Goal: Information Seeking & Learning: Learn about a topic

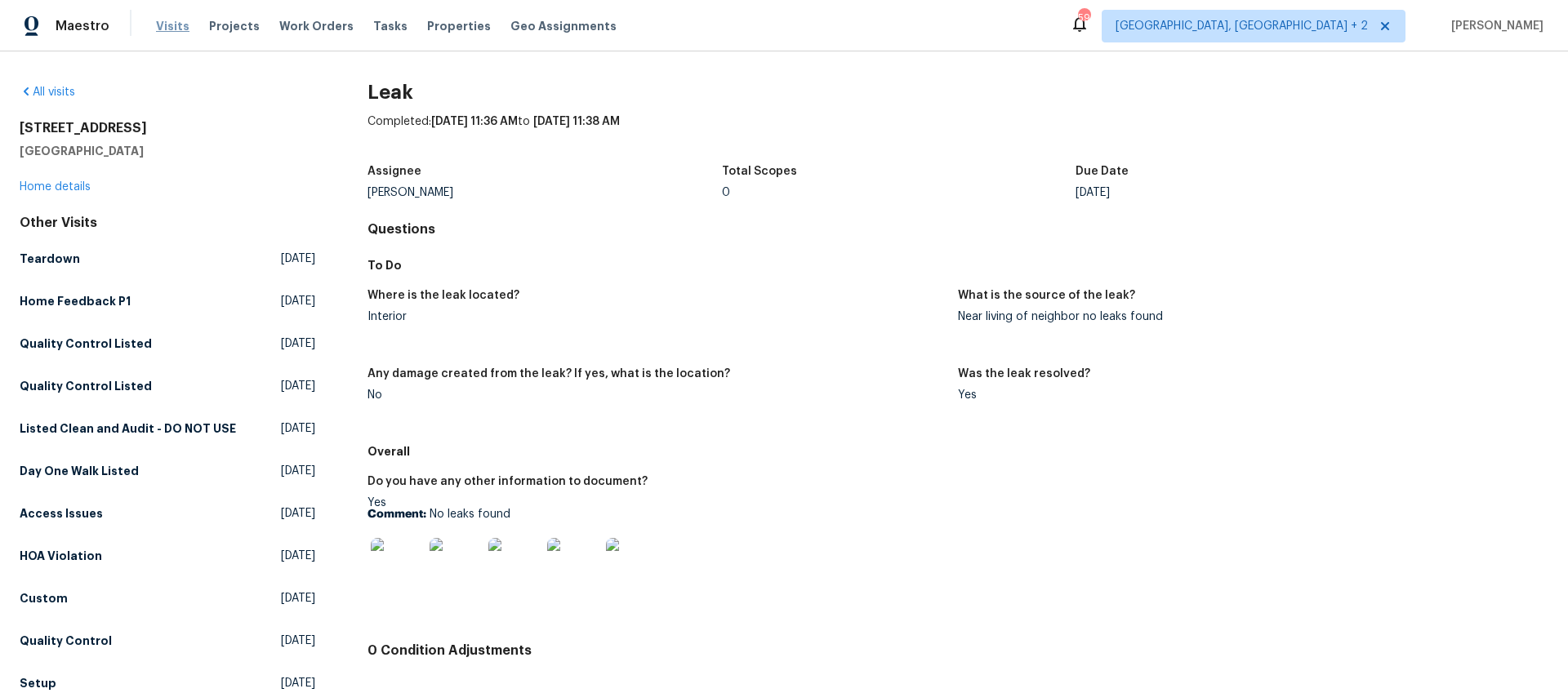
click at [178, 28] on span "Visits" at bounding box center [173, 26] width 34 height 16
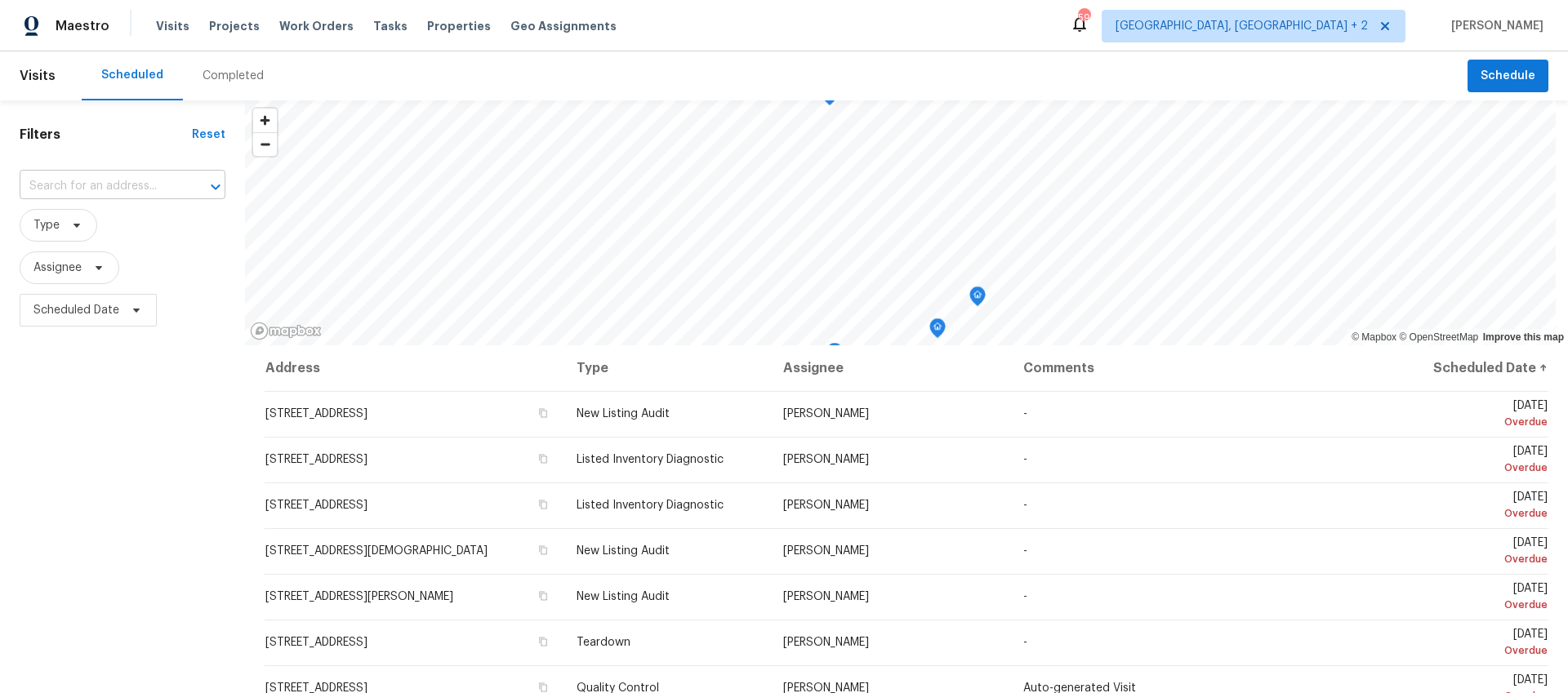
click at [158, 185] on input "text" at bounding box center [99, 186] width 160 height 26
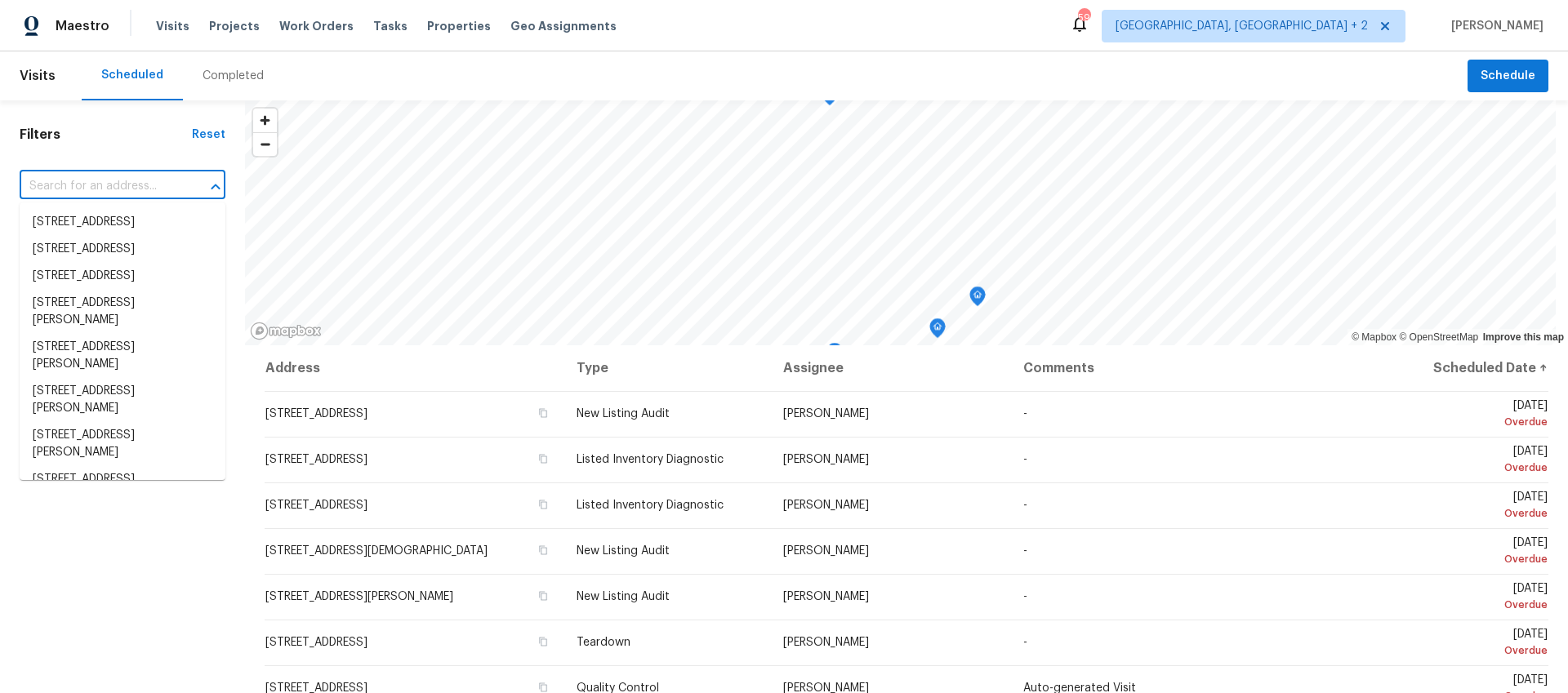
click at [116, 194] on input "text" at bounding box center [99, 186] width 160 height 26
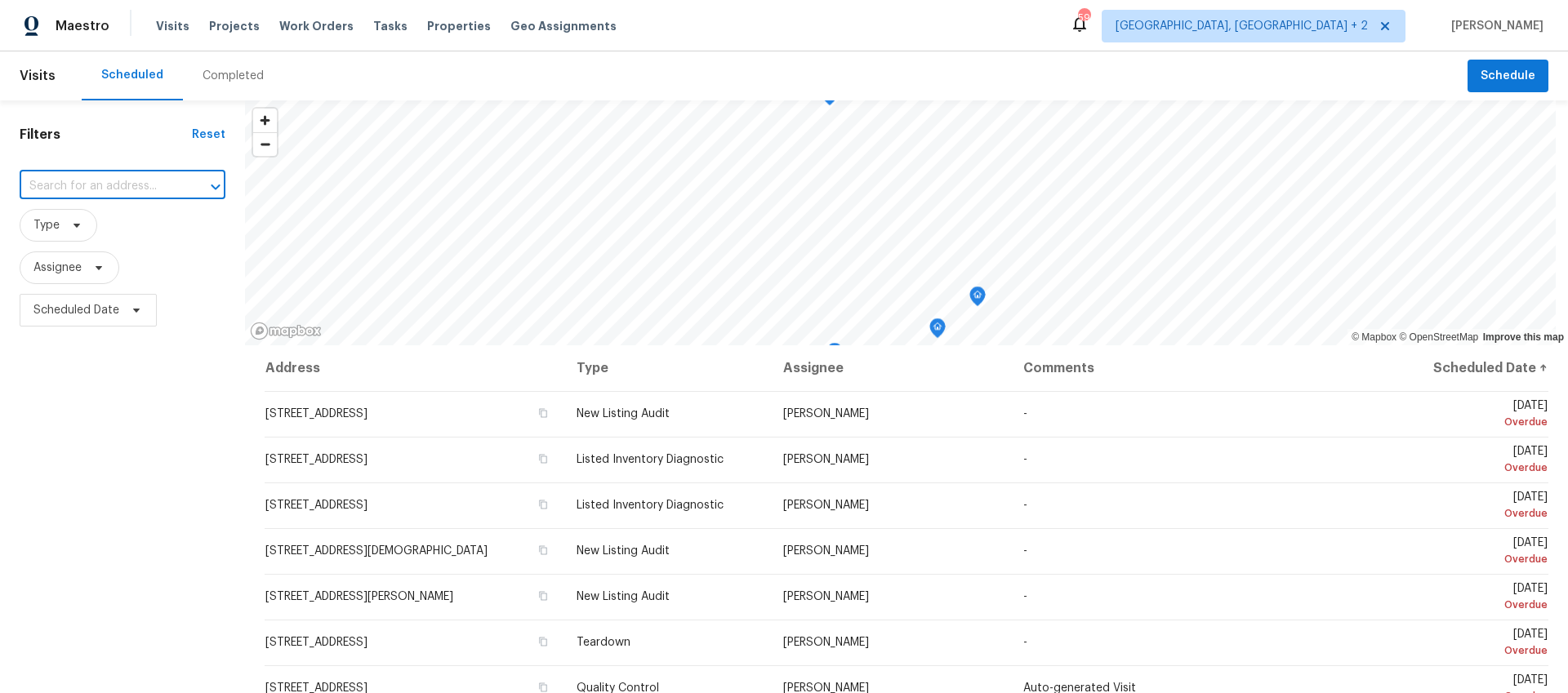
paste input "[STREET_ADDRESS]"
type input "[STREET_ADDRESS]"
click at [1340, 19] on span "[GEOGRAPHIC_DATA], [GEOGRAPHIC_DATA] + 2" at bounding box center [1254, 26] width 304 height 33
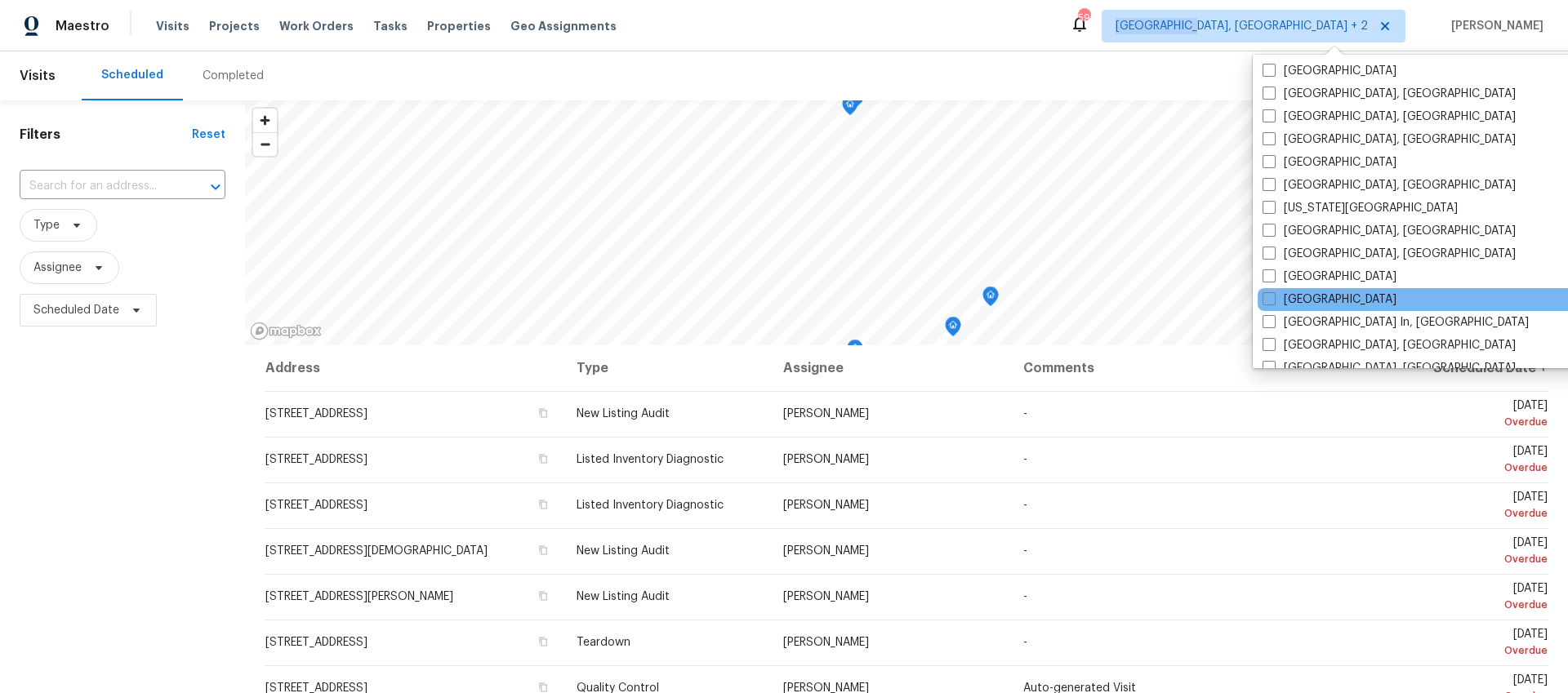
scroll to position [543, 0]
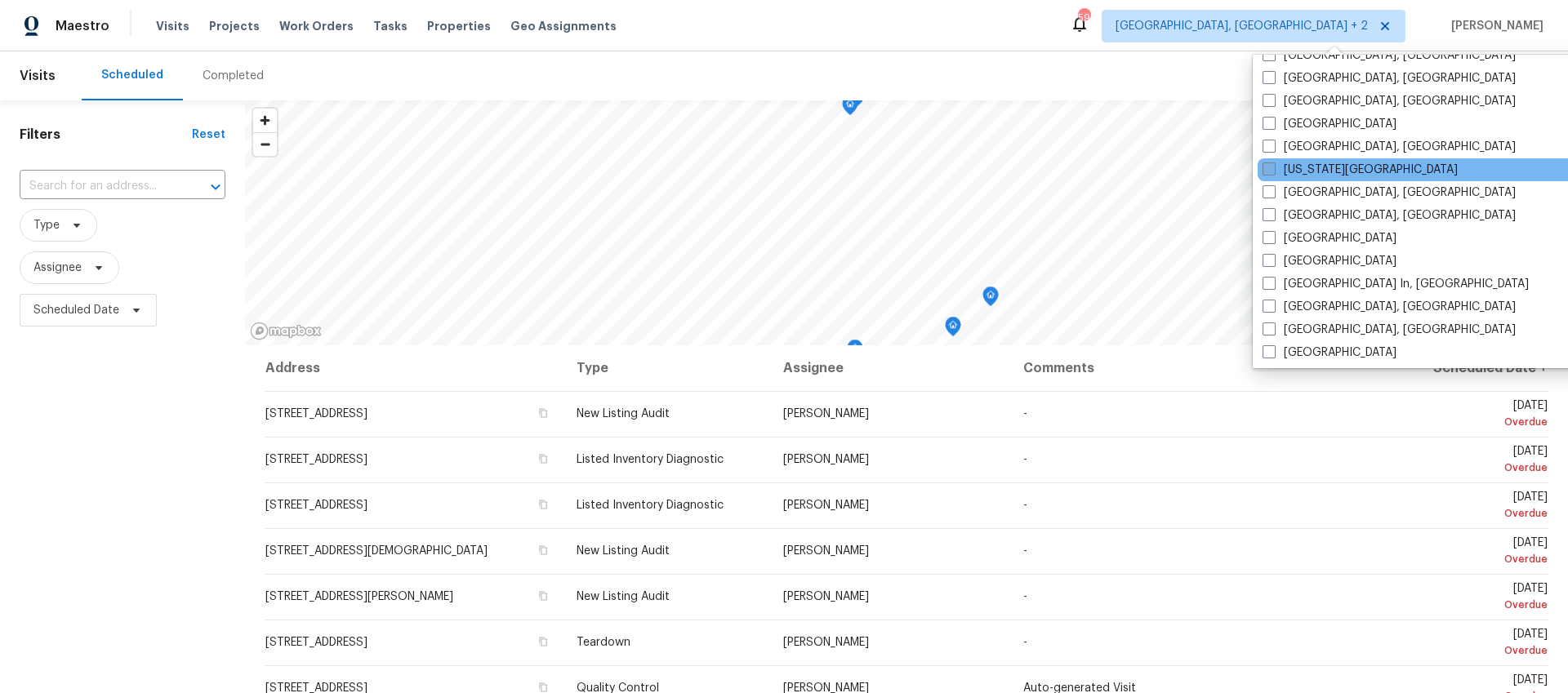
click at [1325, 162] on label "[US_STATE][GEOGRAPHIC_DATA]" at bounding box center [1360, 169] width 195 height 16
click at [1273, 162] on input "[US_STATE][GEOGRAPHIC_DATA]" at bounding box center [1268, 167] width 11 height 11
checkbox input "true"
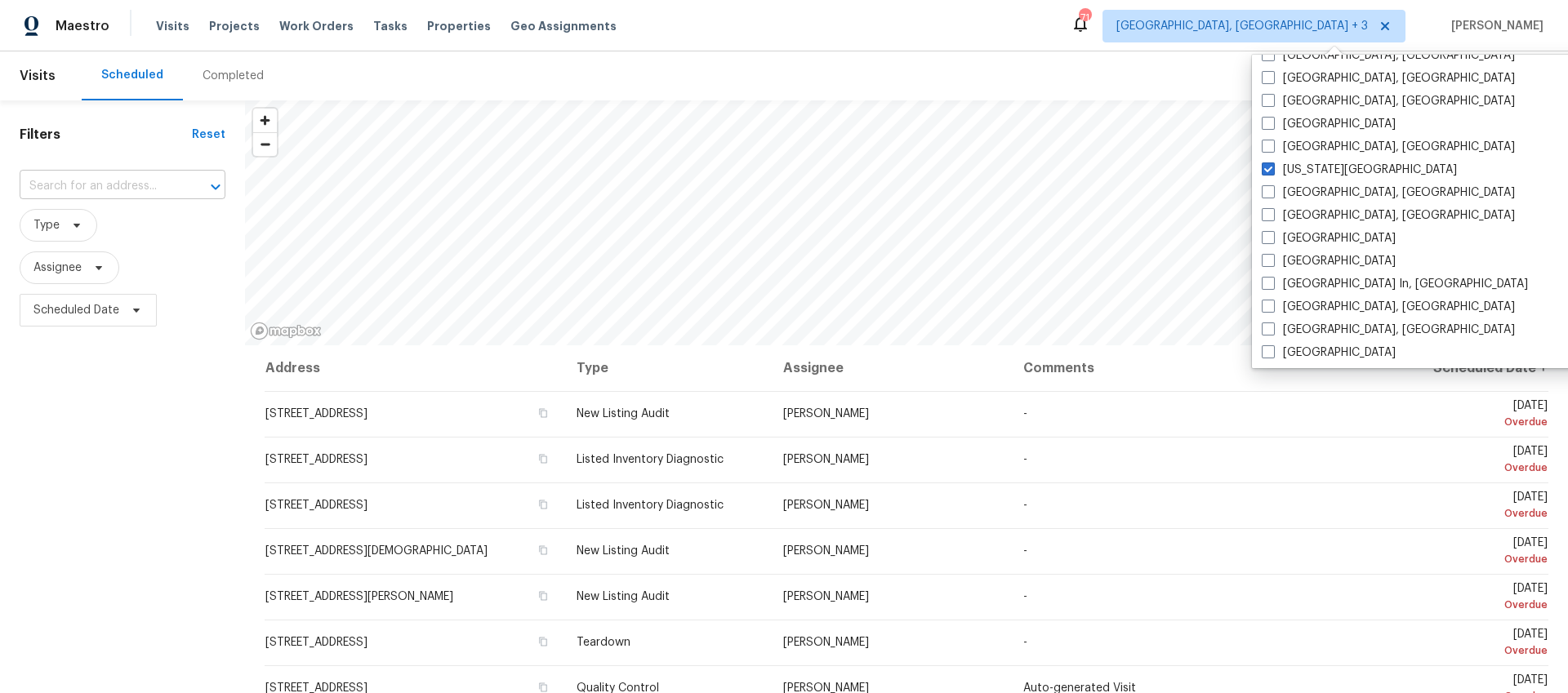
click at [121, 182] on input "text" at bounding box center [99, 186] width 160 height 26
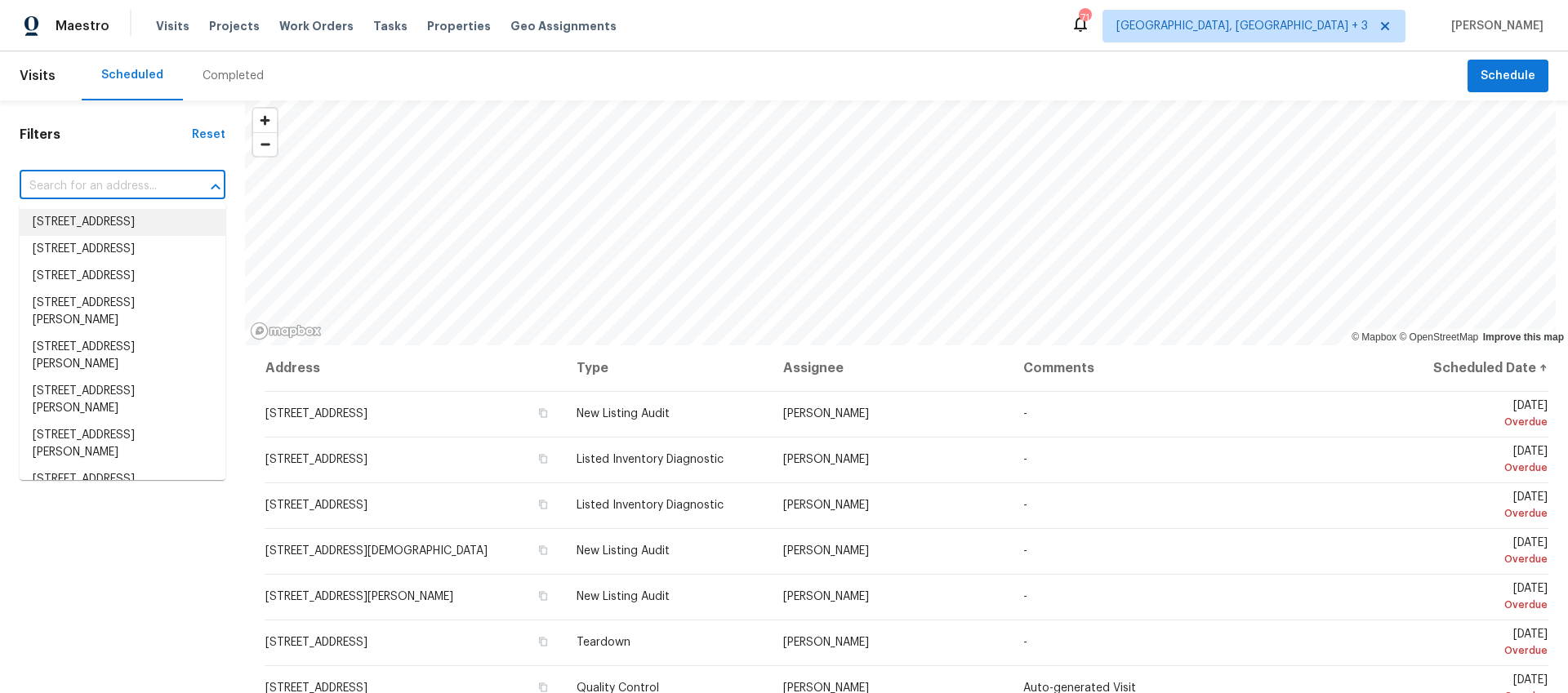
paste input "[STREET_ADDRESS]"
type input "[STREET_ADDRESS]"
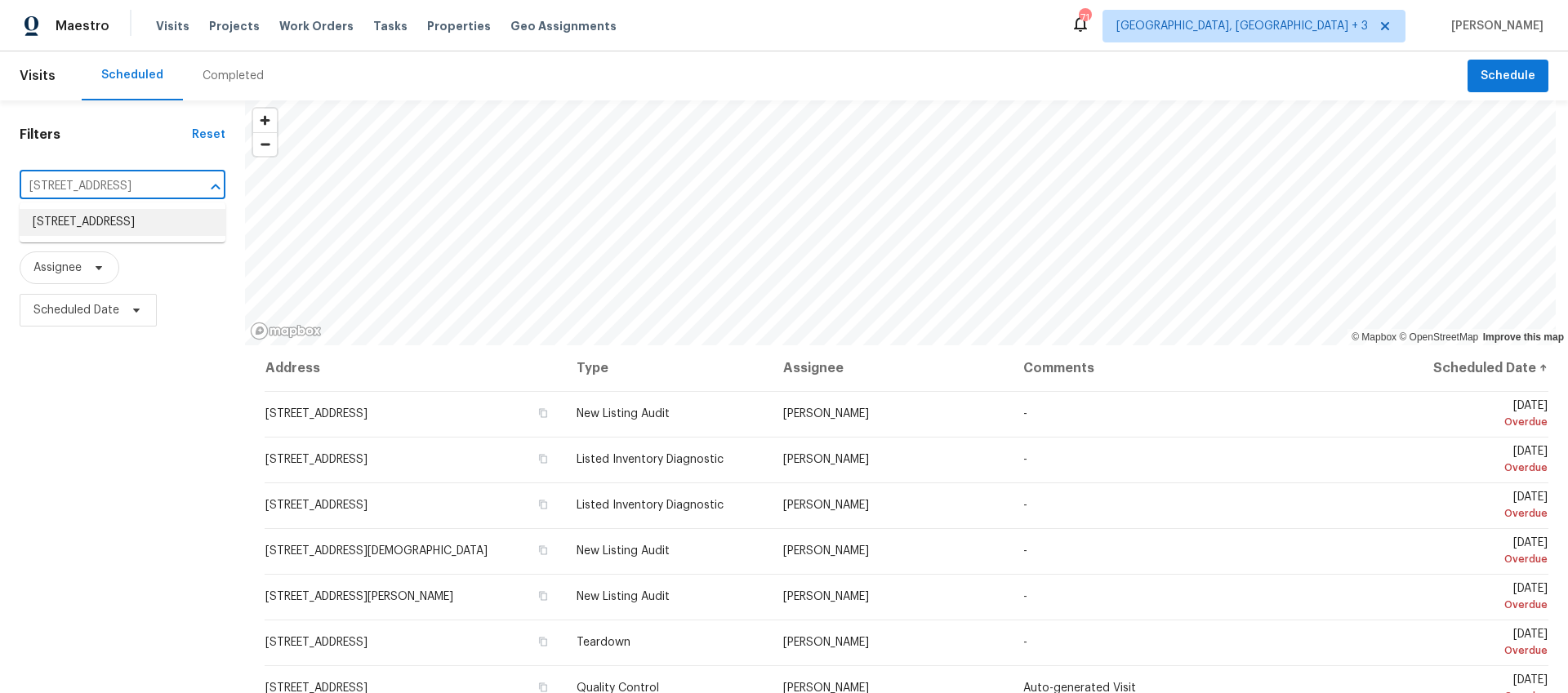
click at [133, 233] on li "[STREET_ADDRESS]" at bounding box center [122, 222] width 206 height 27
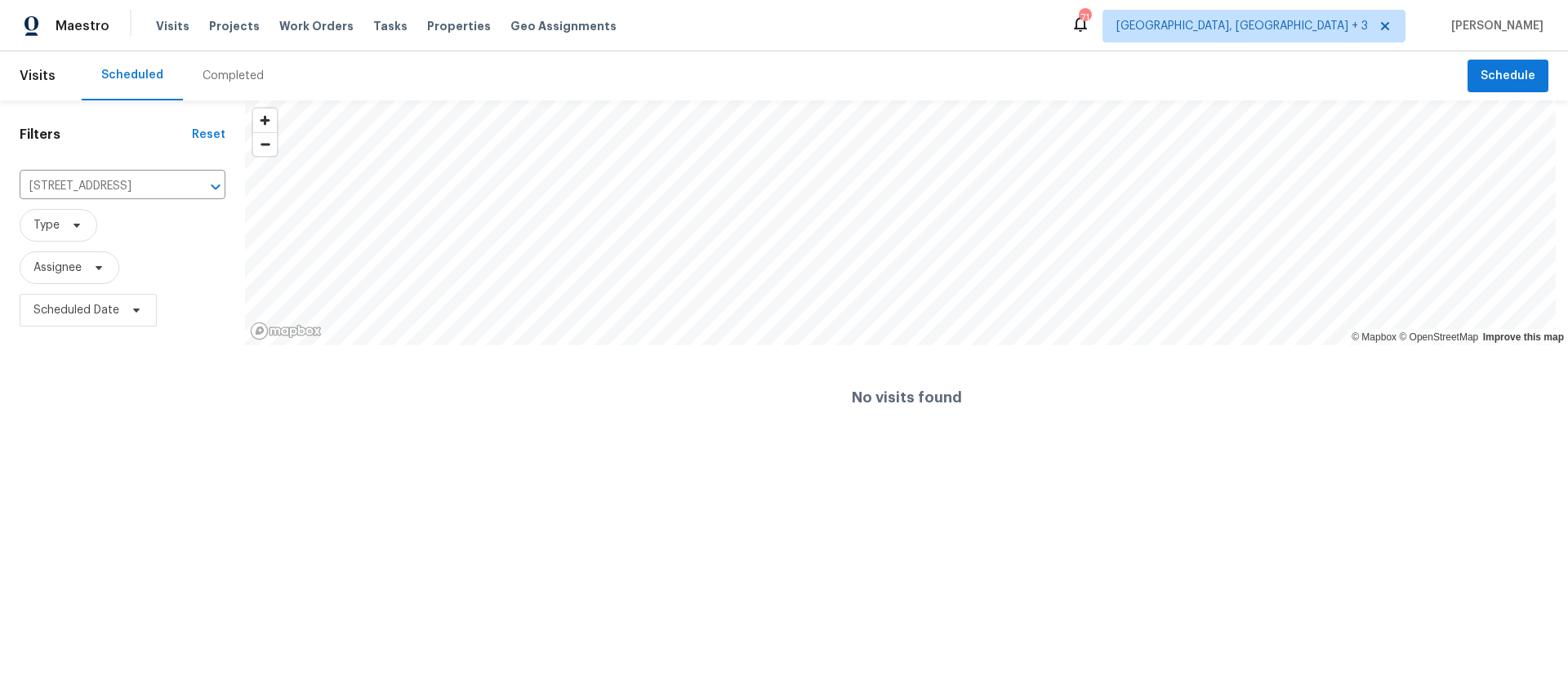
click at [208, 73] on div "Completed" at bounding box center [232, 76] width 61 height 16
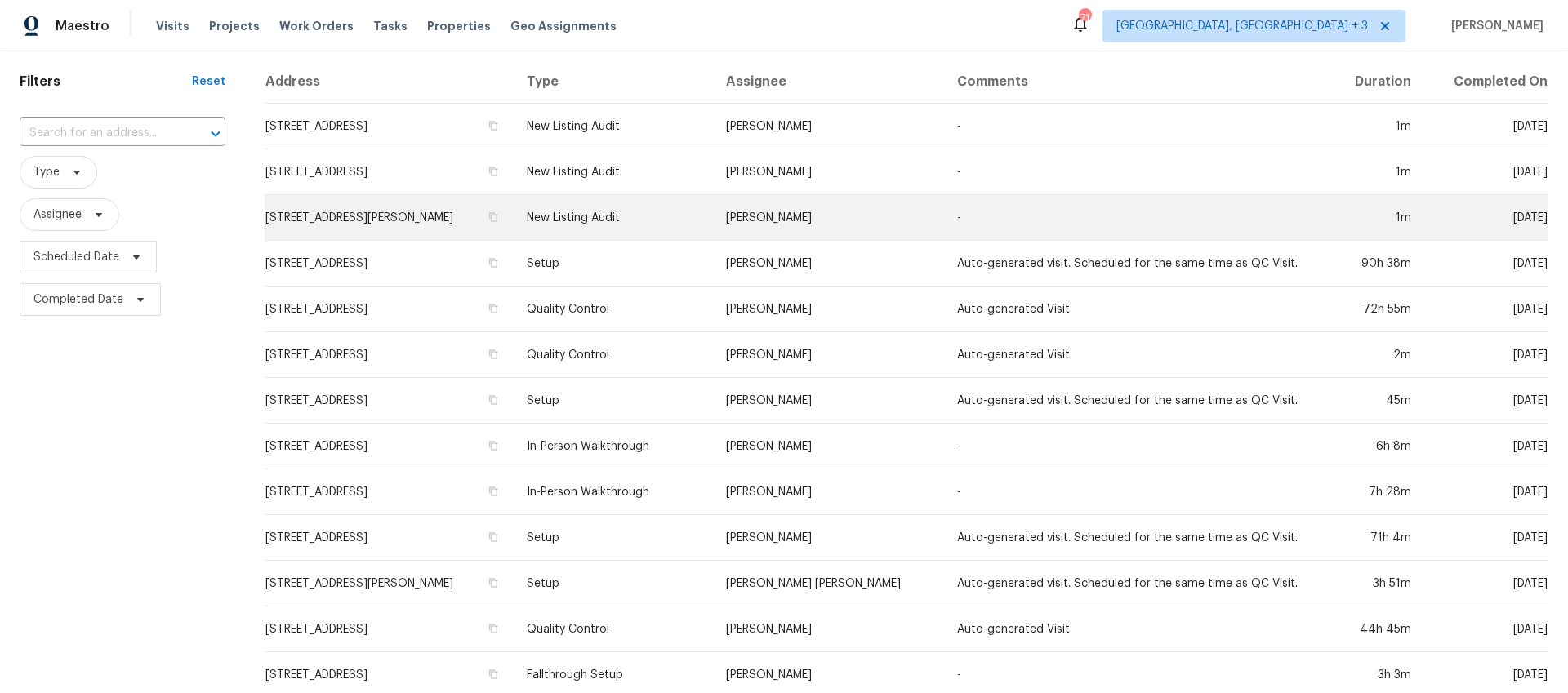
scroll to position [22, 0]
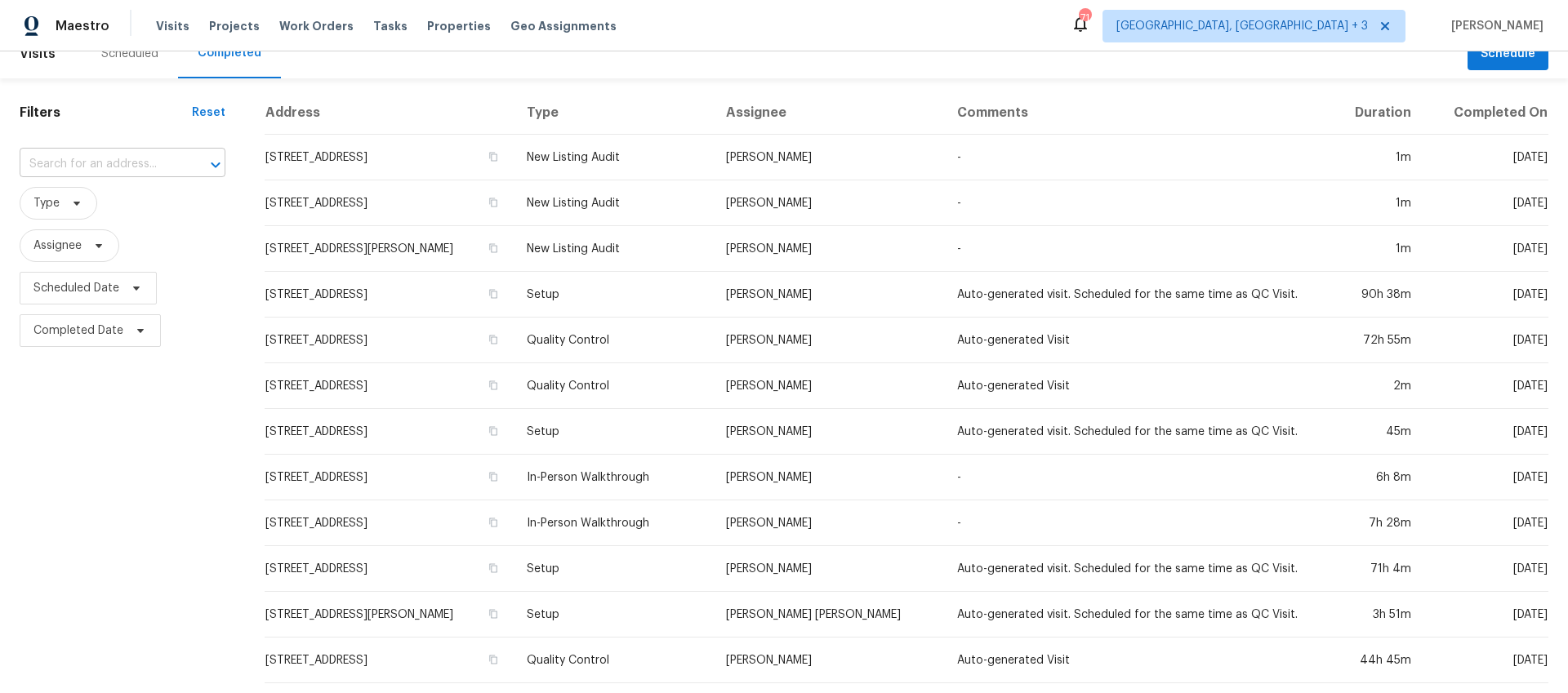
click at [163, 160] on input "text" at bounding box center [99, 164] width 160 height 26
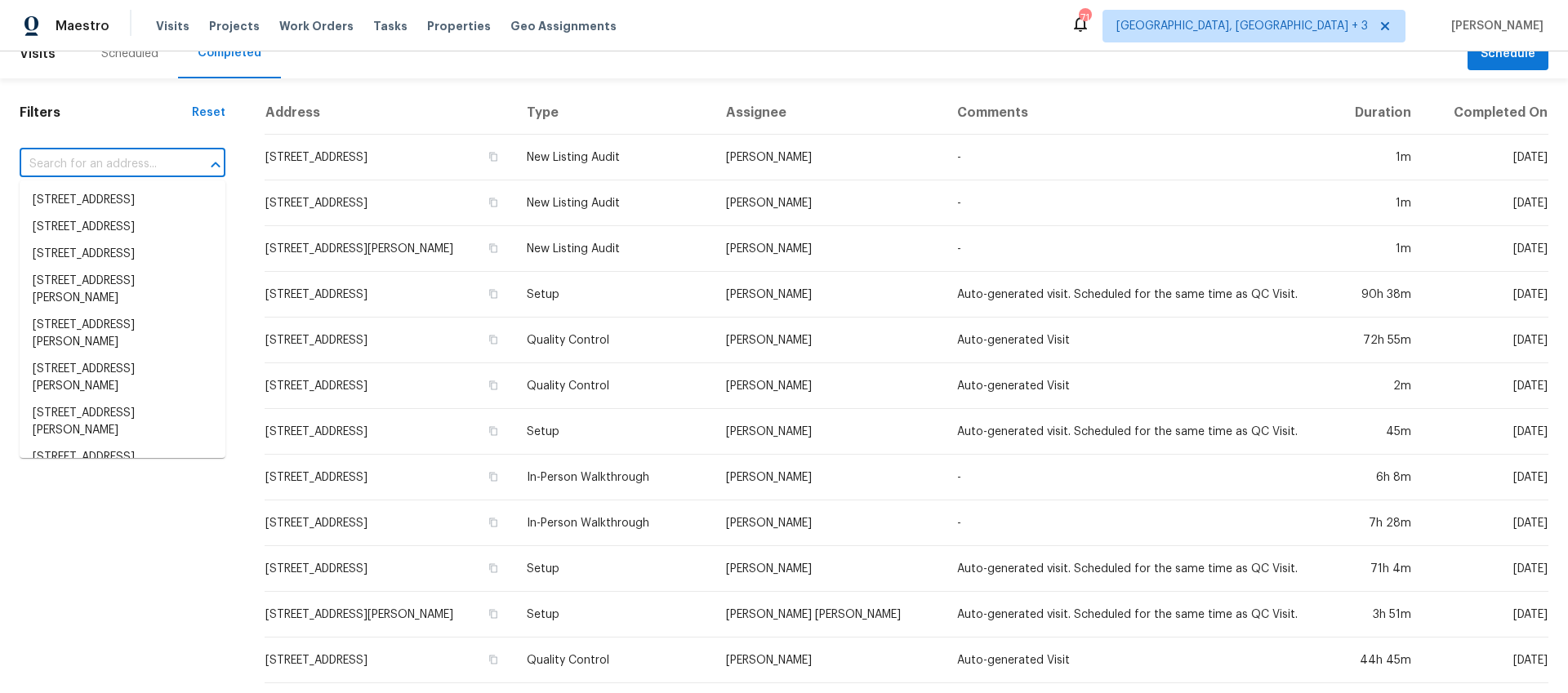
paste input "[STREET_ADDRESS]"
type input "[STREET_ADDRESS]"
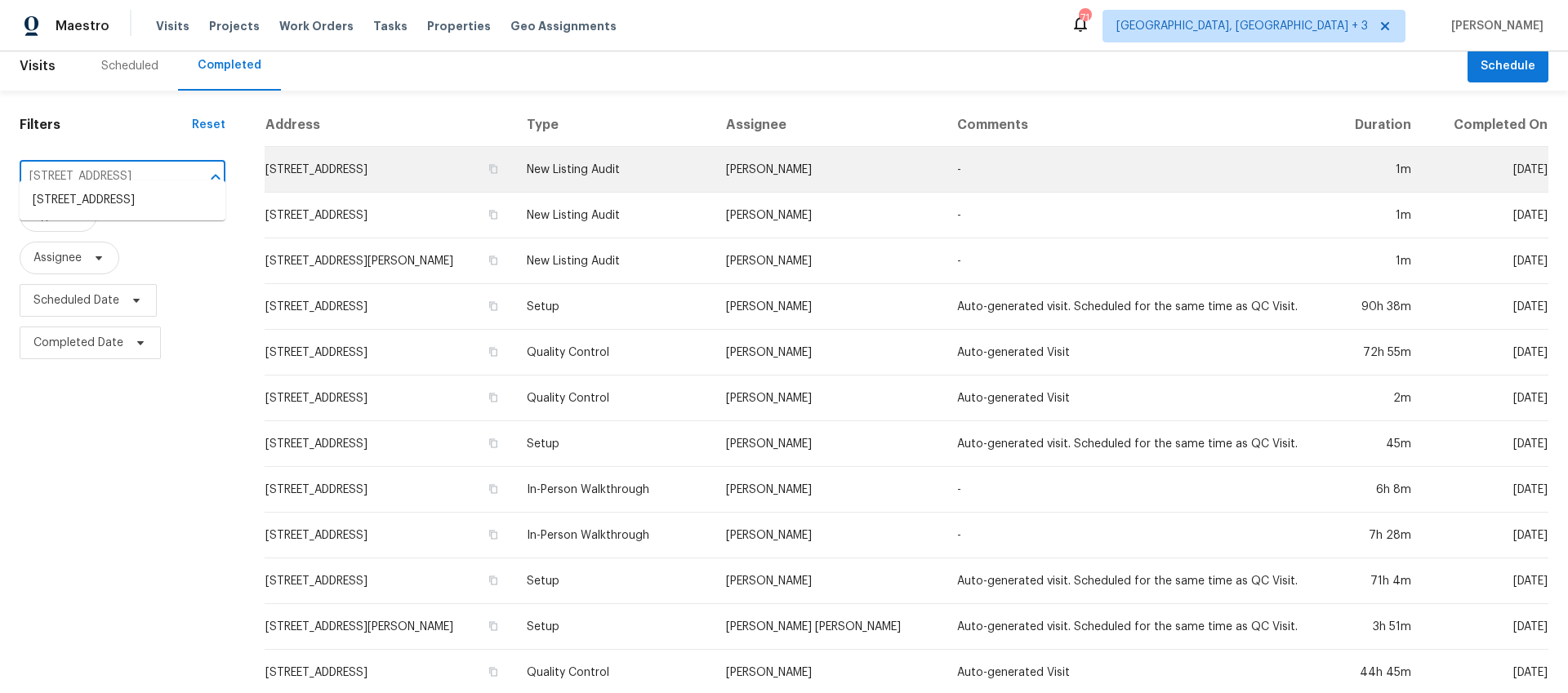
scroll to position [0, 0]
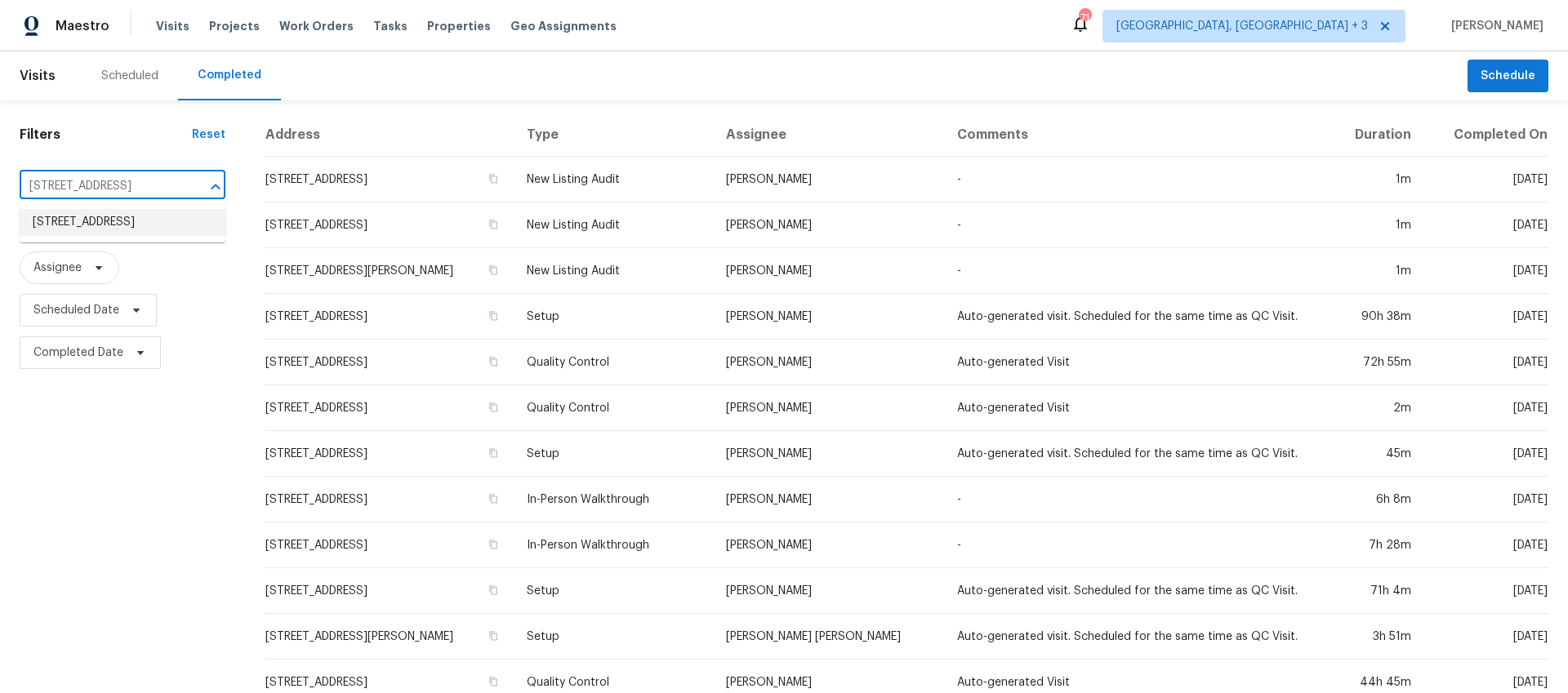
click at [144, 232] on li "[STREET_ADDRESS]" at bounding box center [122, 222] width 206 height 27
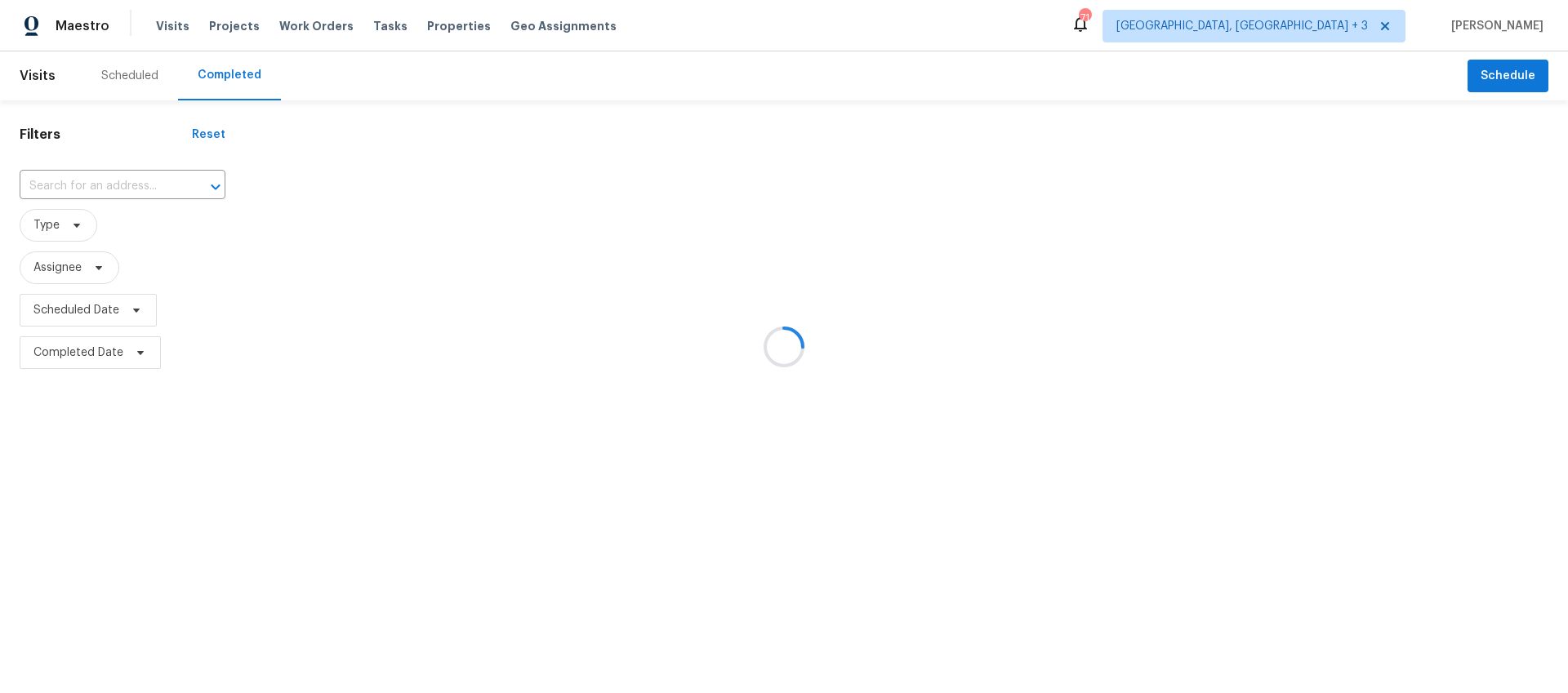
type input "[STREET_ADDRESS]"
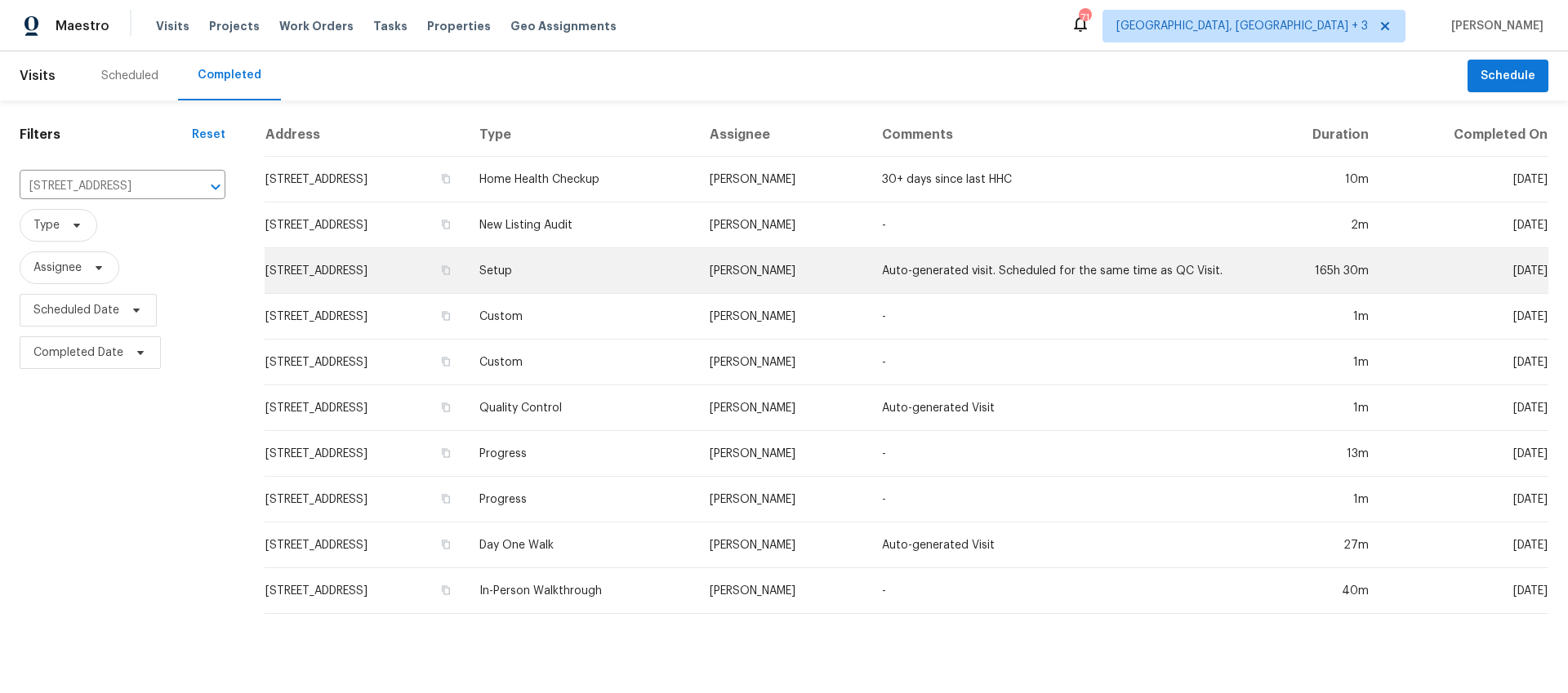
click at [648, 268] on td "Setup" at bounding box center [581, 271] width 230 height 46
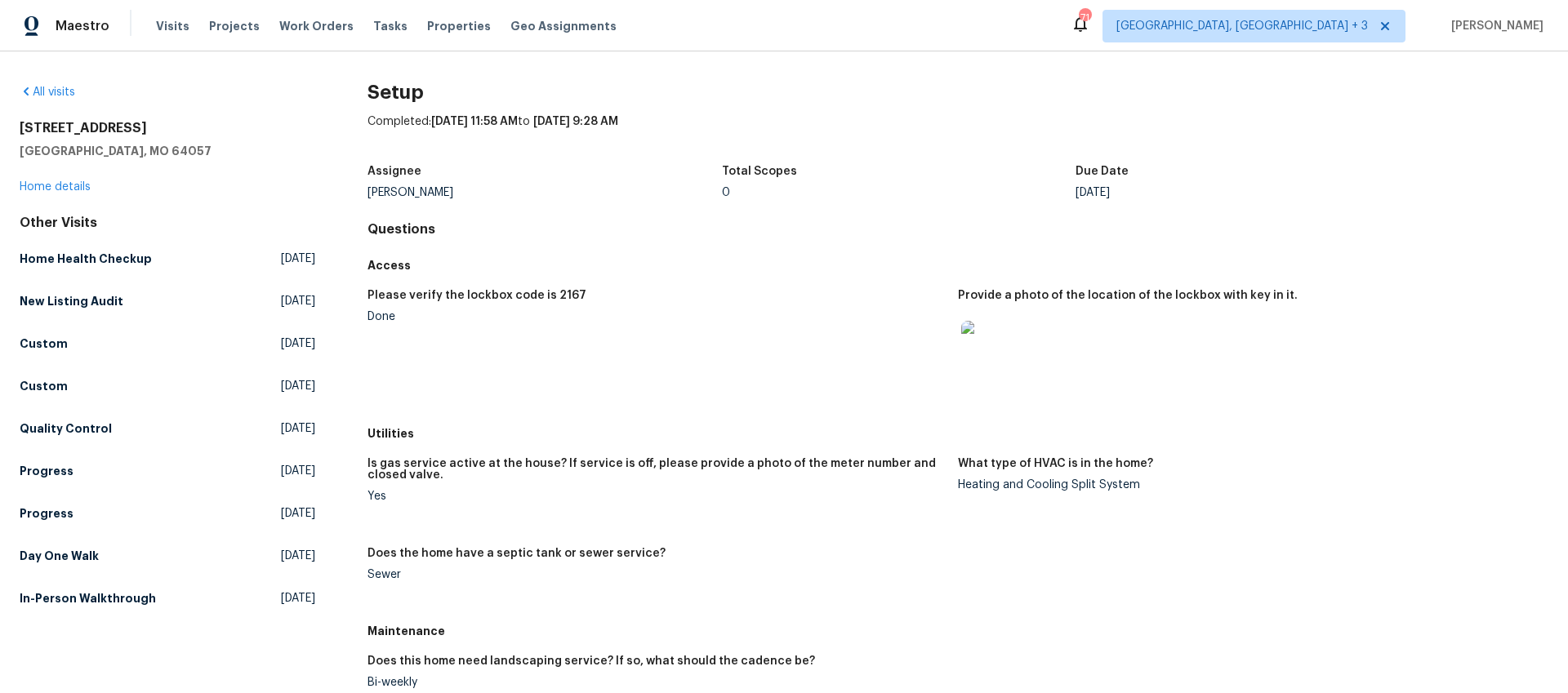
click at [973, 351] on img at bounding box center [987, 346] width 52 height 52
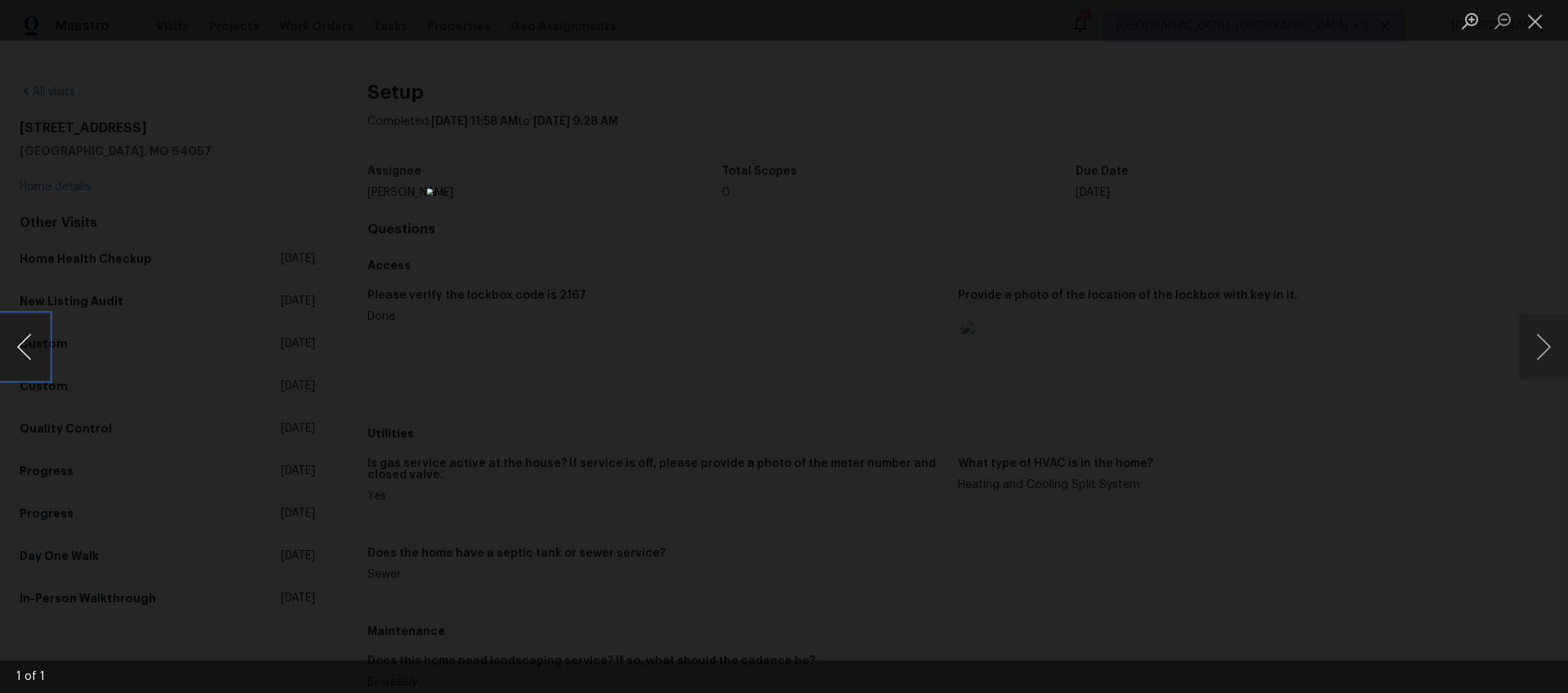
click at [16, 344] on button "Previous image" at bounding box center [24, 347] width 49 height 65
click at [29, 344] on button "Previous image" at bounding box center [24, 347] width 49 height 65
click at [1538, 26] on button "Close lightbox" at bounding box center [1535, 20] width 33 height 28
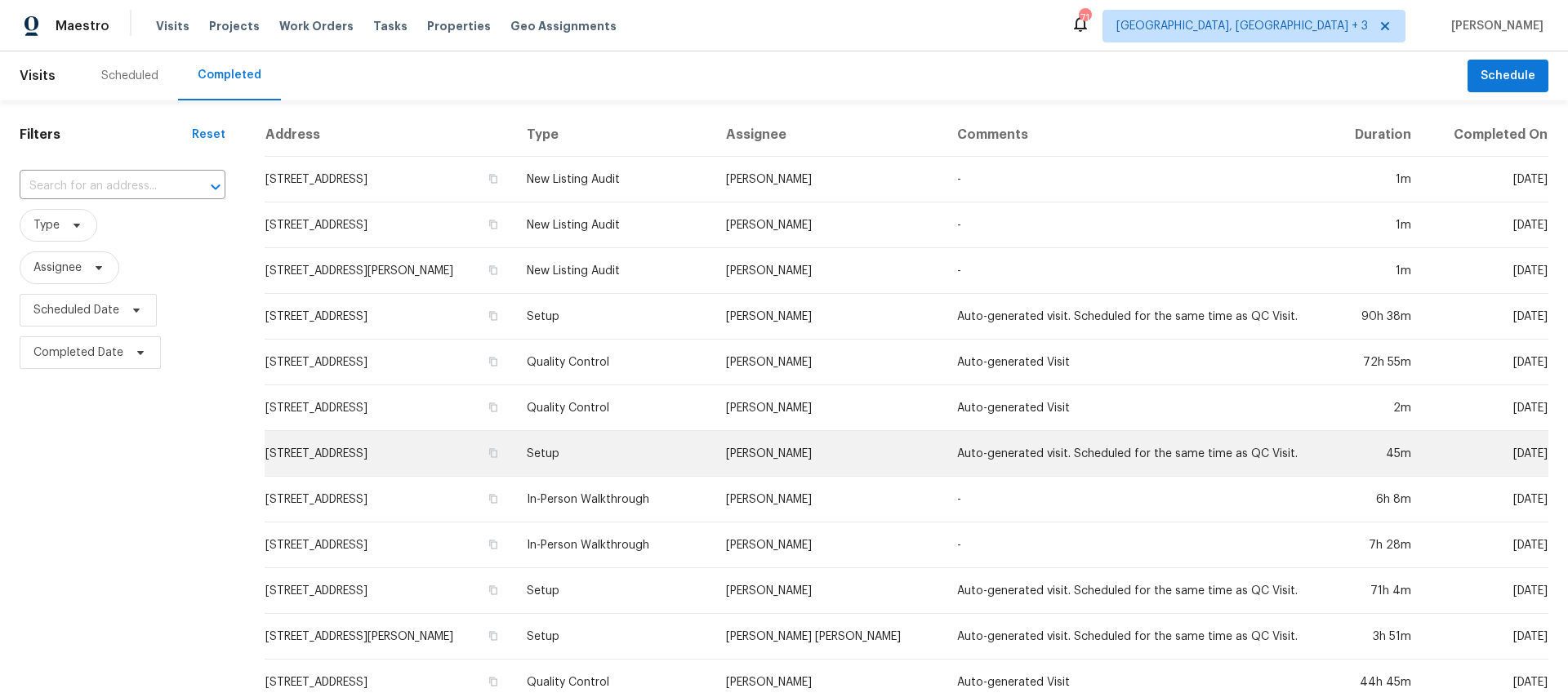
click at [514, 455] on td "[STREET_ADDRESS]" at bounding box center [390, 454] width 249 height 46
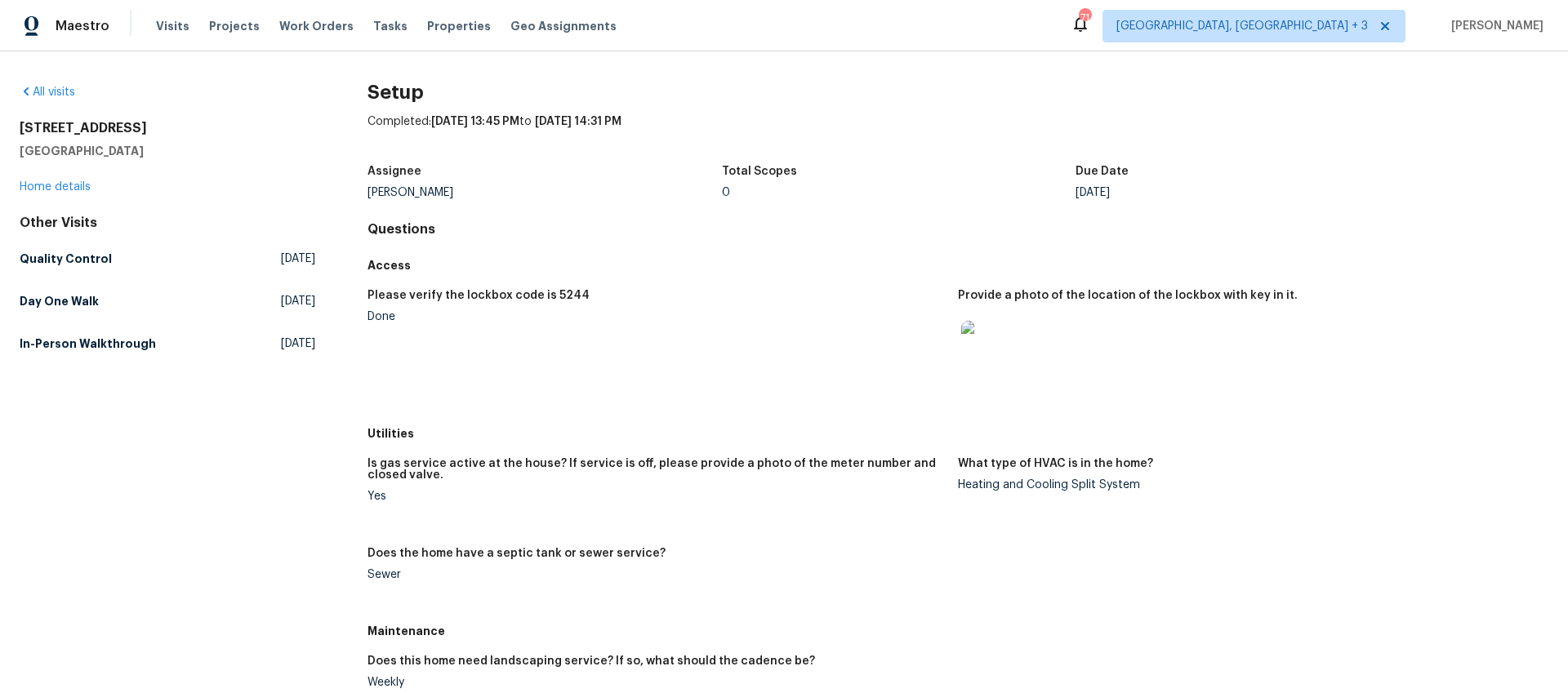
click at [977, 347] on img at bounding box center [987, 346] width 52 height 52
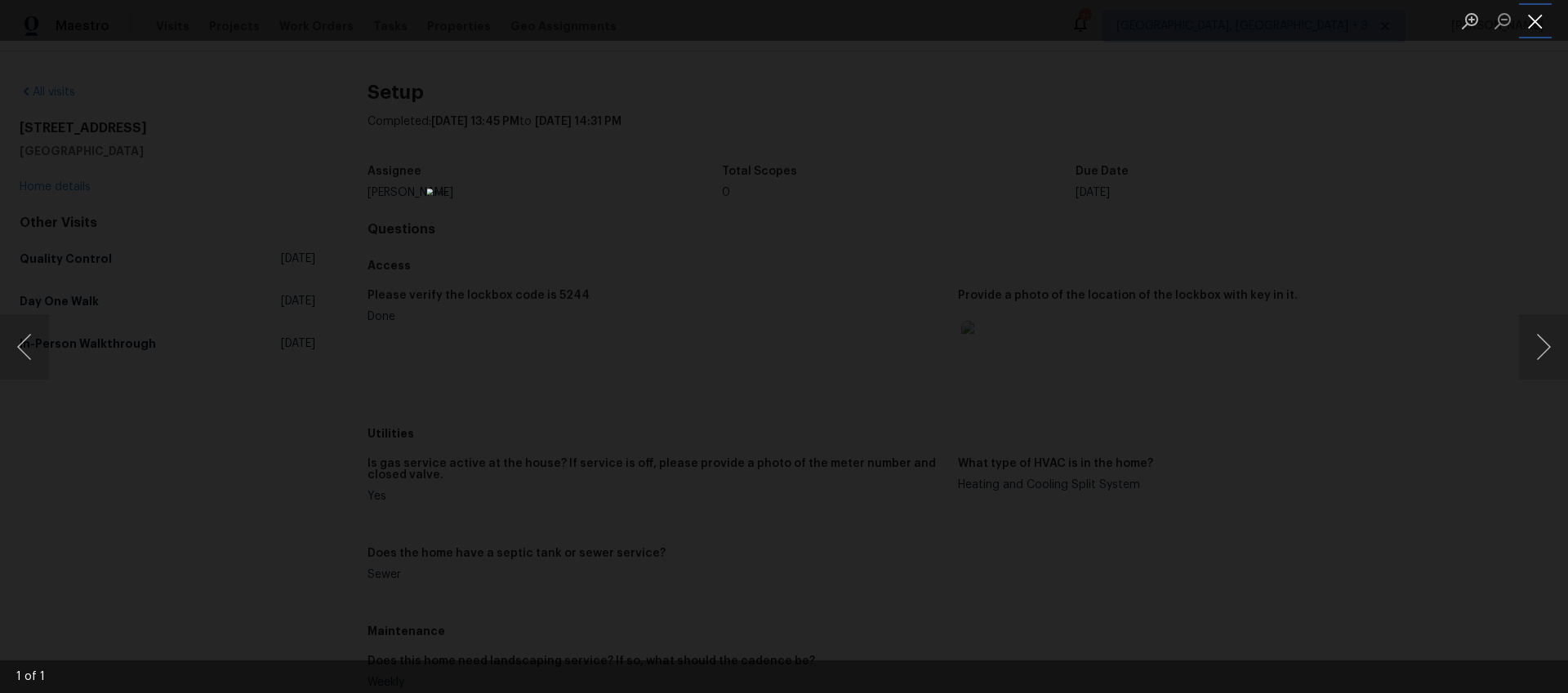
click at [1540, 26] on button "Close lightbox" at bounding box center [1535, 20] width 33 height 28
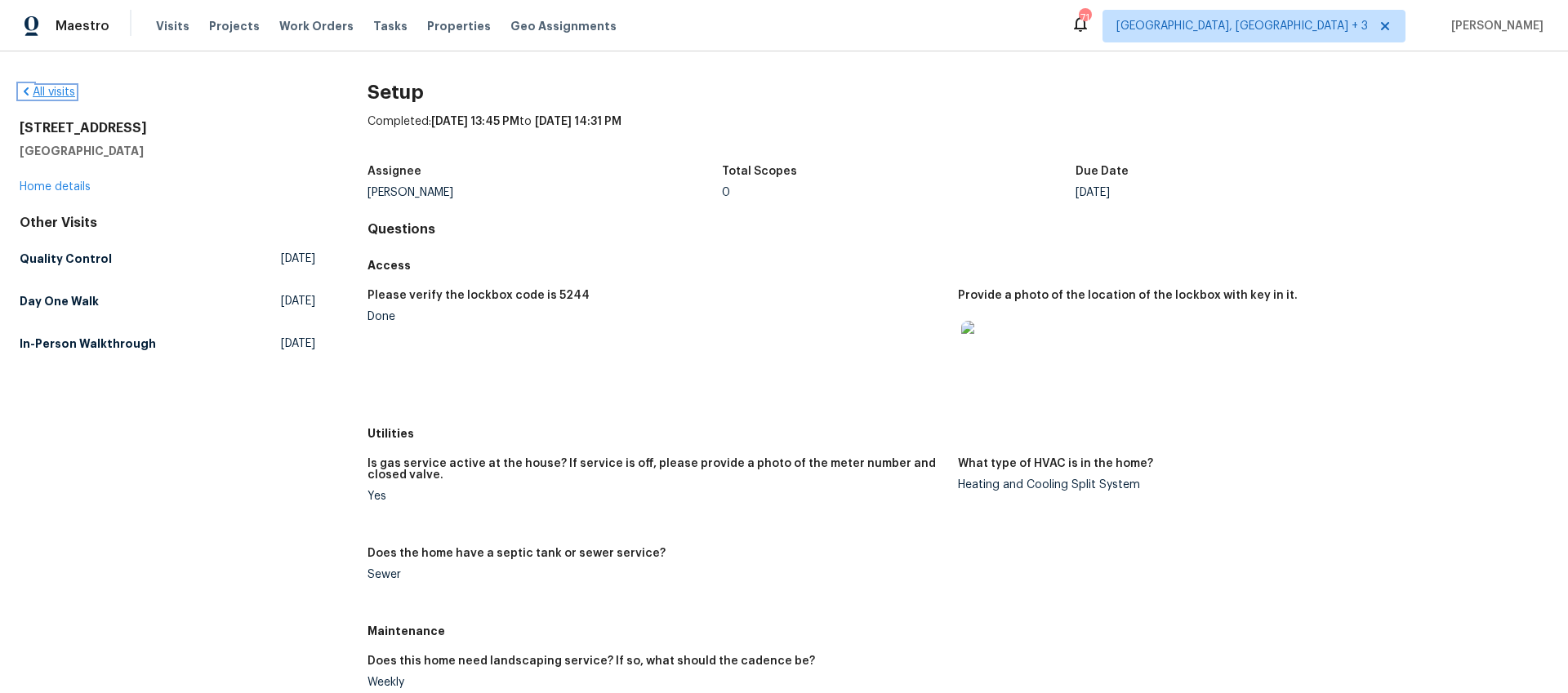
click at [40, 92] on link "All visits" at bounding box center [47, 92] width 56 height 11
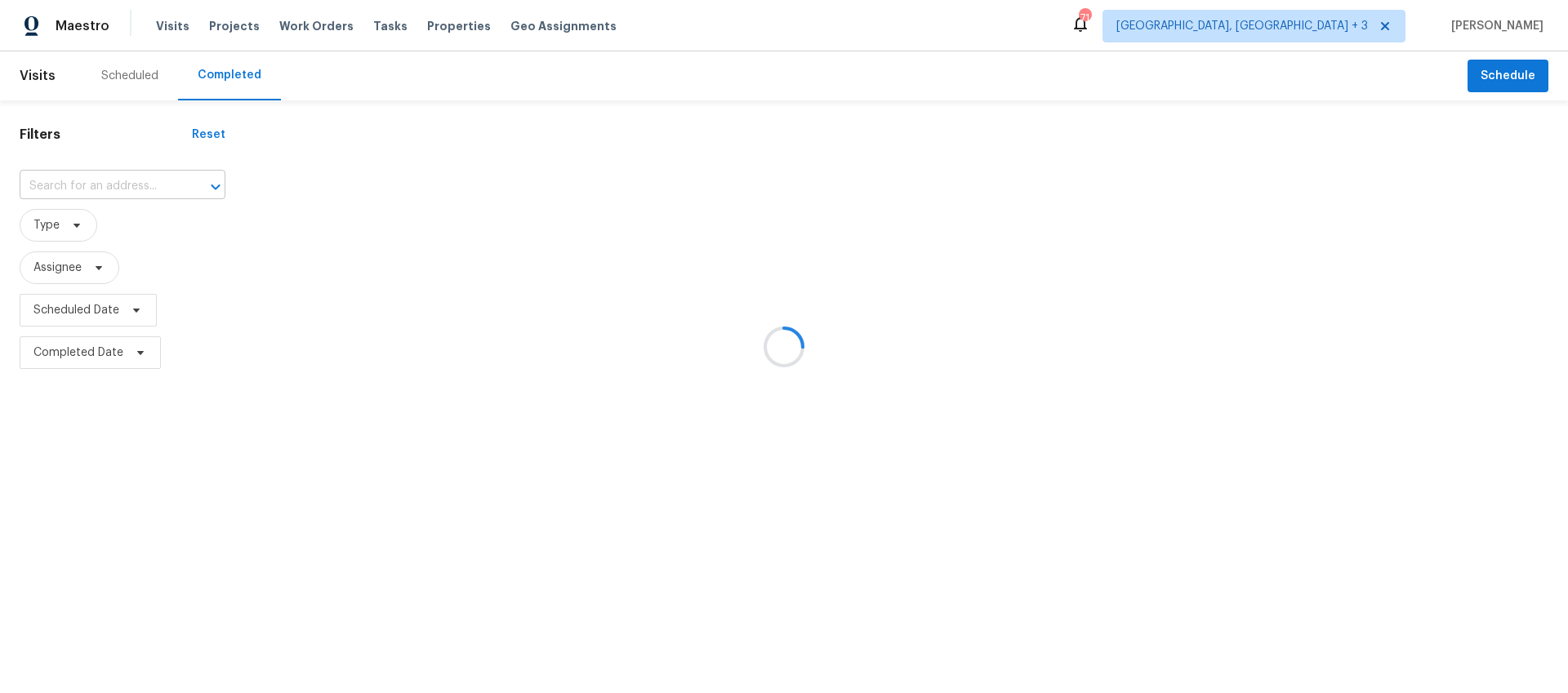
click at [128, 185] on input "text" at bounding box center [99, 186] width 160 height 26
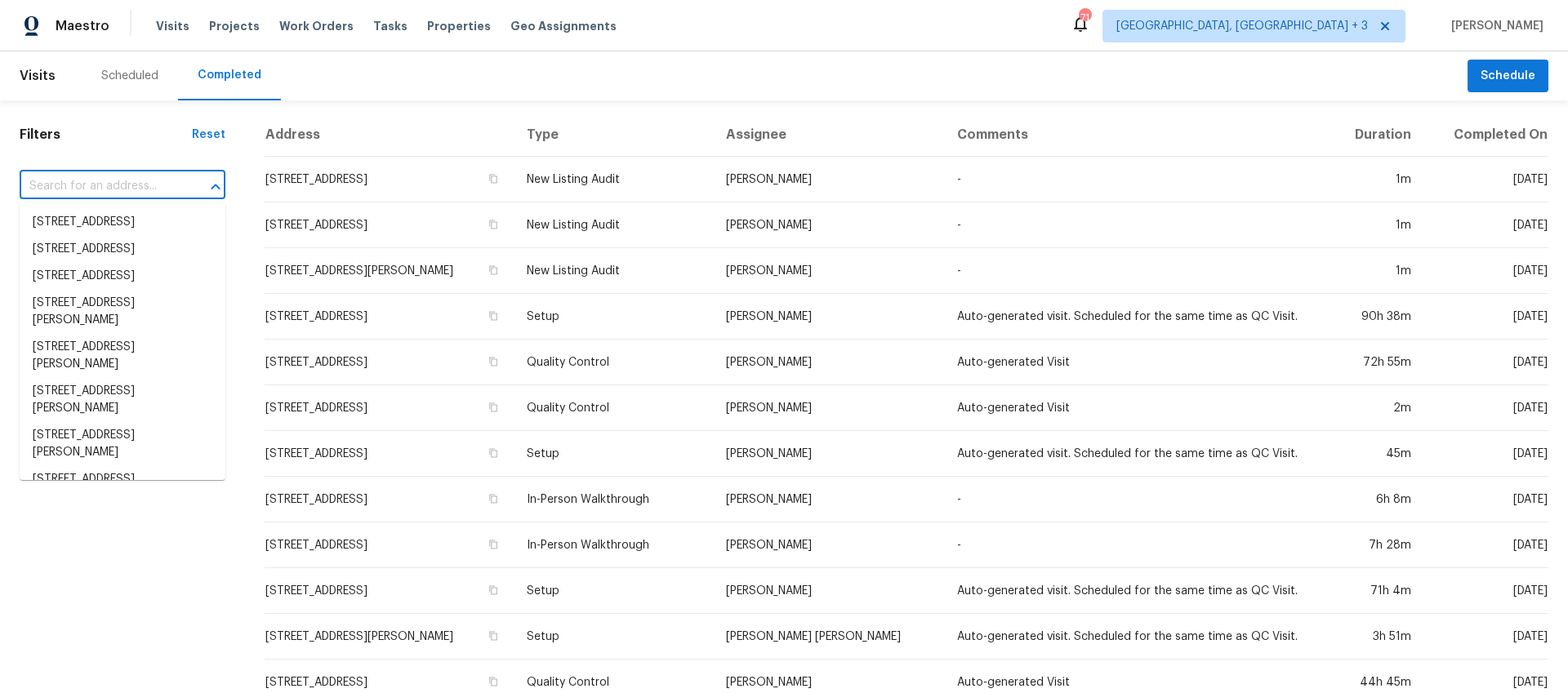
paste input "[STREET_ADDRESS]"
type input "[STREET_ADDRESS]"
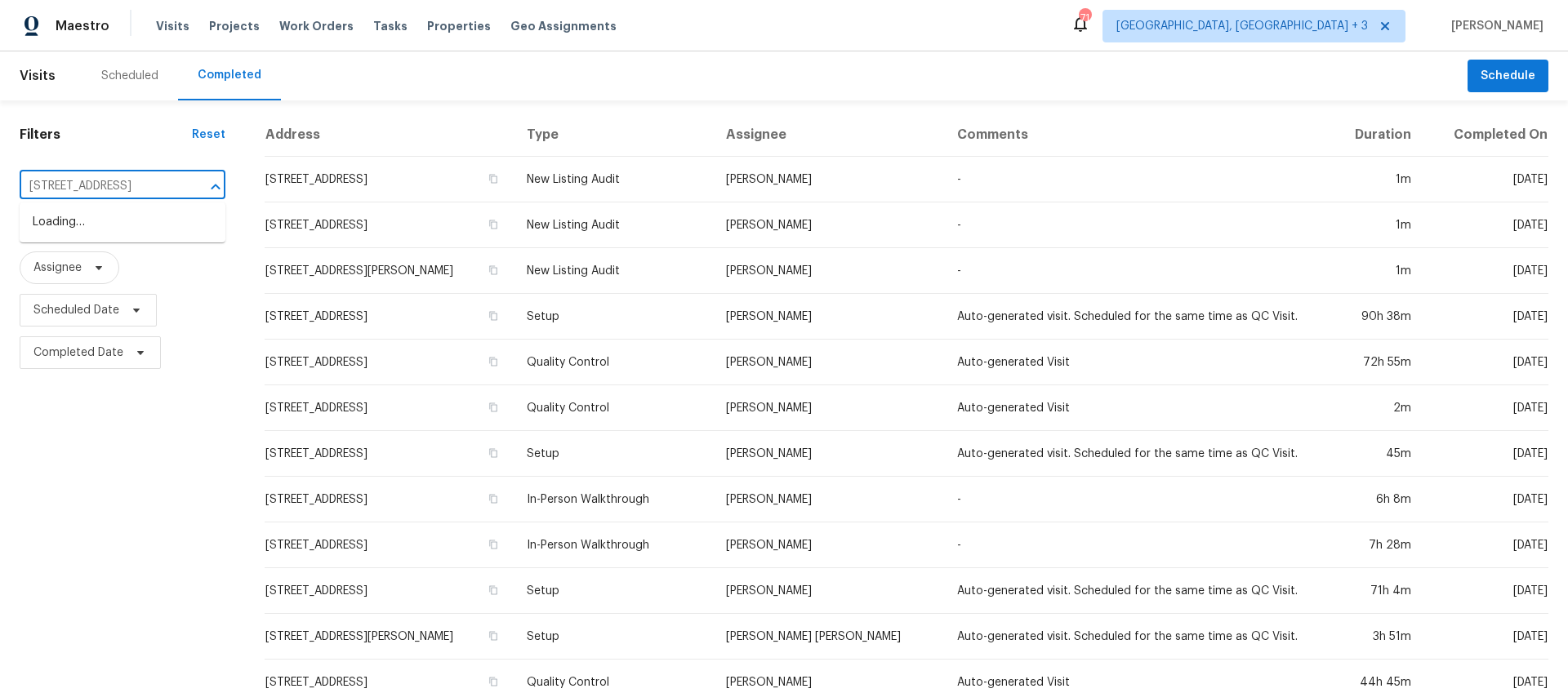
scroll to position [0, 124]
click at [101, 233] on li "[STREET_ADDRESS]" at bounding box center [122, 222] width 206 height 27
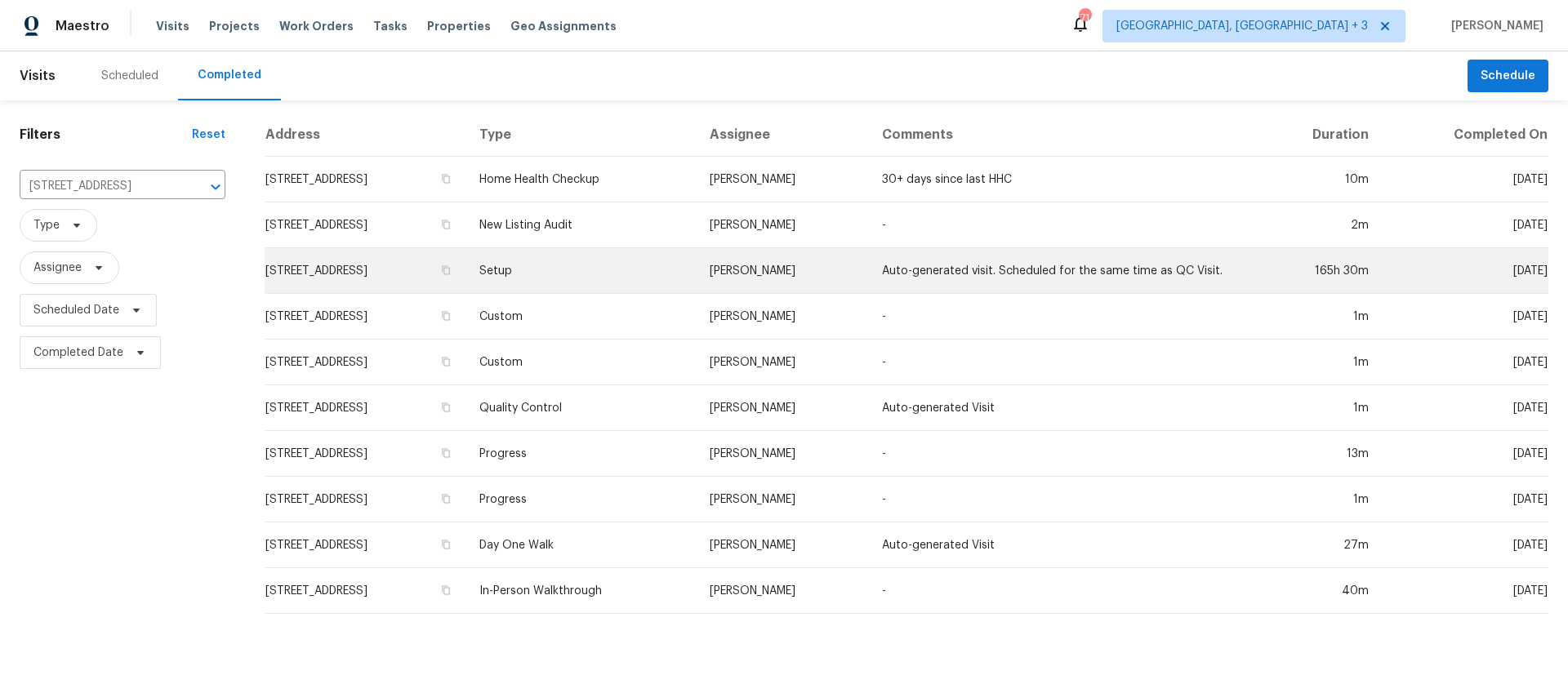
click at [669, 273] on td "Setup" at bounding box center [581, 271] width 230 height 46
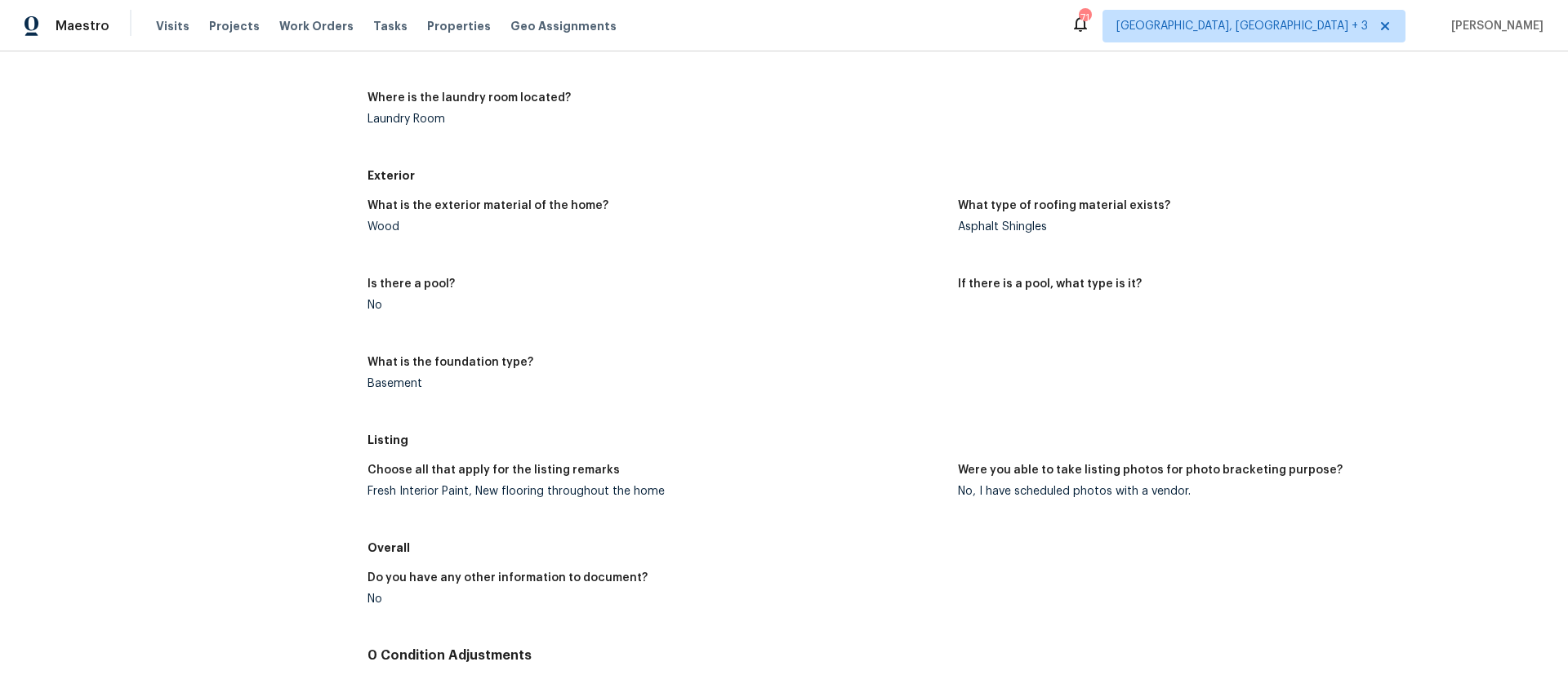
scroll to position [814, 0]
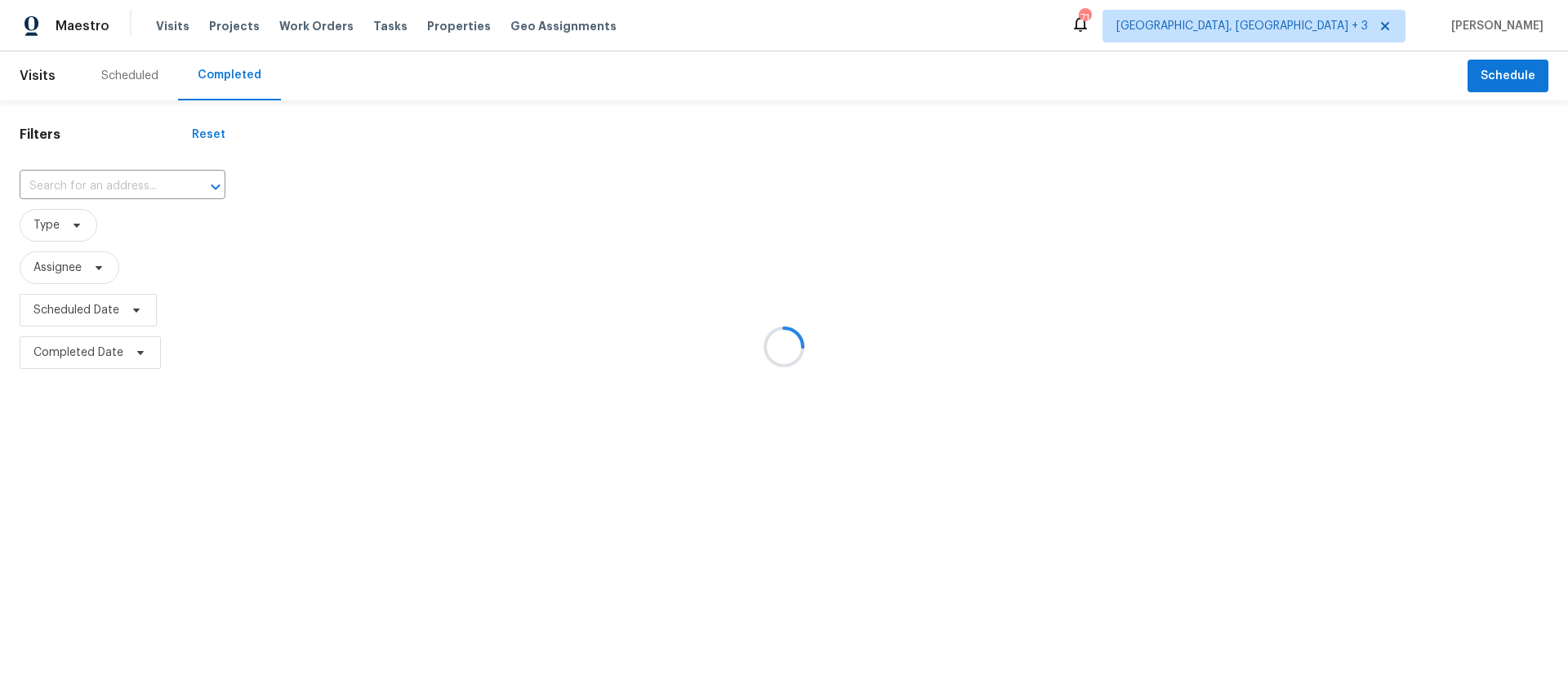
click at [143, 178] on div at bounding box center [784, 346] width 1568 height 693
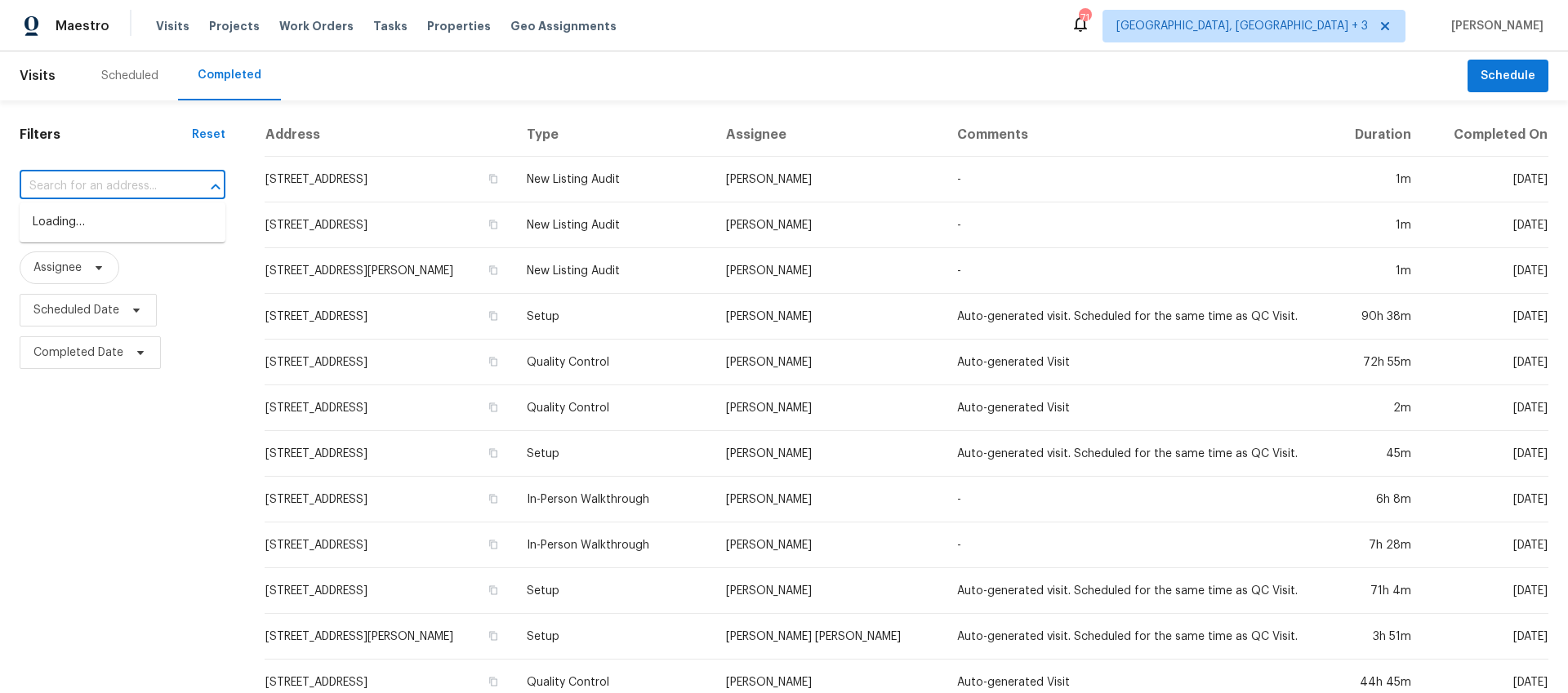
click at [135, 185] on input "text" at bounding box center [99, 186] width 160 height 26
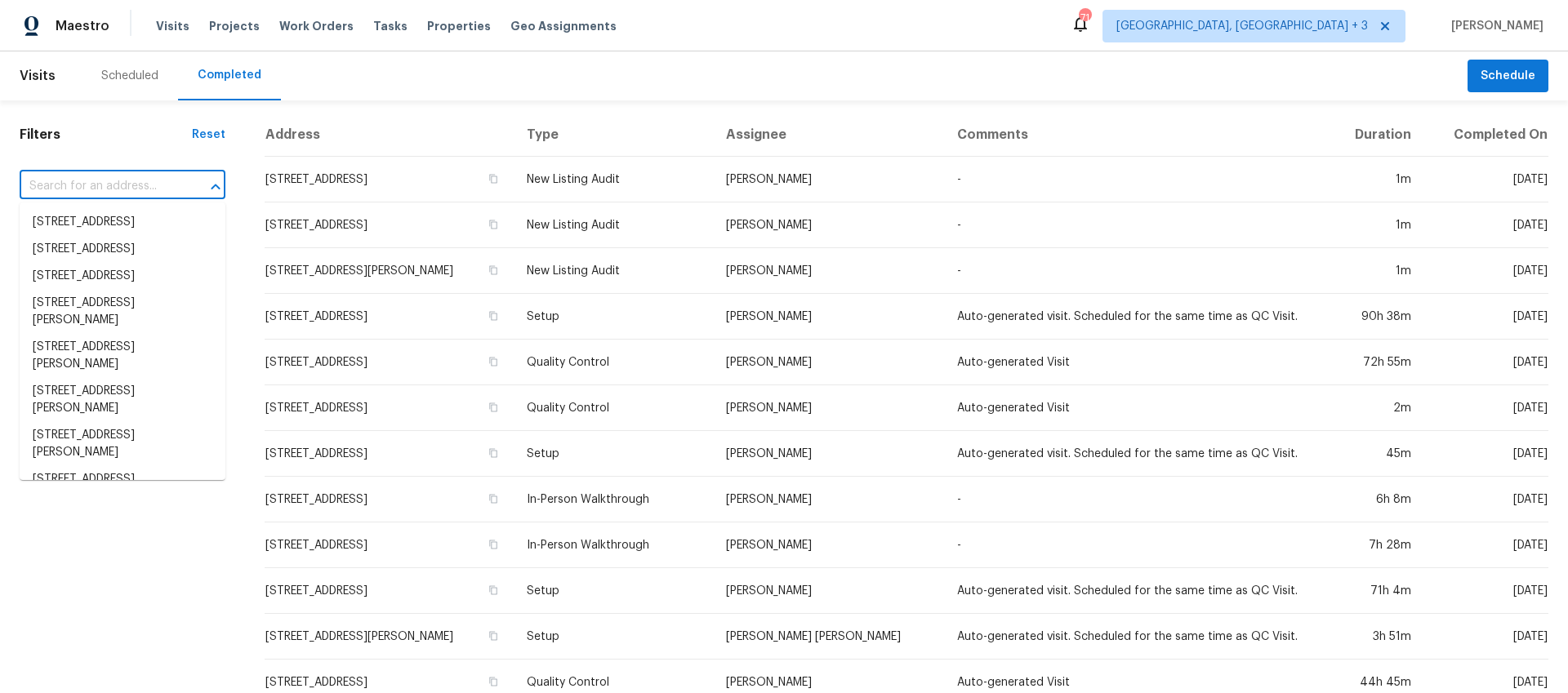
paste input "[STREET_ADDRESS]"
type input "[STREET_ADDRESS]"
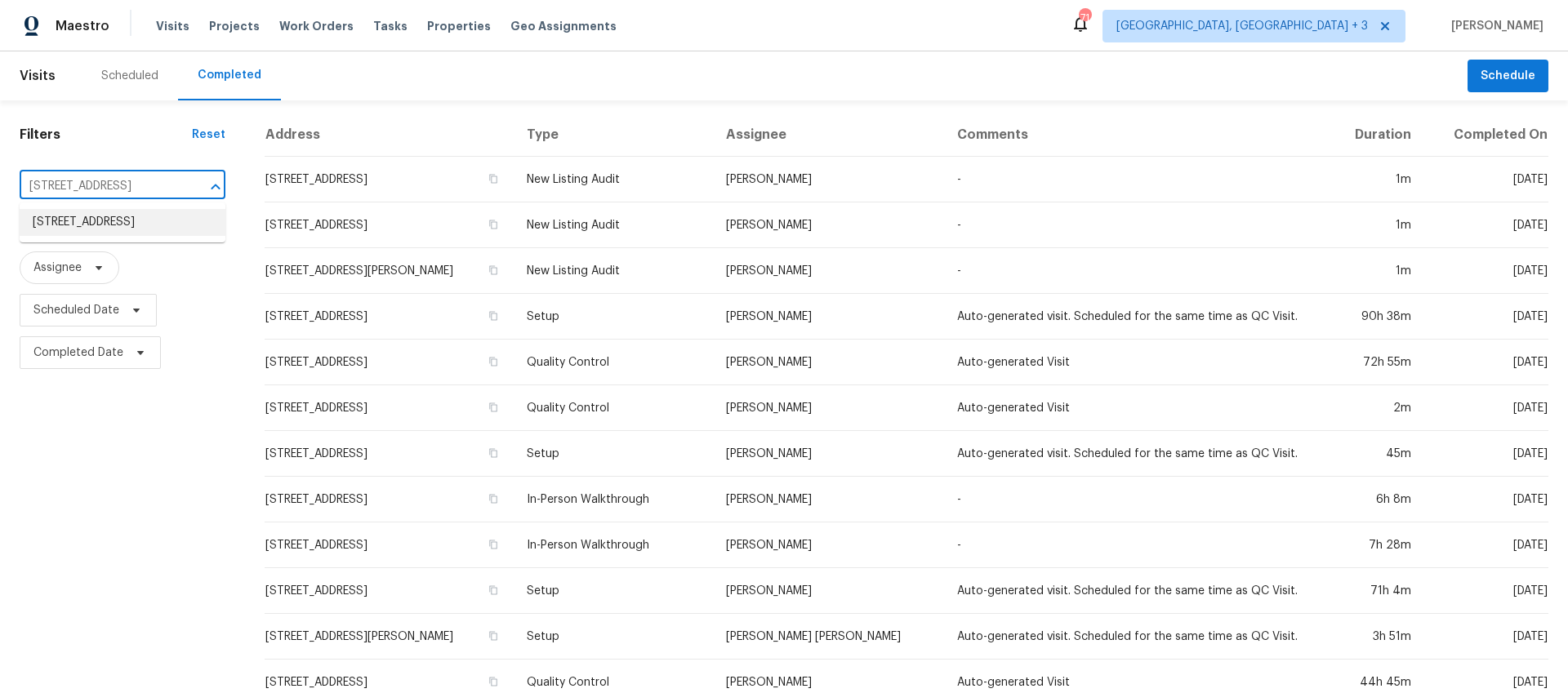
click at [133, 219] on li "[STREET_ADDRESS]" at bounding box center [122, 222] width 206 height 27
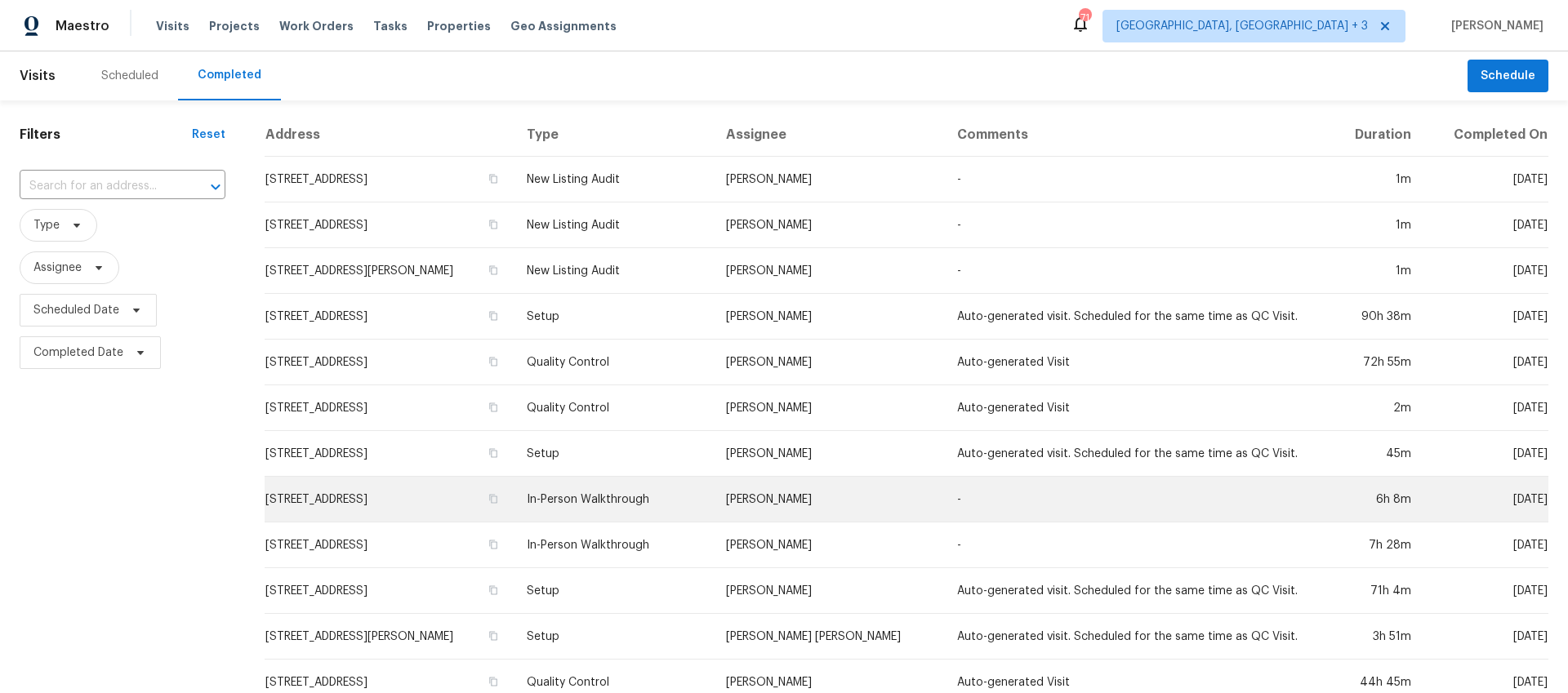
scroll to position [4, 0]
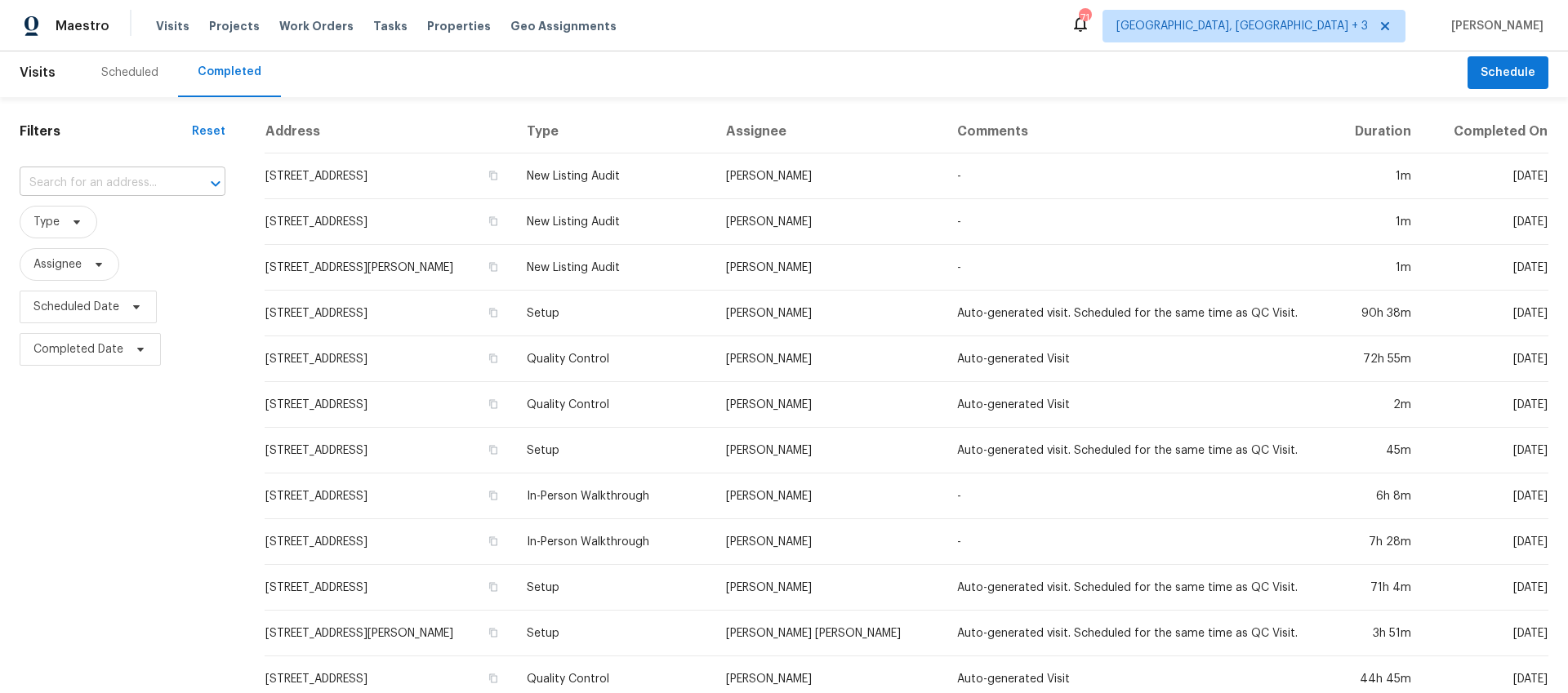
click at [179, 184] on div "​" at bounding box center [122, 183] width 206 height 26
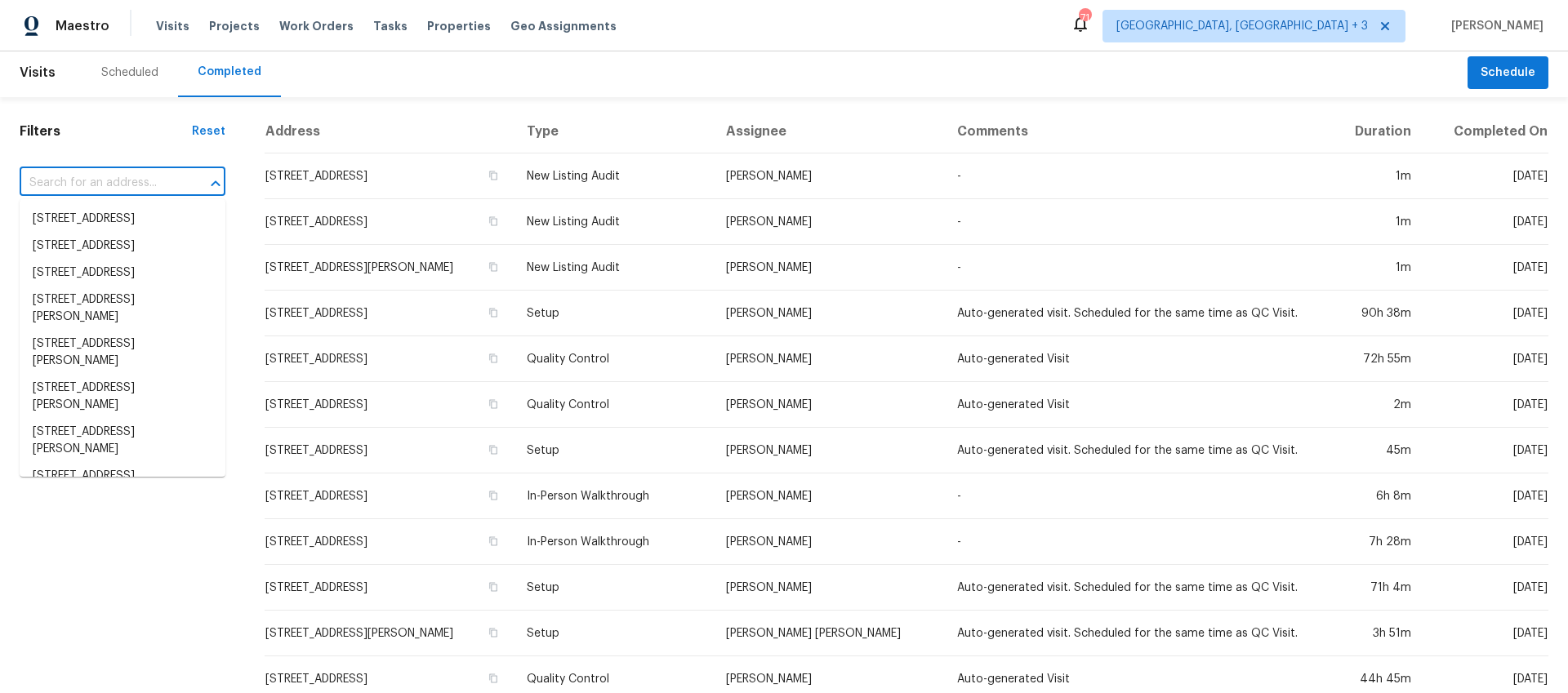
paste input "[STREET_ADDRESS]"
type input "[STREET_ADDRESS]"
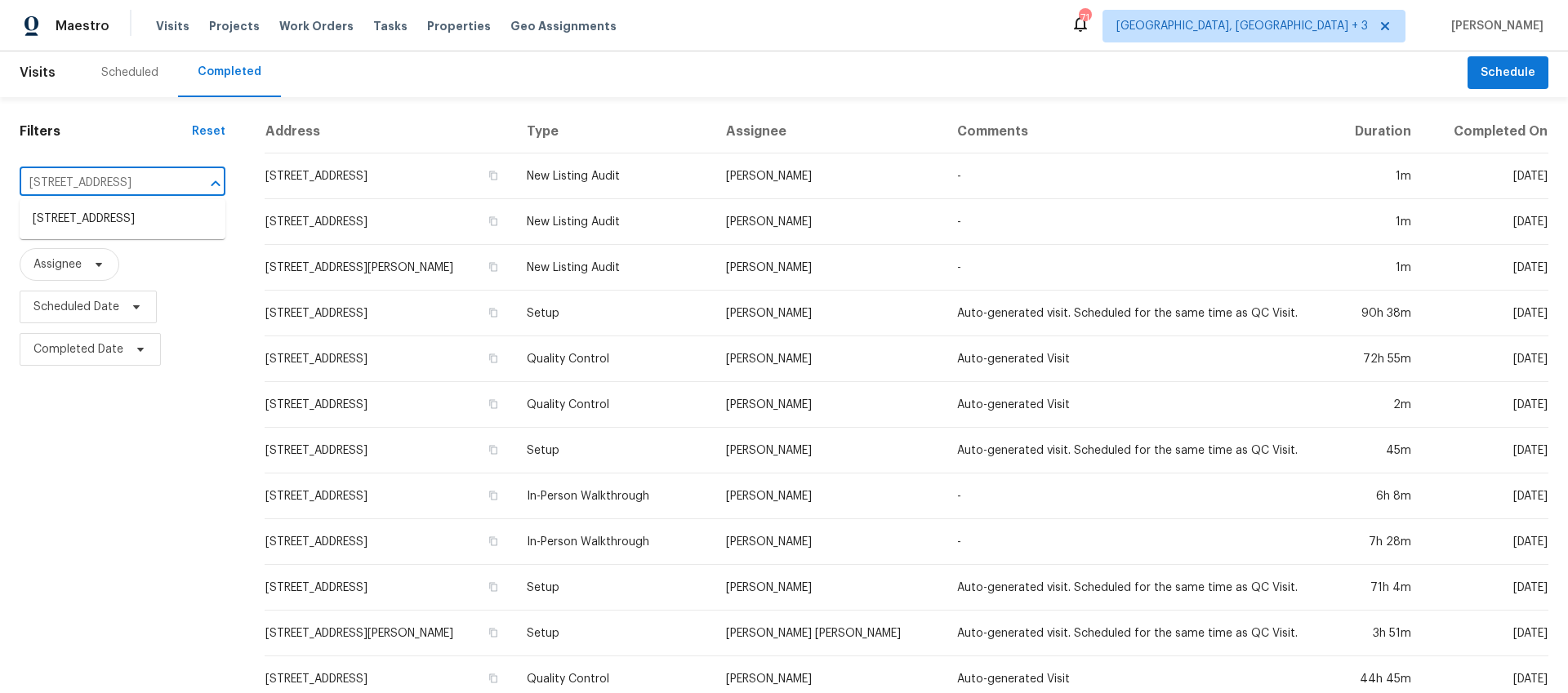
scroll to position [0, 124]
click at [168, 218] on li "[STREET_ADDRESS]" at bounding box center [122, 219] width 206 height 27
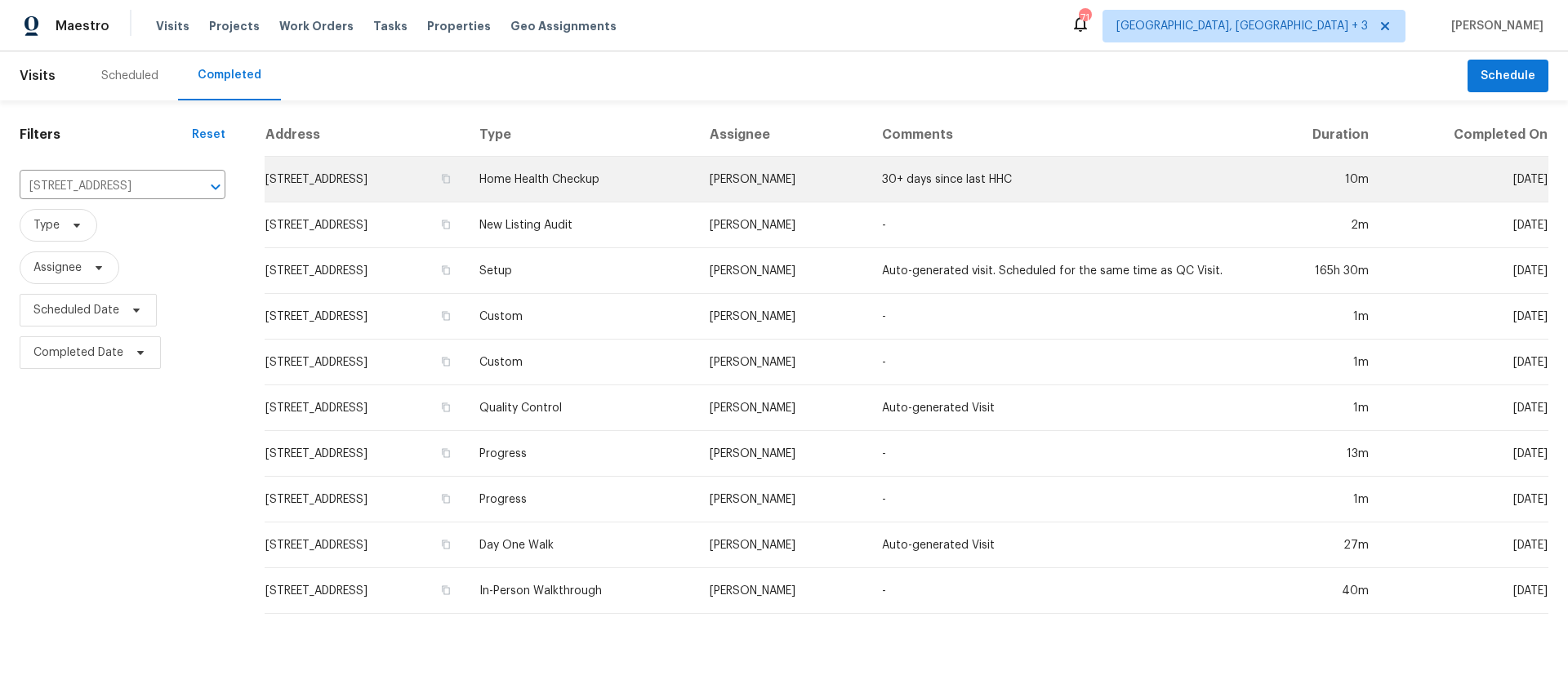
click at [696, 184] on td "Home Health Checkup" at bounding box center [581, 180] width 230 height 46
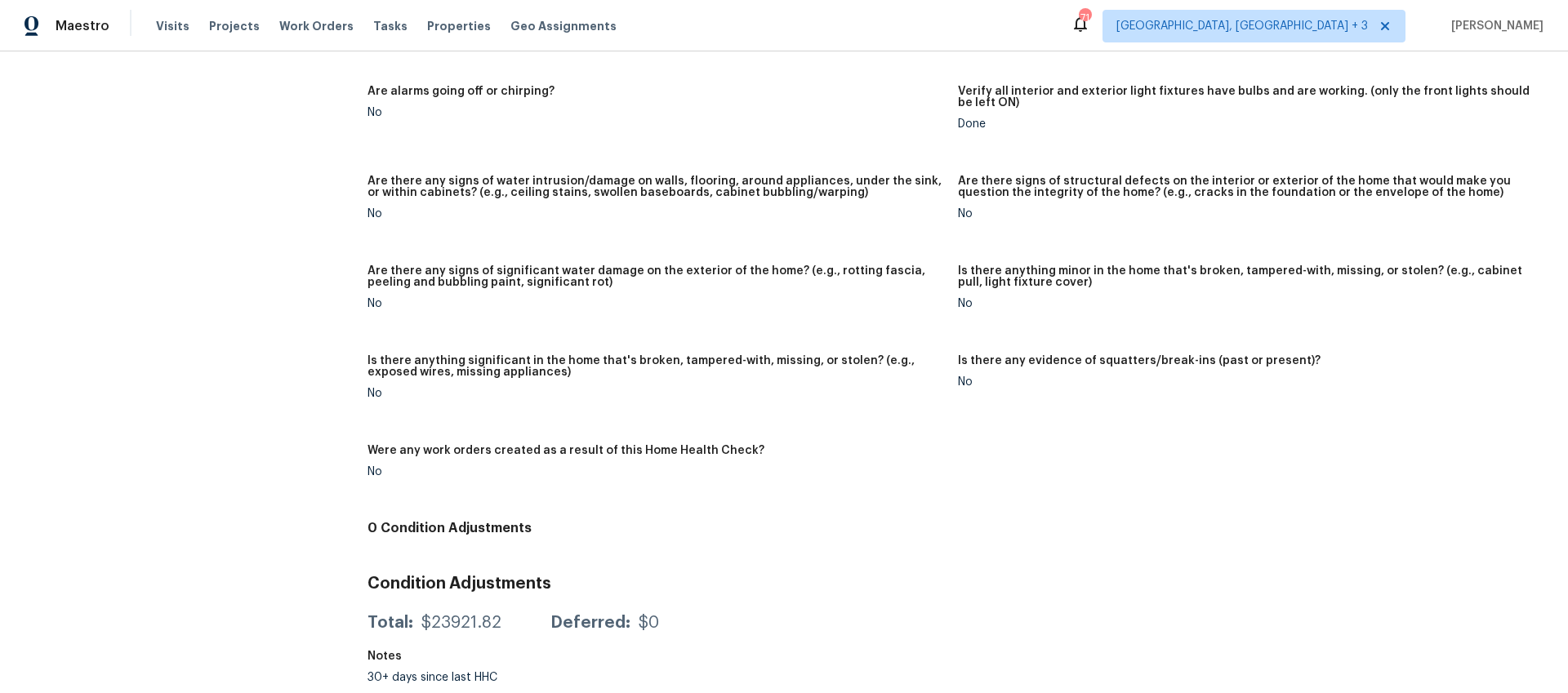
scroll to position [614, 0]
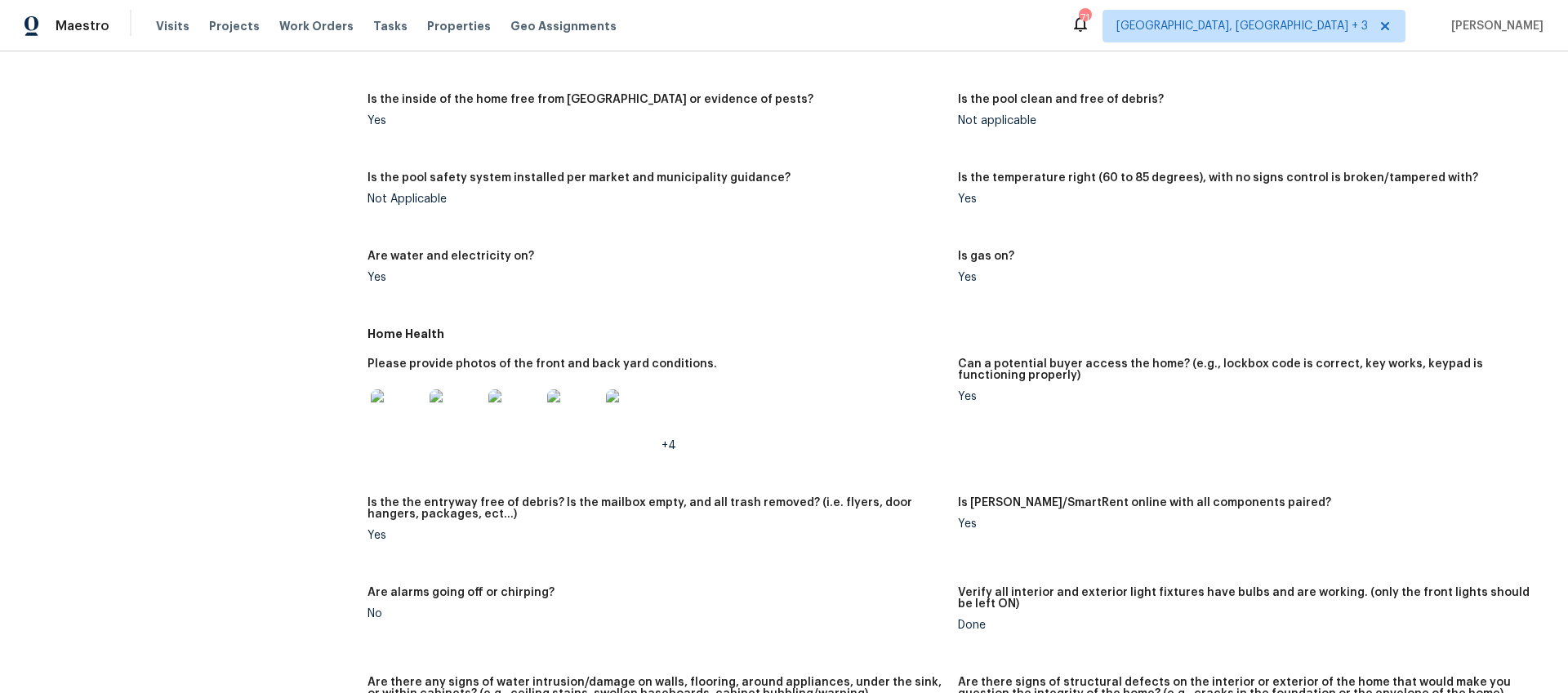
drag, startPoint x: 1103, startPoint y: 415, endPoint x: 1090, endPoint y: 413, distance: 13.2
click at [1104, 415] on figure "Can a potential buyer access the home? (e.g., lockbox code is correct, key work…" at bounding box center [1254, 418] width 590 height 119
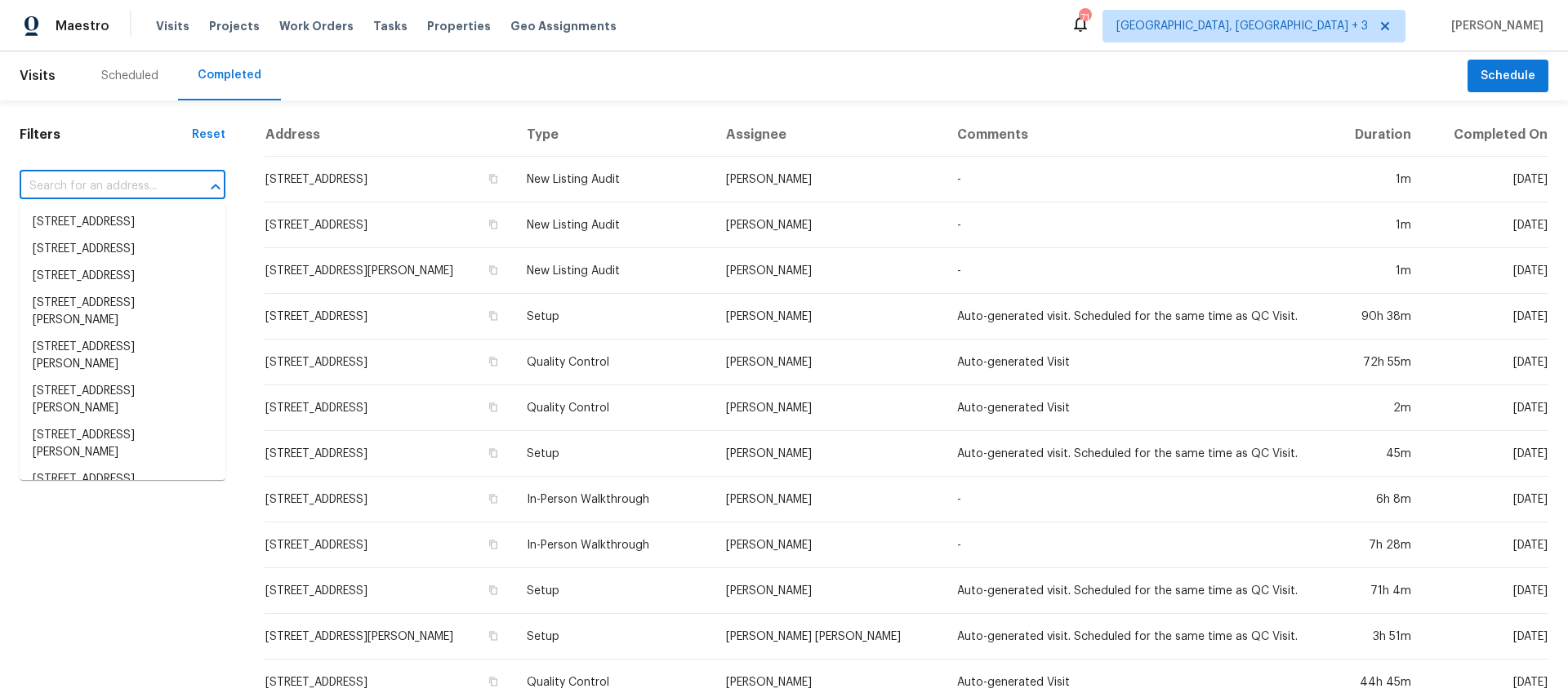
click at [176, 186] on input "text" at bounding box center [99, 186] width 160 height 26
paste input "[STREET_ADDRESS]"
type input "[STREET_ADDRESS]"
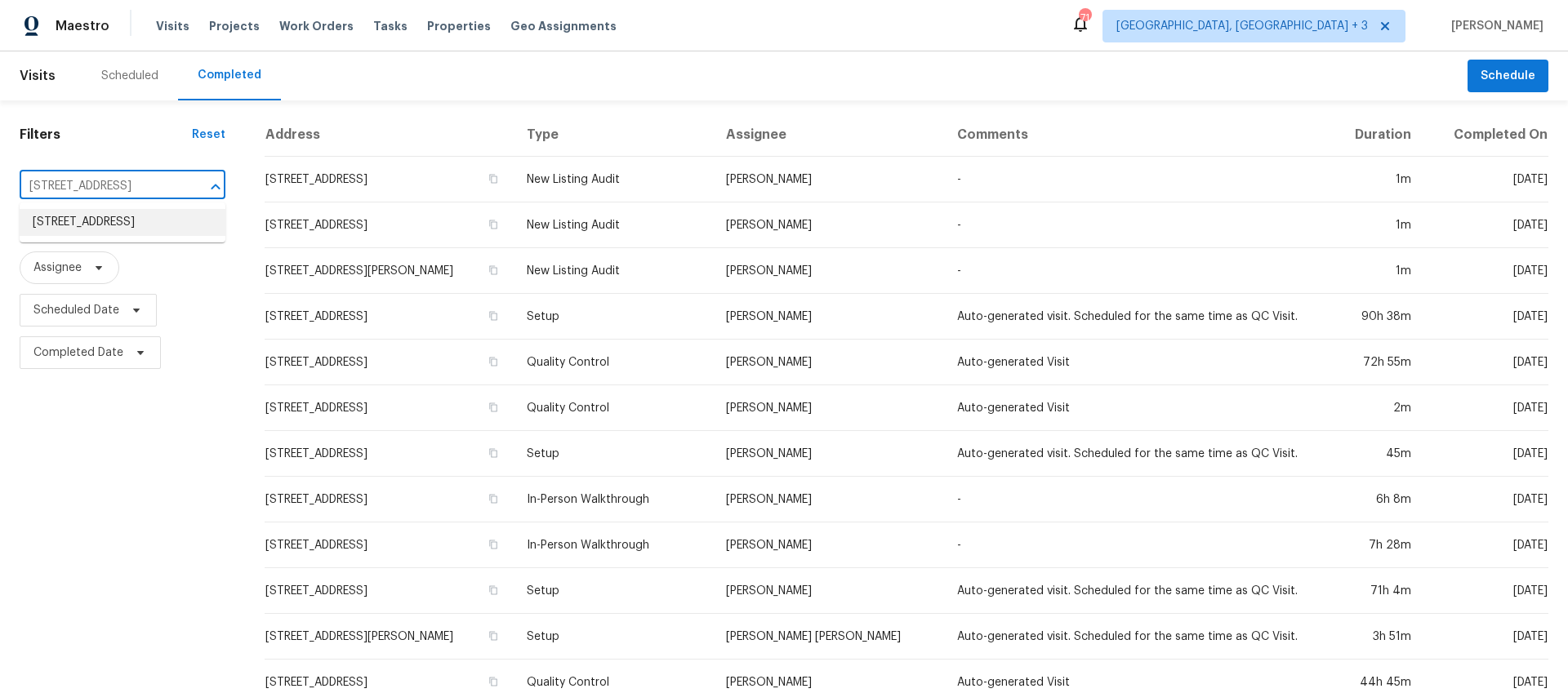
click at [177, 236] on li "[STREET_ADDRESS]" at bounding box center [122, 222] width 206 height 27
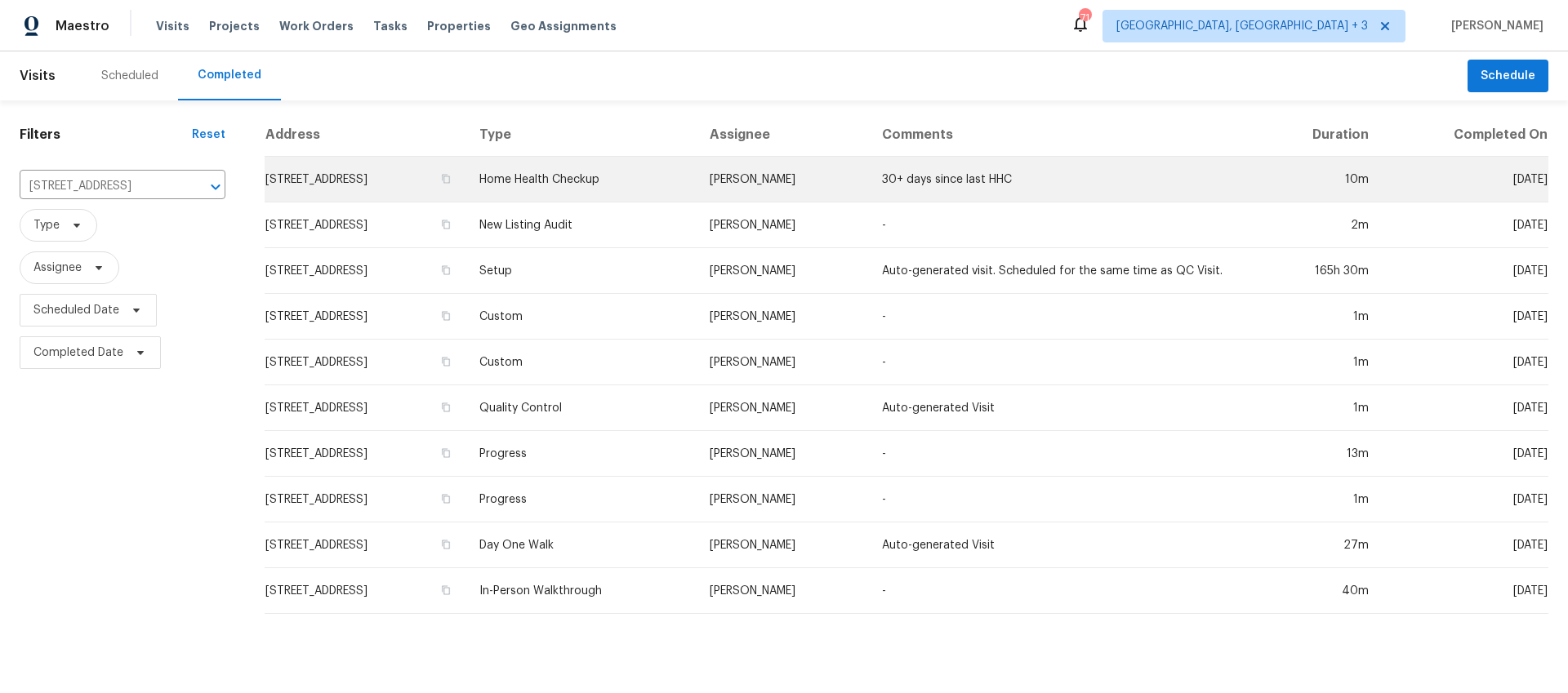
click at [696, 174] on td "Home Health Checkup" at bounding box center [581, 180] width 230 height 46
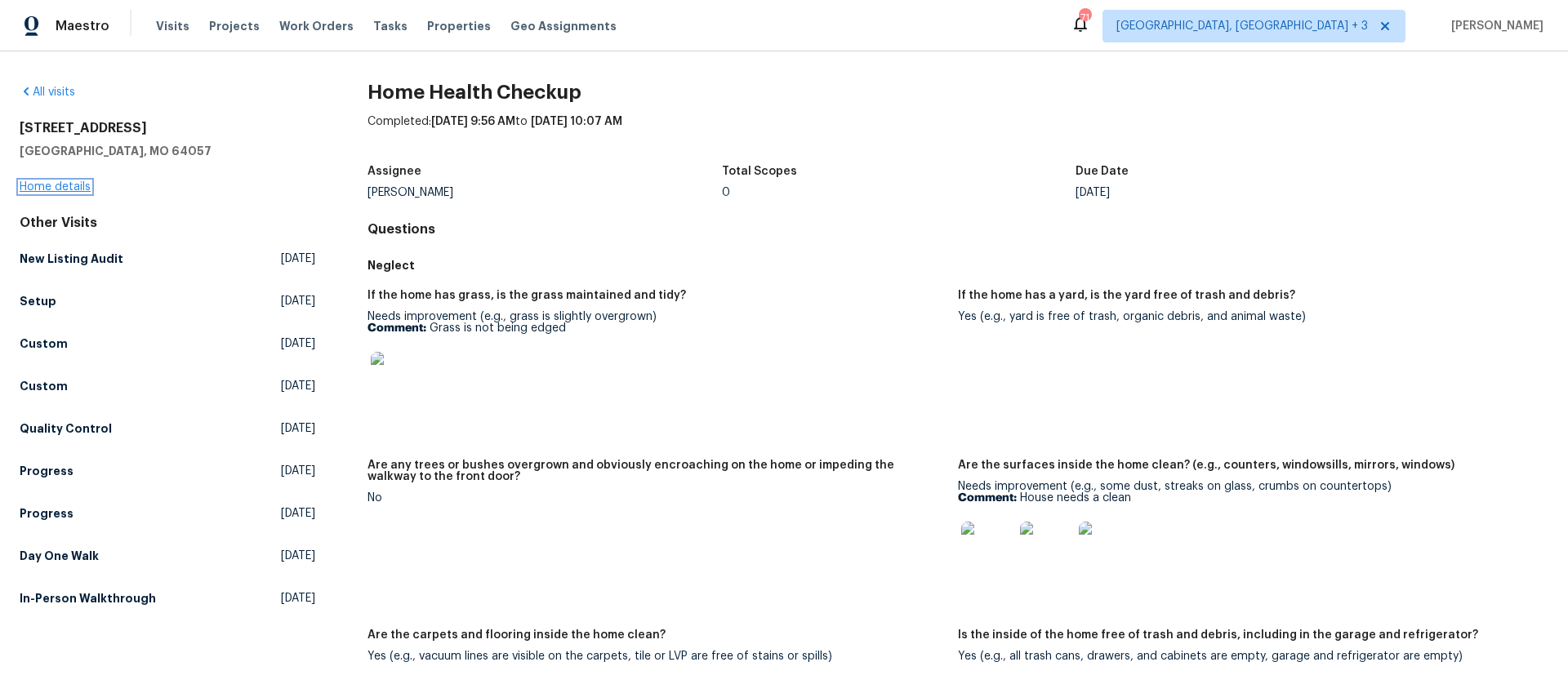
click at [64, 185] on link "Home details" at bounding box center [55, 186] width 71 height 11
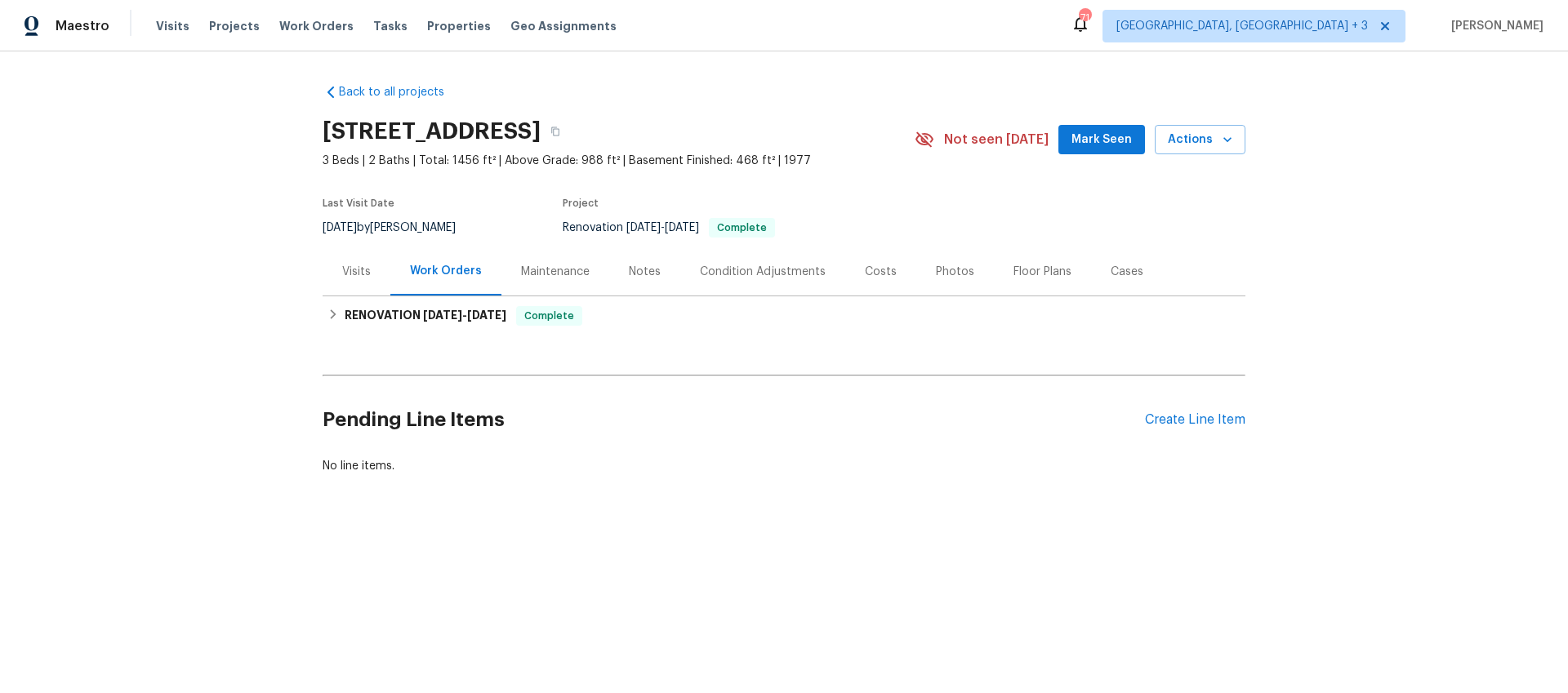
click at [541, 279] on div "Maintenance" at bounding box center [556, 271] width 108 height 49
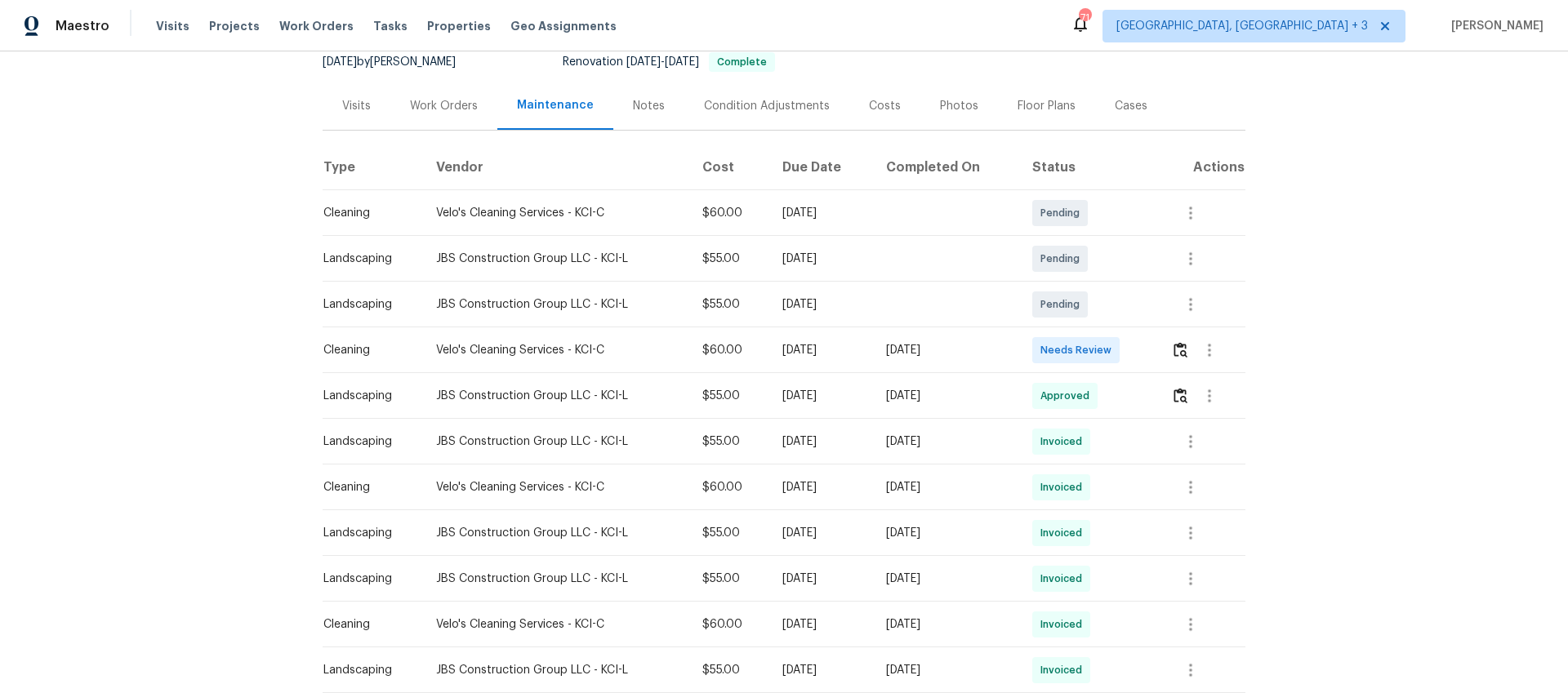
scroll to position [169, 0]
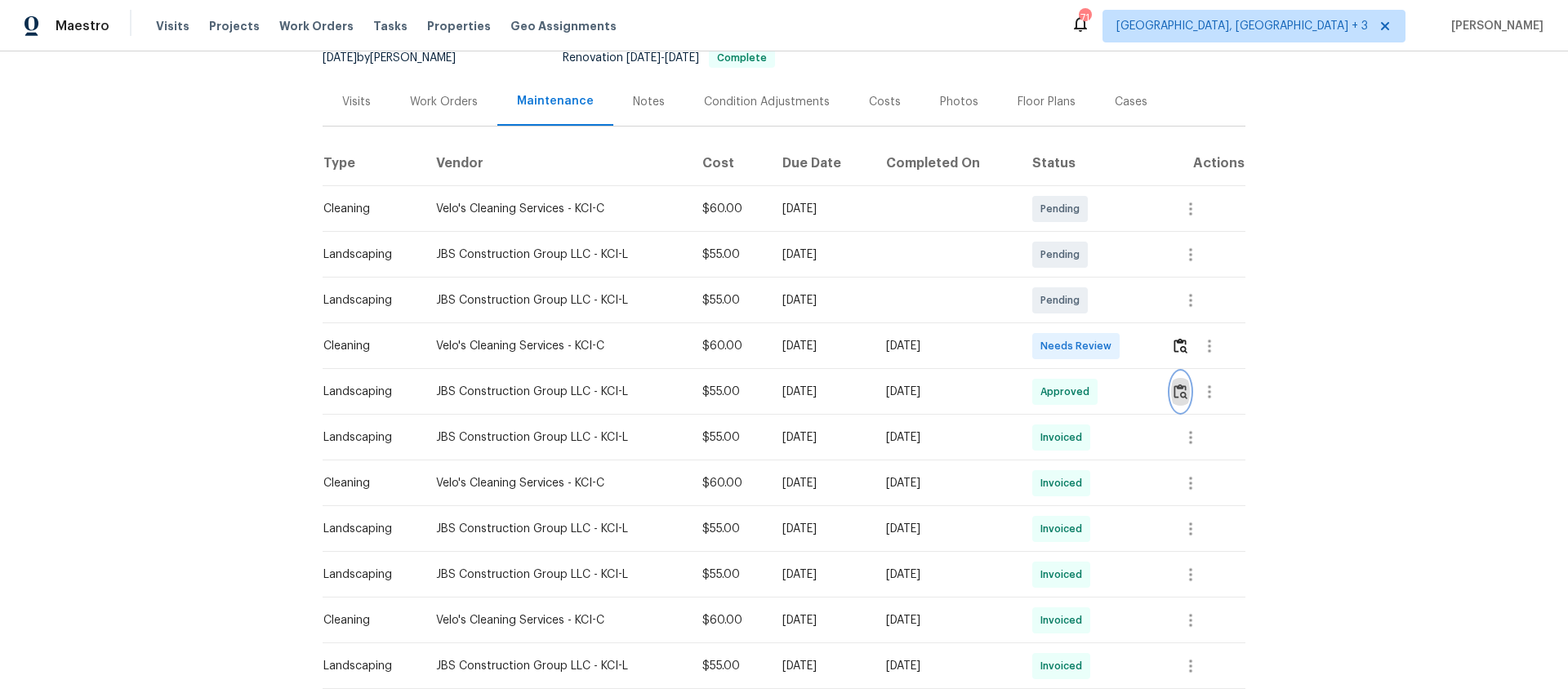
click at [1181, 392] on img "button" at bounding box center [1181, 392] width 14 height 16
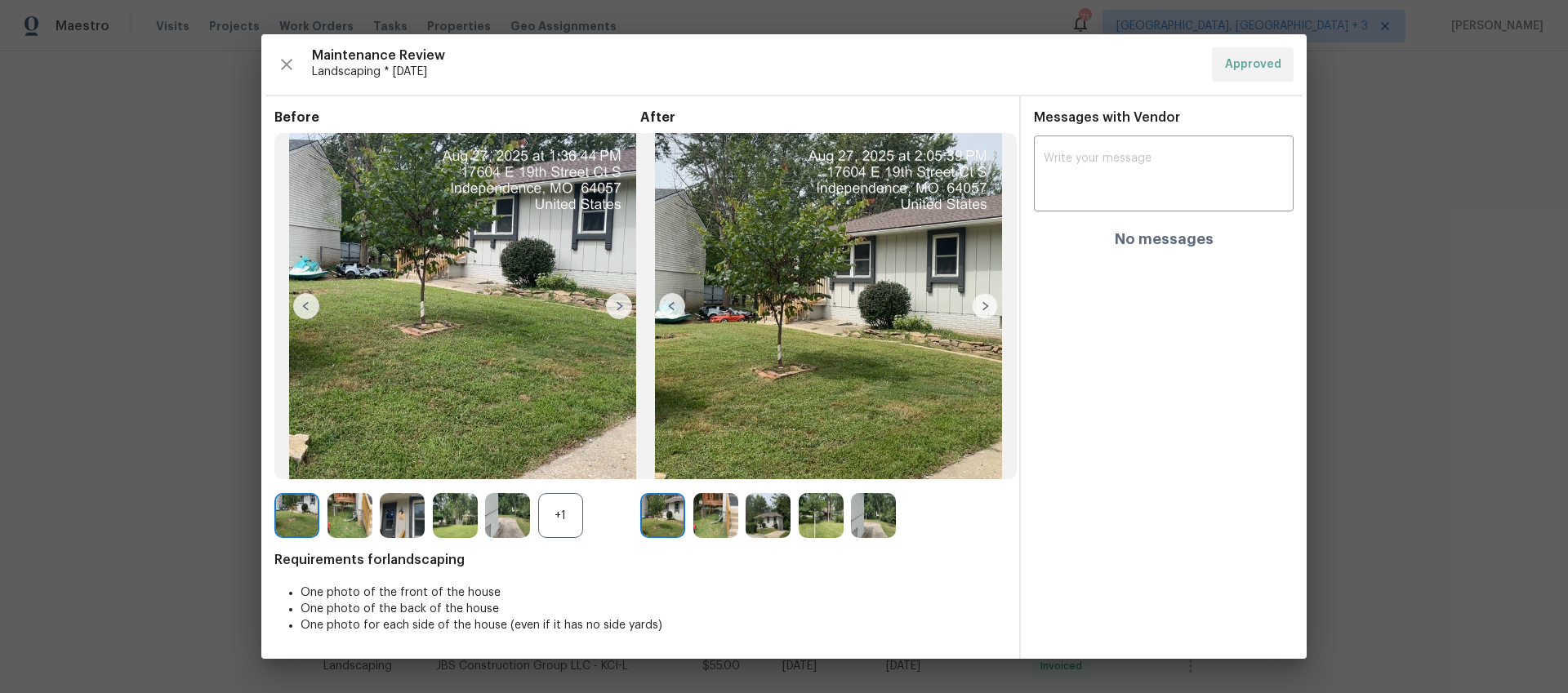
click at [985, 305] on img at bounding box center [985, 306] width 27 height 26
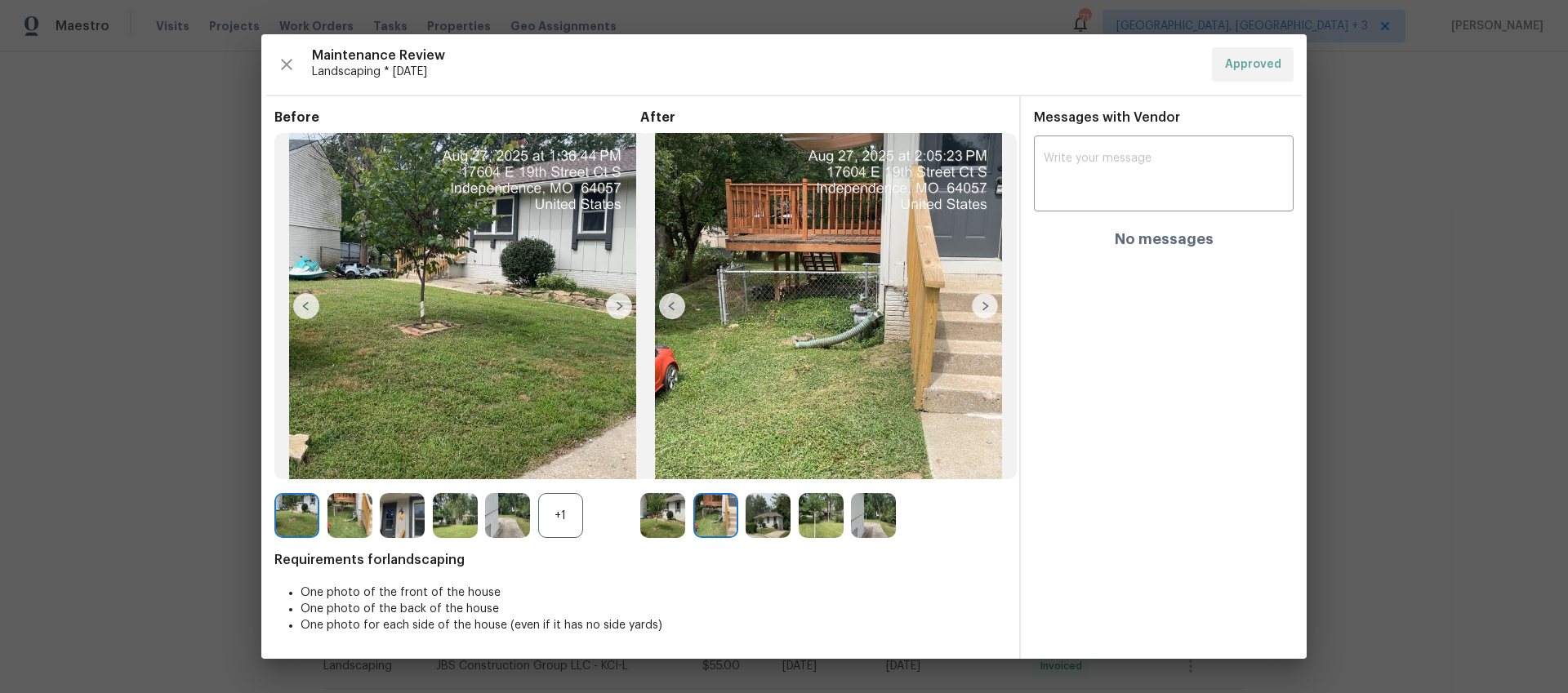
click at [985, 305] on img at bounding box center [985, 306] width 27 height 26
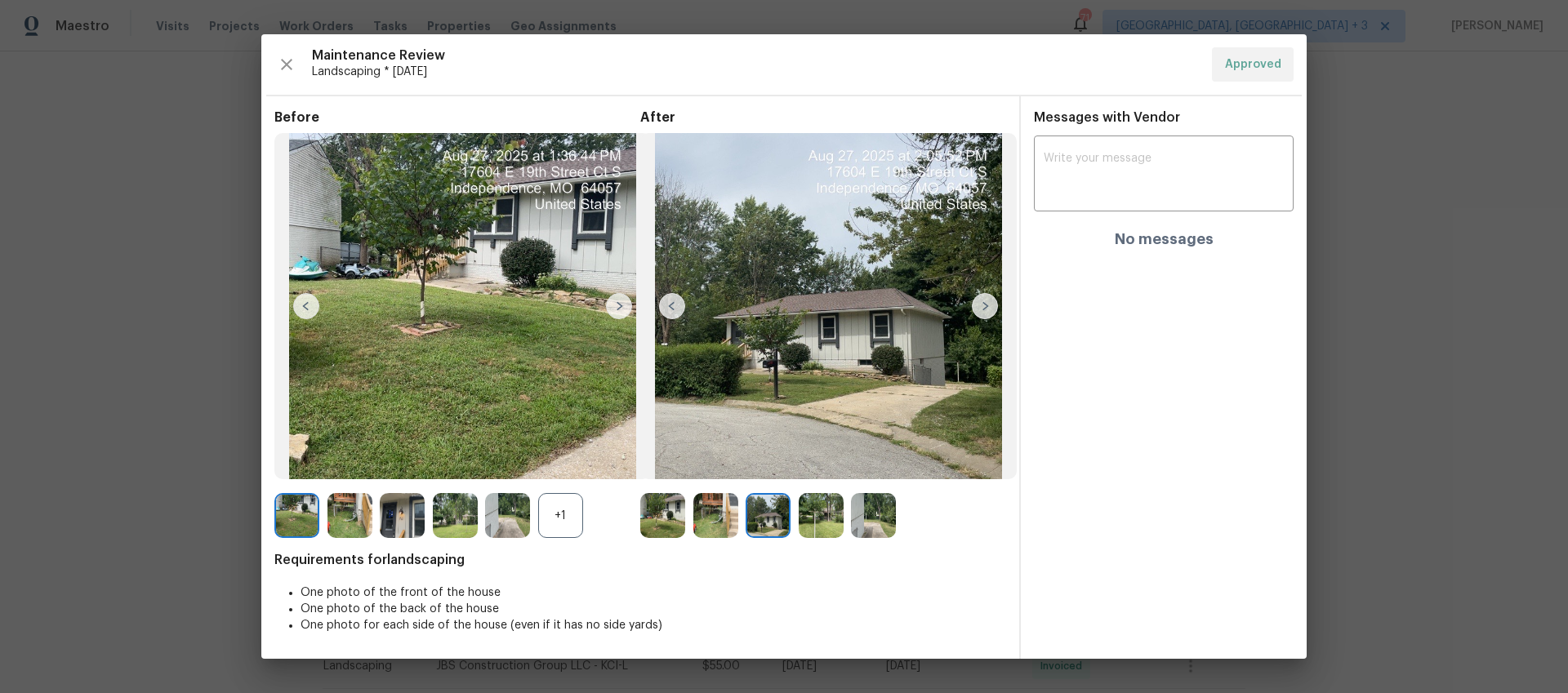
click at [678, 308] on img at bounding box center [672, 306] width 27 height 26
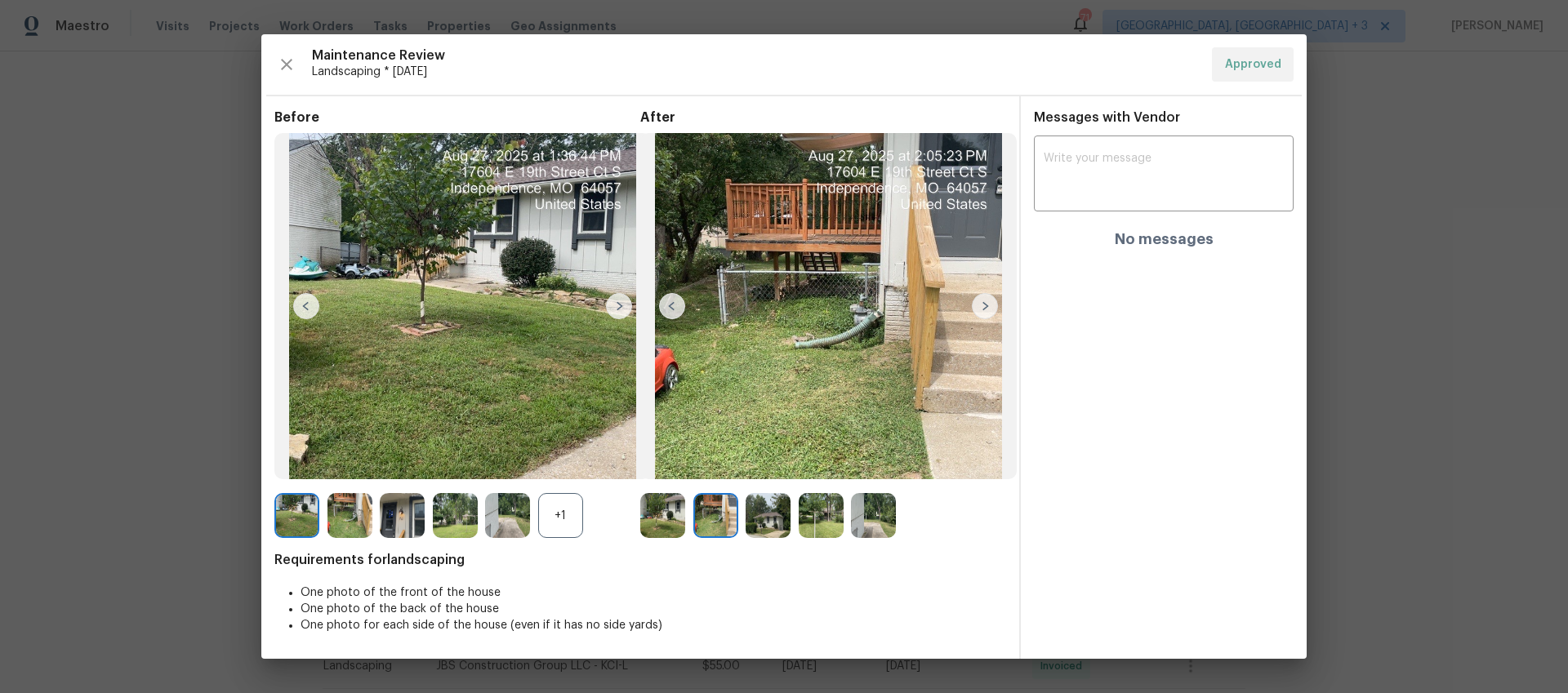
click at [1013, 209] on img at bounding box center [829, 306] width 376 height 347
click at [861, 252] on img at bounding box center [829, 306] width 376 height 347
click at [763, 519] on img at bounding box center [768, 515] width 45 height 45
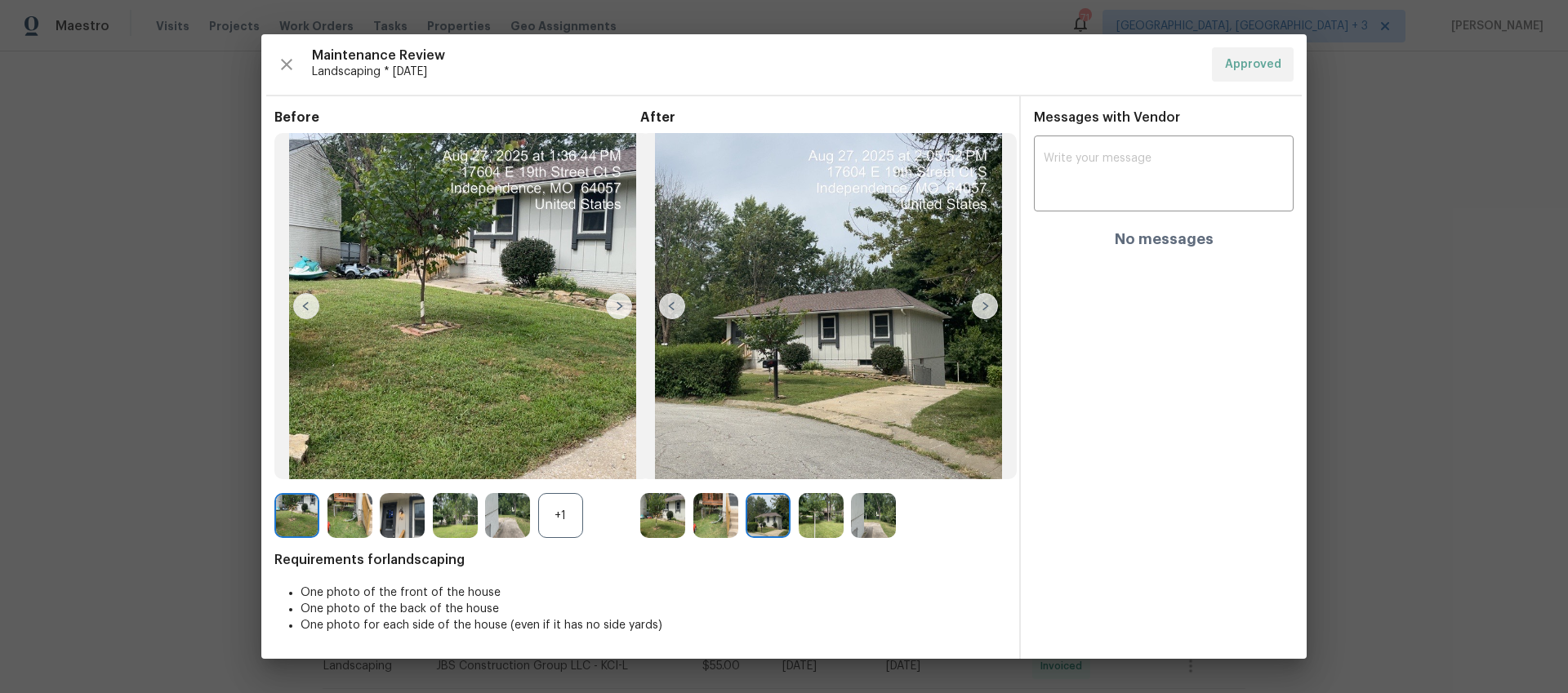
click at [723, 517] on img at bounding box center [716, 515] width 45 height 45
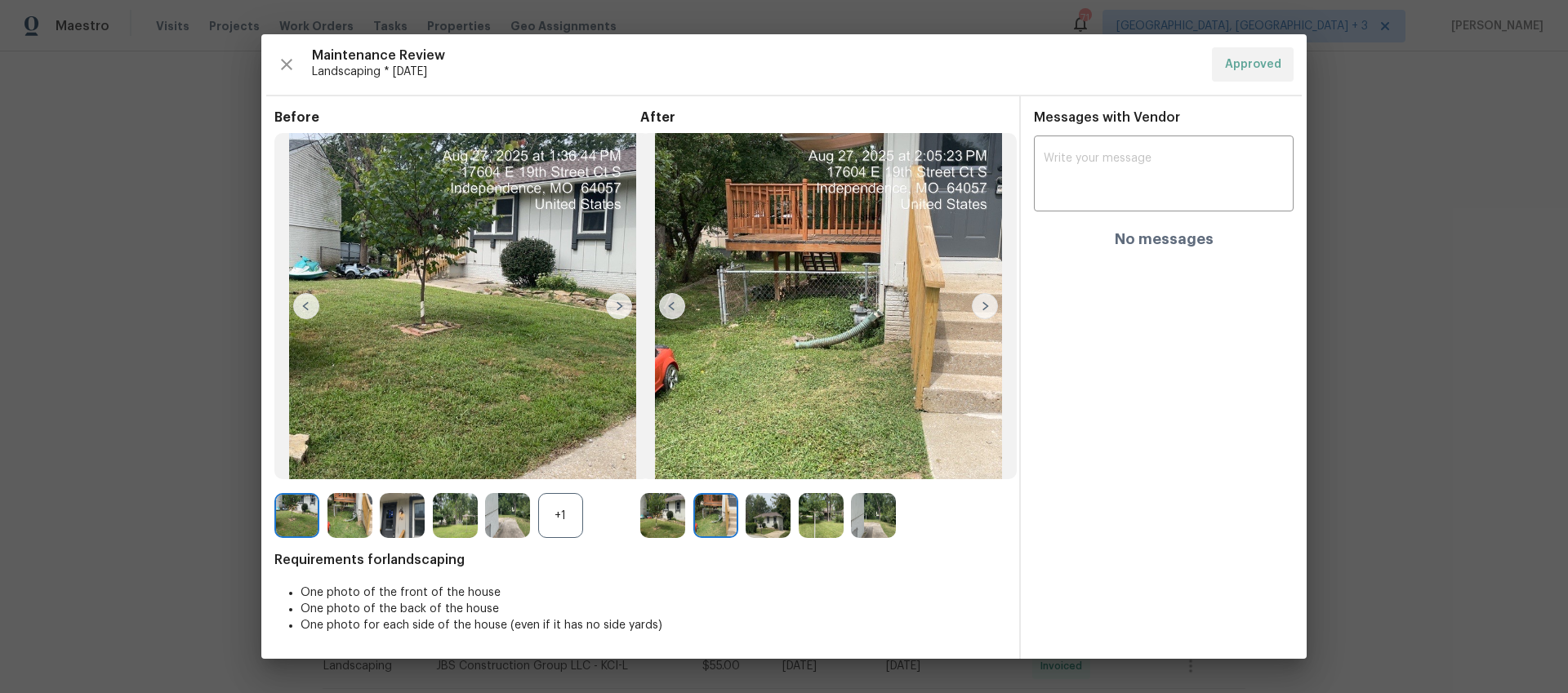
click at [785, 516] on img at bounding box center [768, 515] width 45 height 45
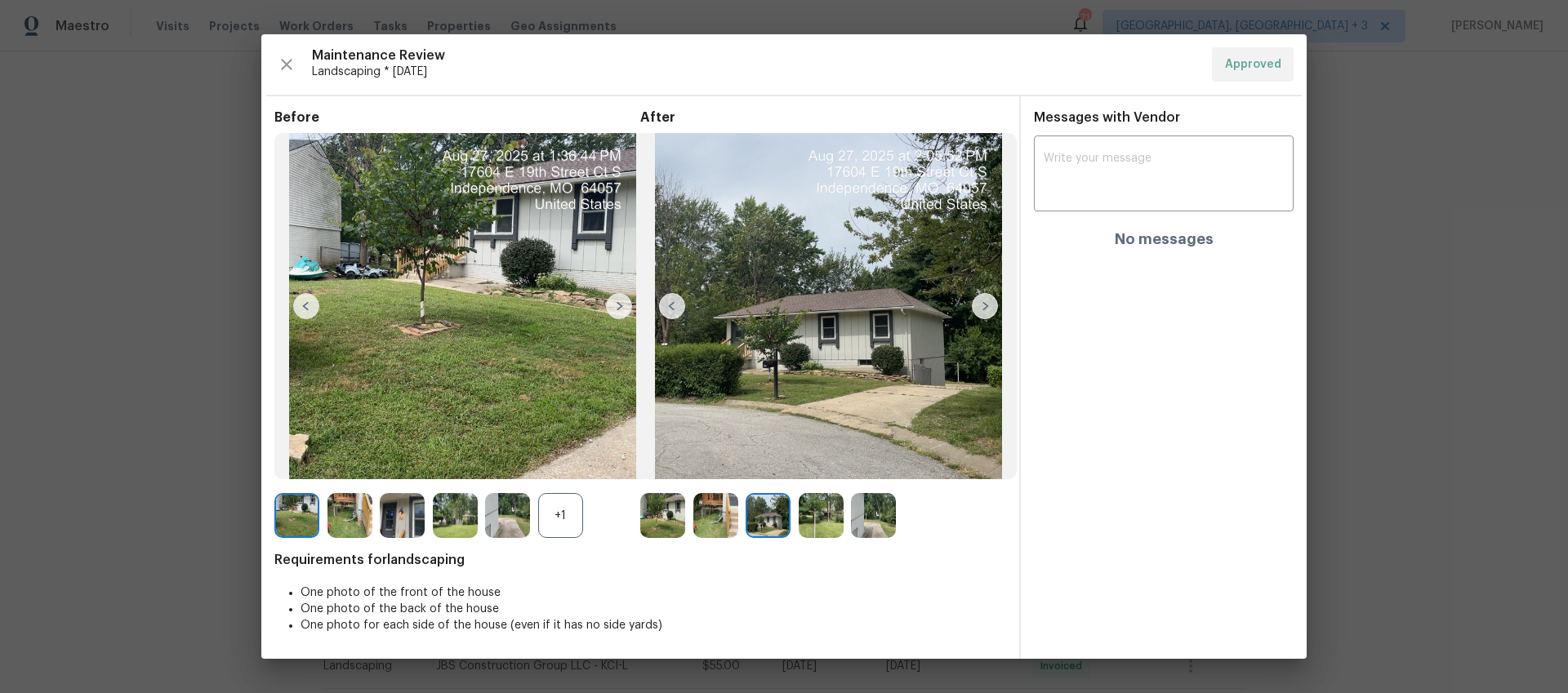
click at [668, 514] on img at bounding box center [663, 515] width 45 height 45
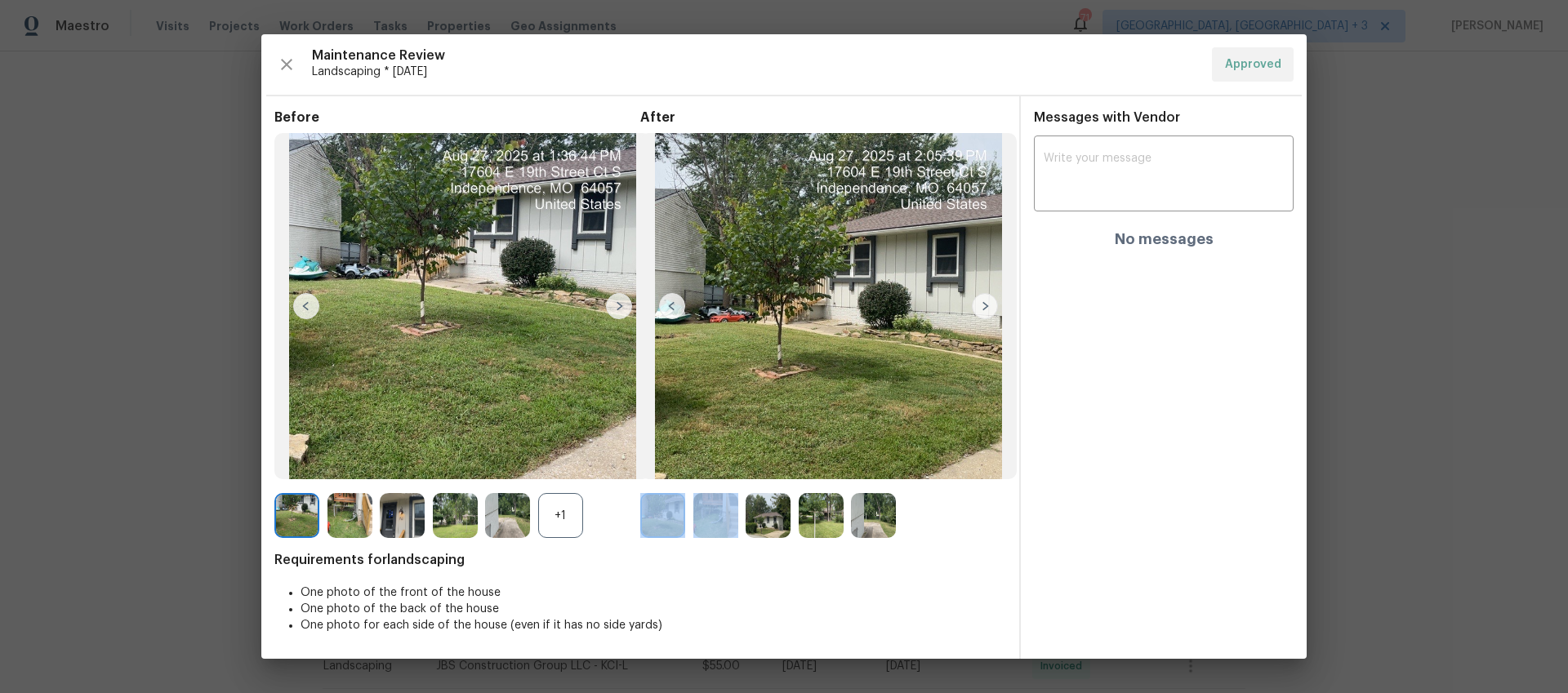
click at [692, 514] on div at bounding box center [823, 515] width 366 height 45
click at [699, 514] on img at bounding box center [716, 515] width 45 height 45
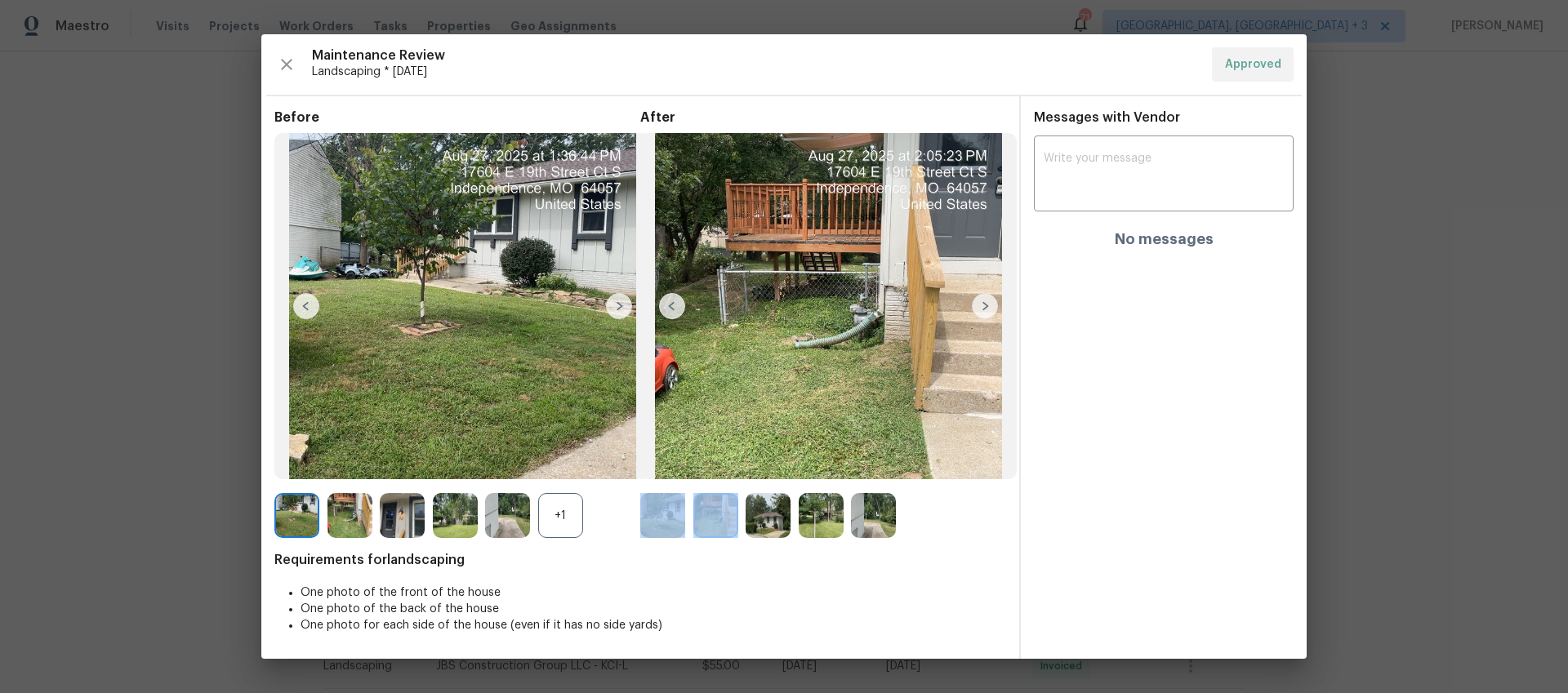
click at [817, 516] on img at bounding box center [821, 515] width 45 height 45
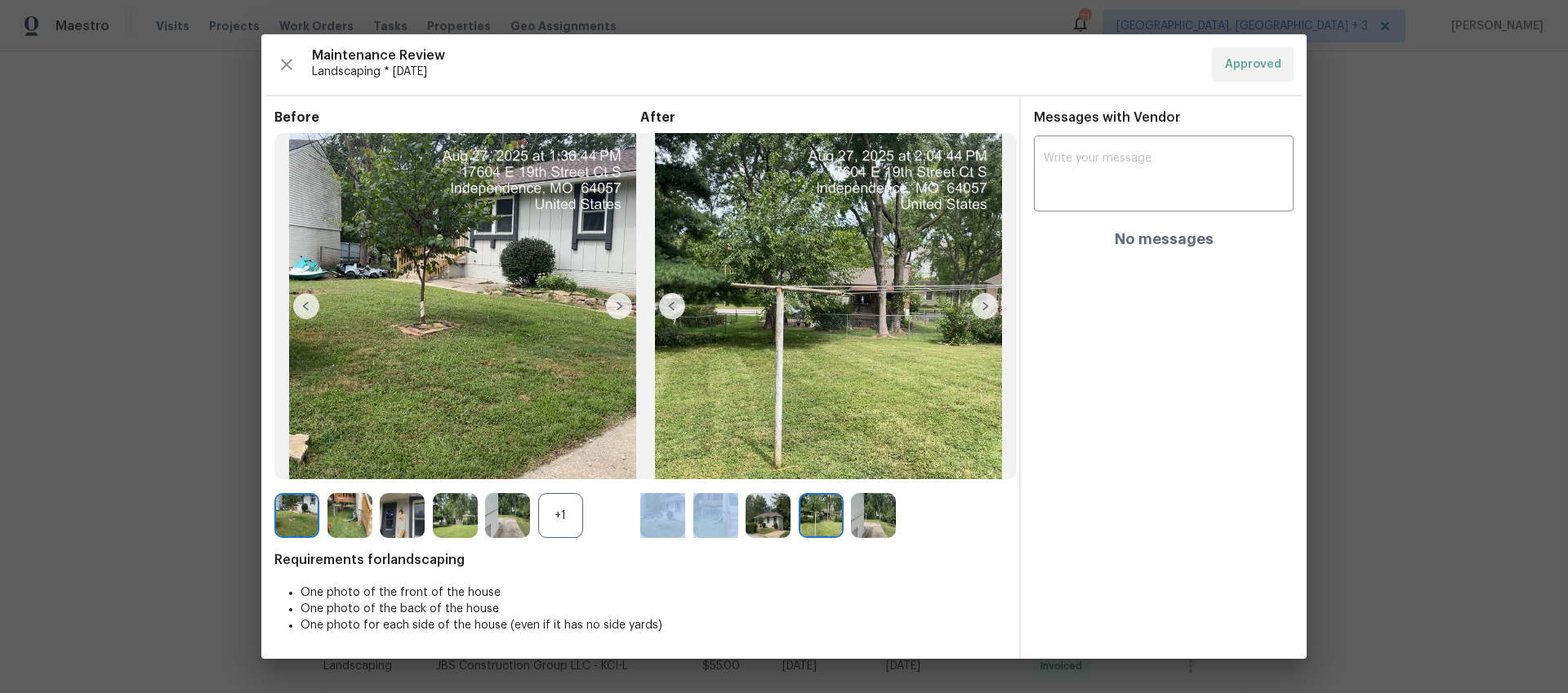
click at [877, 516] on img at bounding box center [873, 515] width 45 height 45
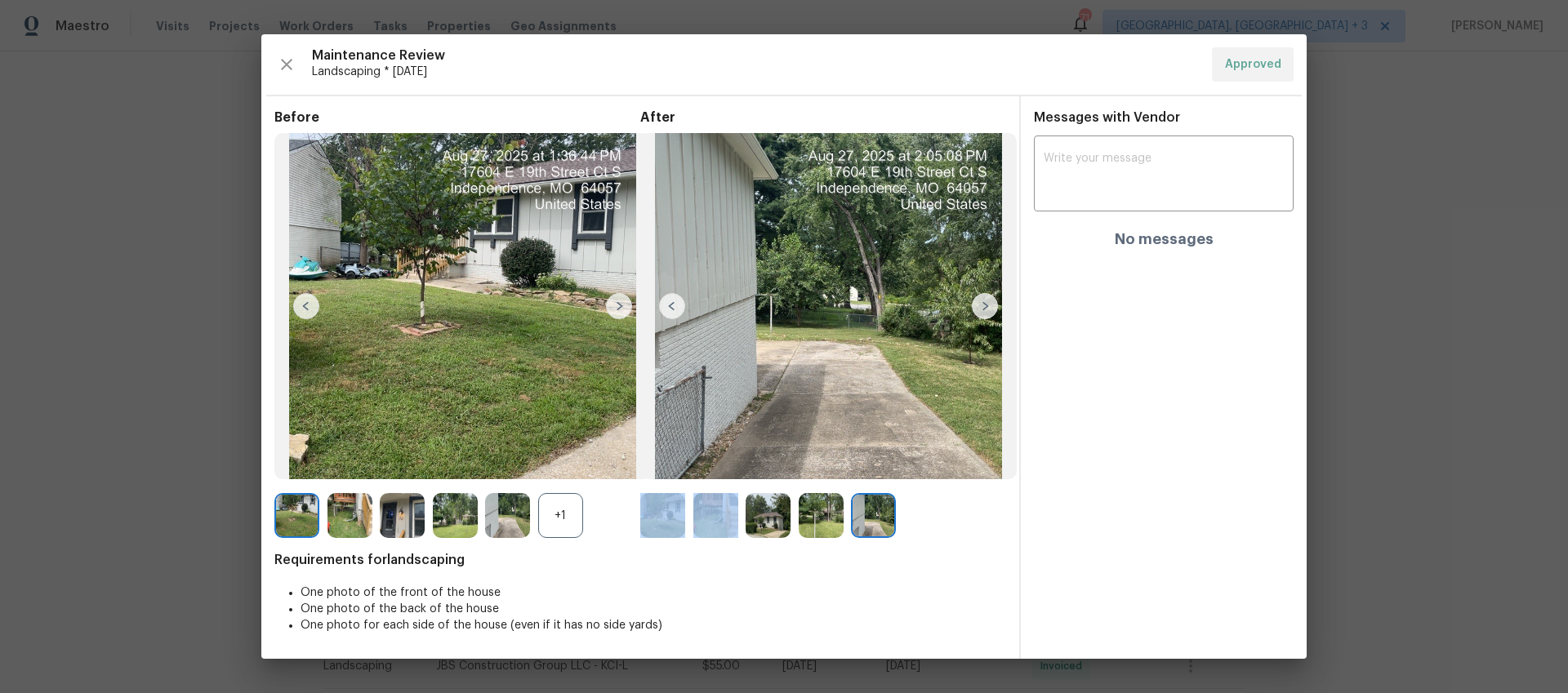
click at [496, 520] on img at bounding box center [507, 515] width 45 height 45
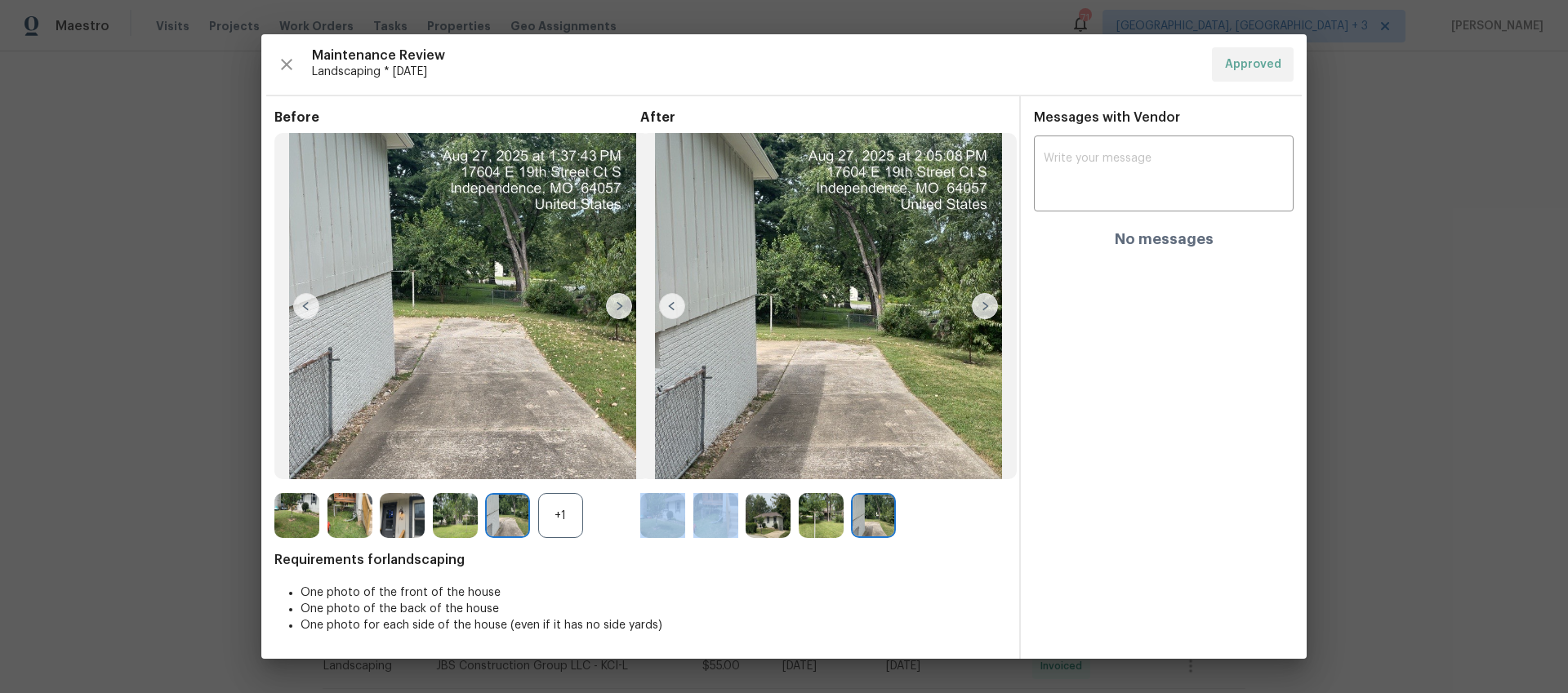
click at [465, 520] on img at bounding box center [455, 515] width 45 height 45
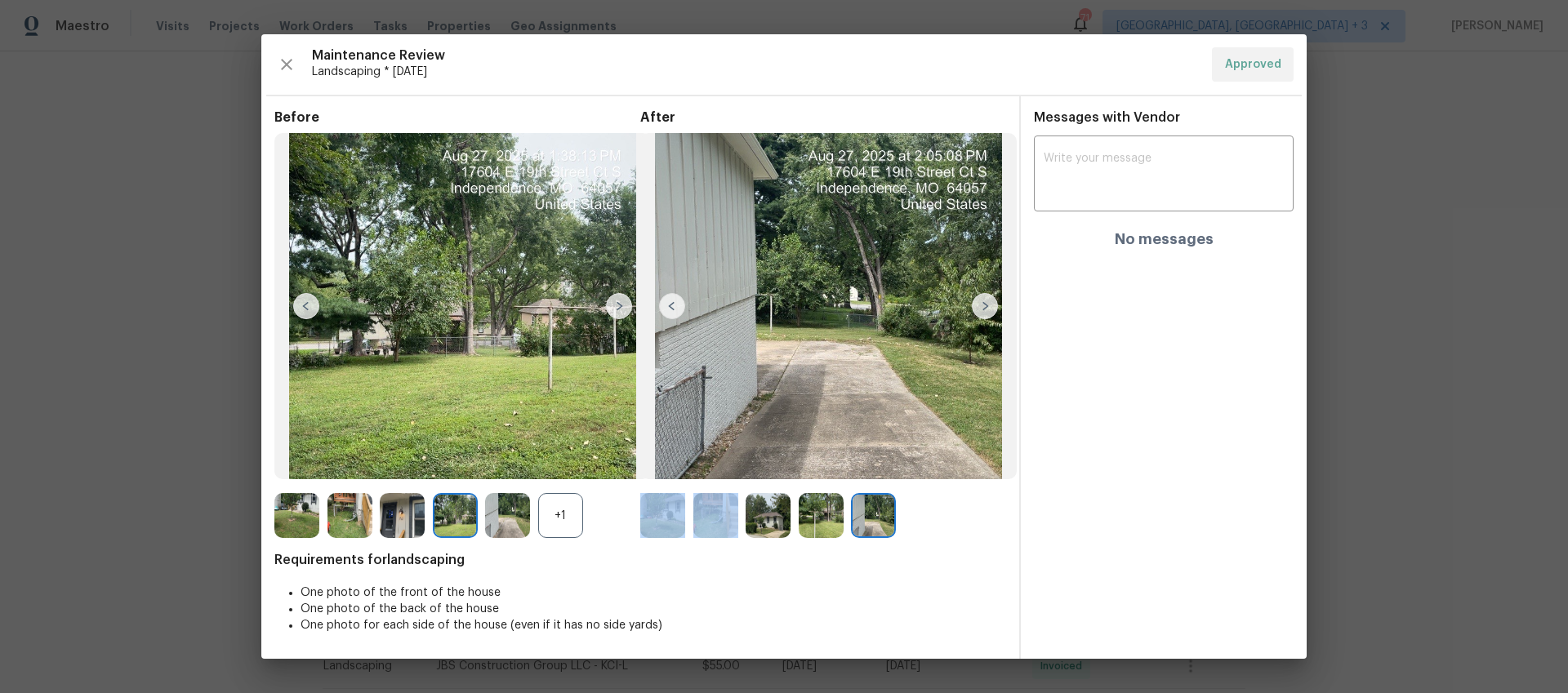
click at [422, 519] on img at bounding box center [402, 515] width 45 height 45
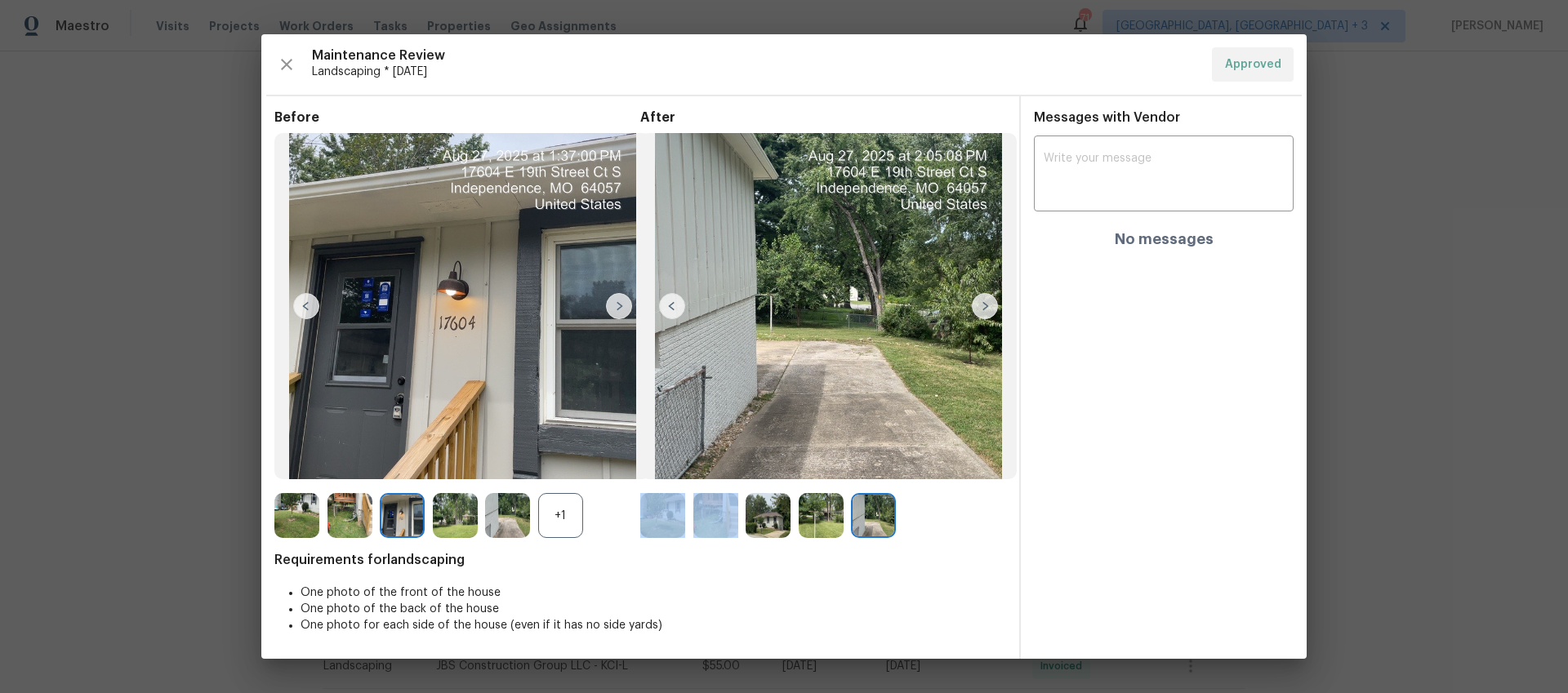
click at [289, 514] on img at bounding box center [297, 515] width 45 height 45
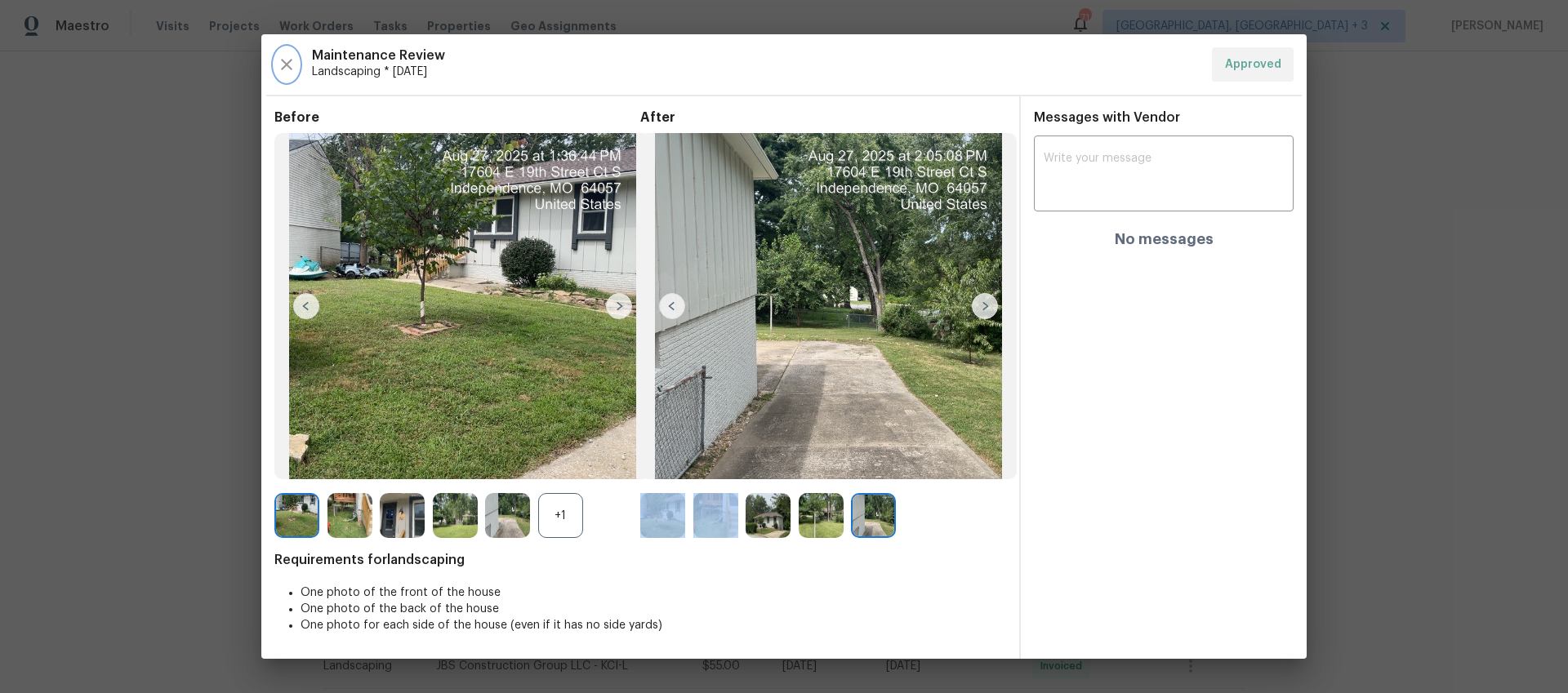
click at [296, 65] on icon "button" at bounding box center [286, 64] width 19 height 19
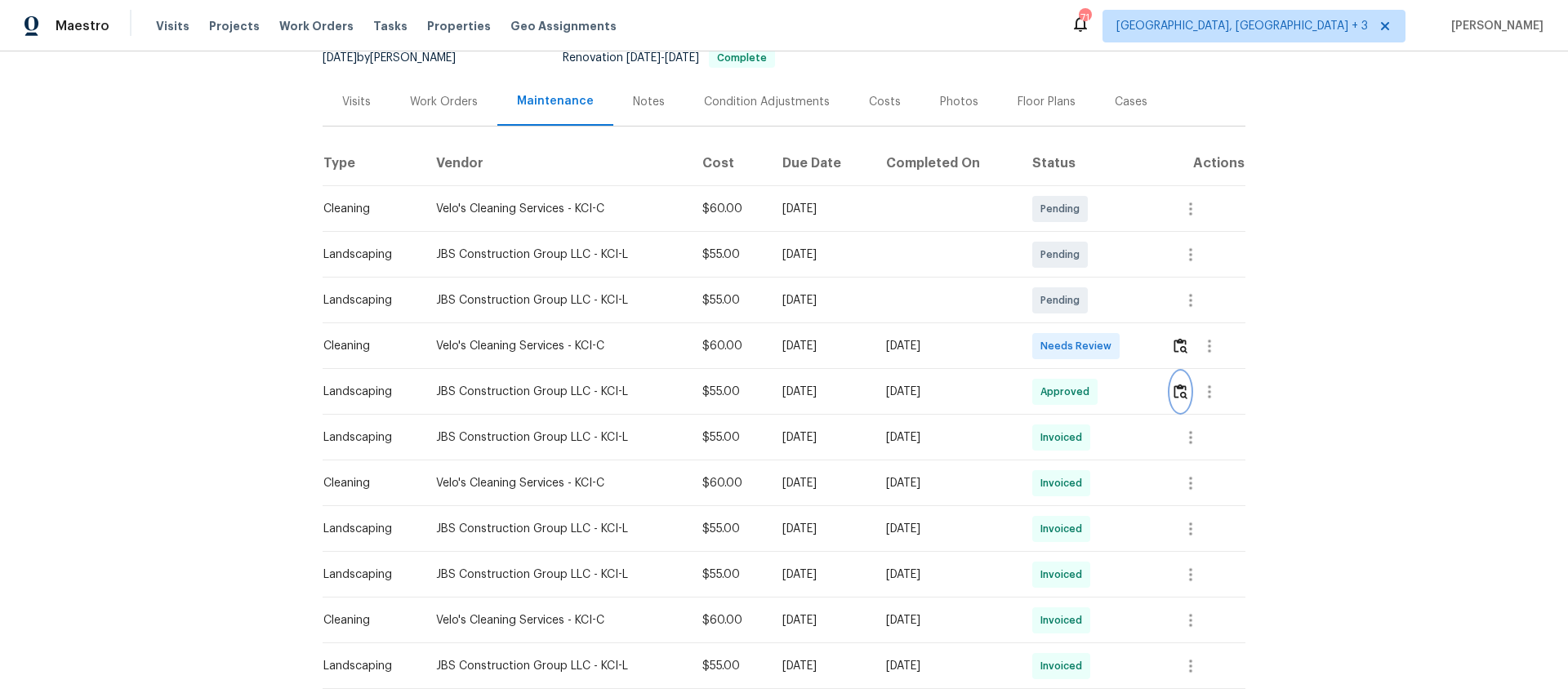
click at [1184, 395] on img "button" at bounding box center [1181, 392] width 14 height 16
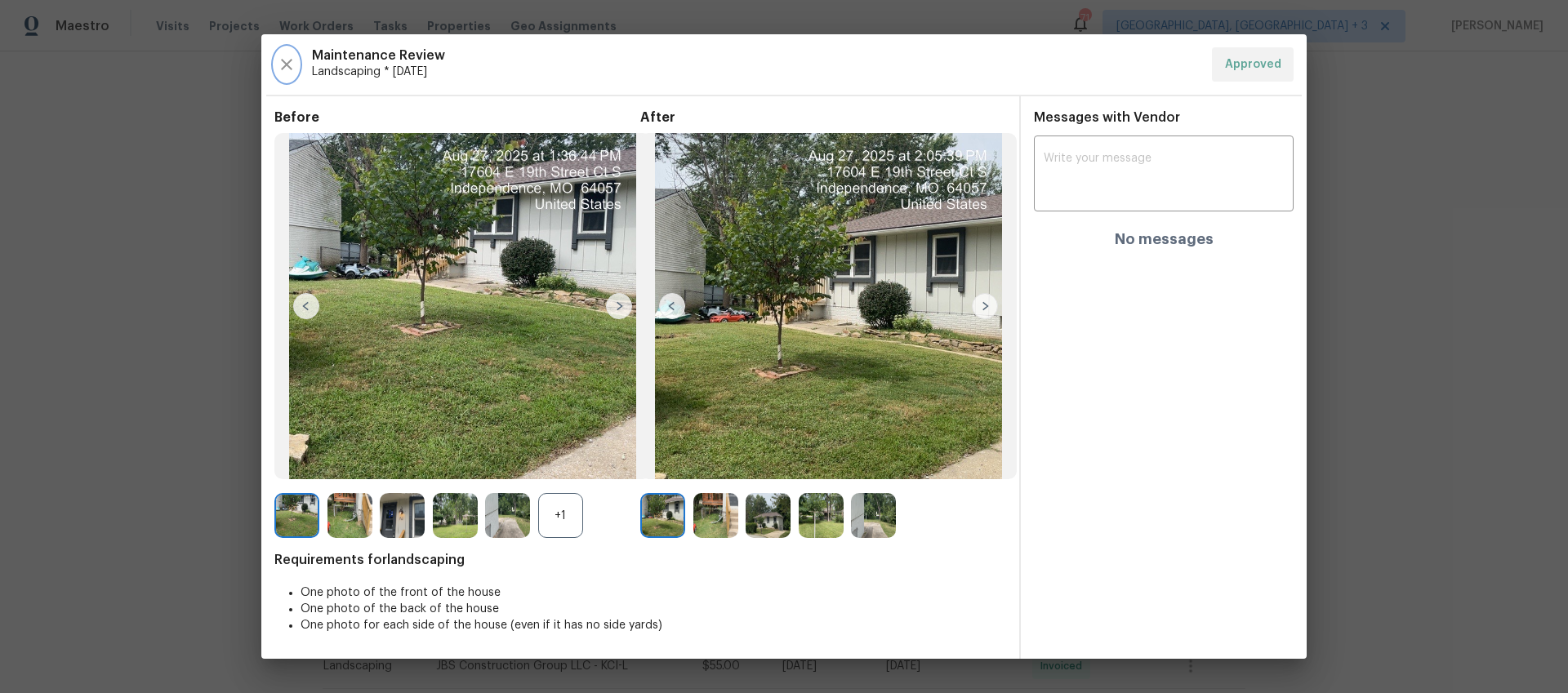
click at [281, 66] on icon "button" at bounding box center [286, 64] width 19 height 19
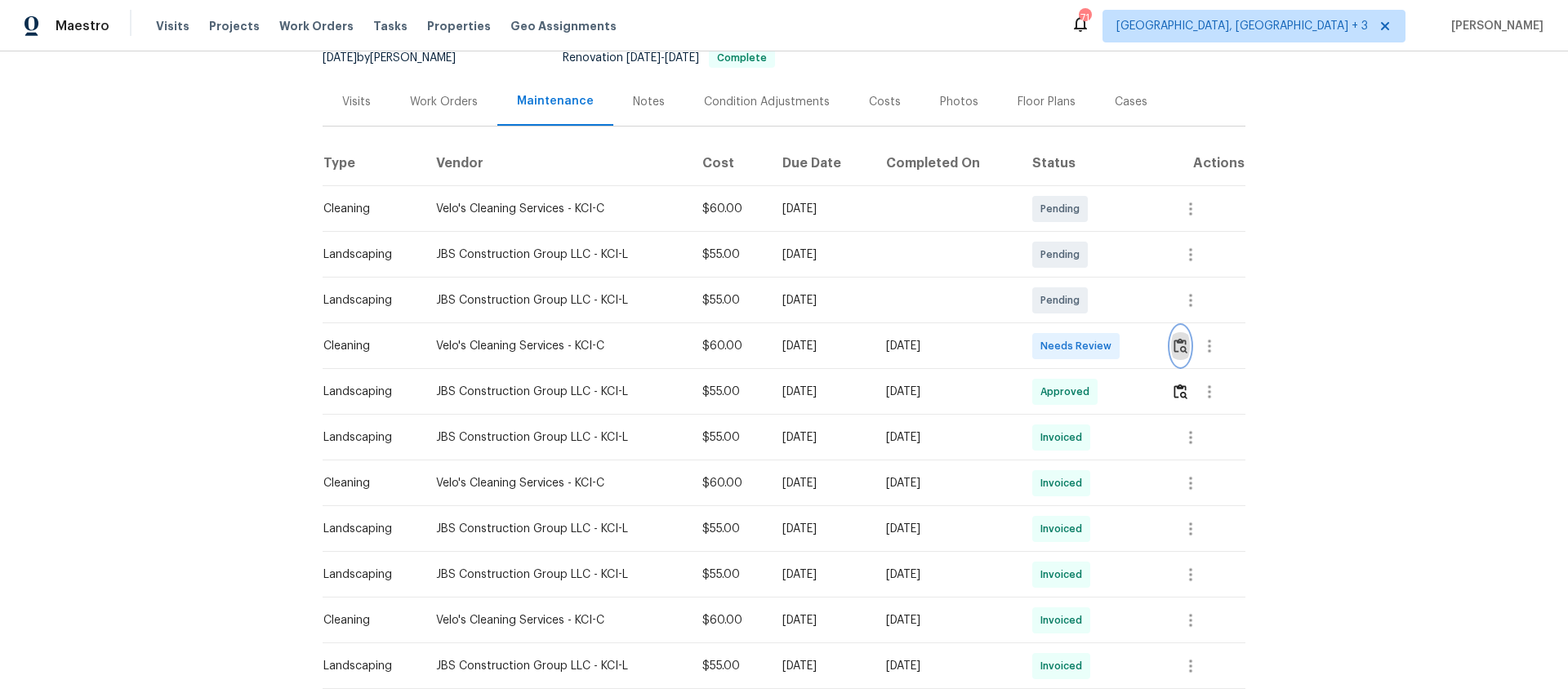
click at [1177, 349] on img "button" at bounding box center [1181, 346] width 14 height 16
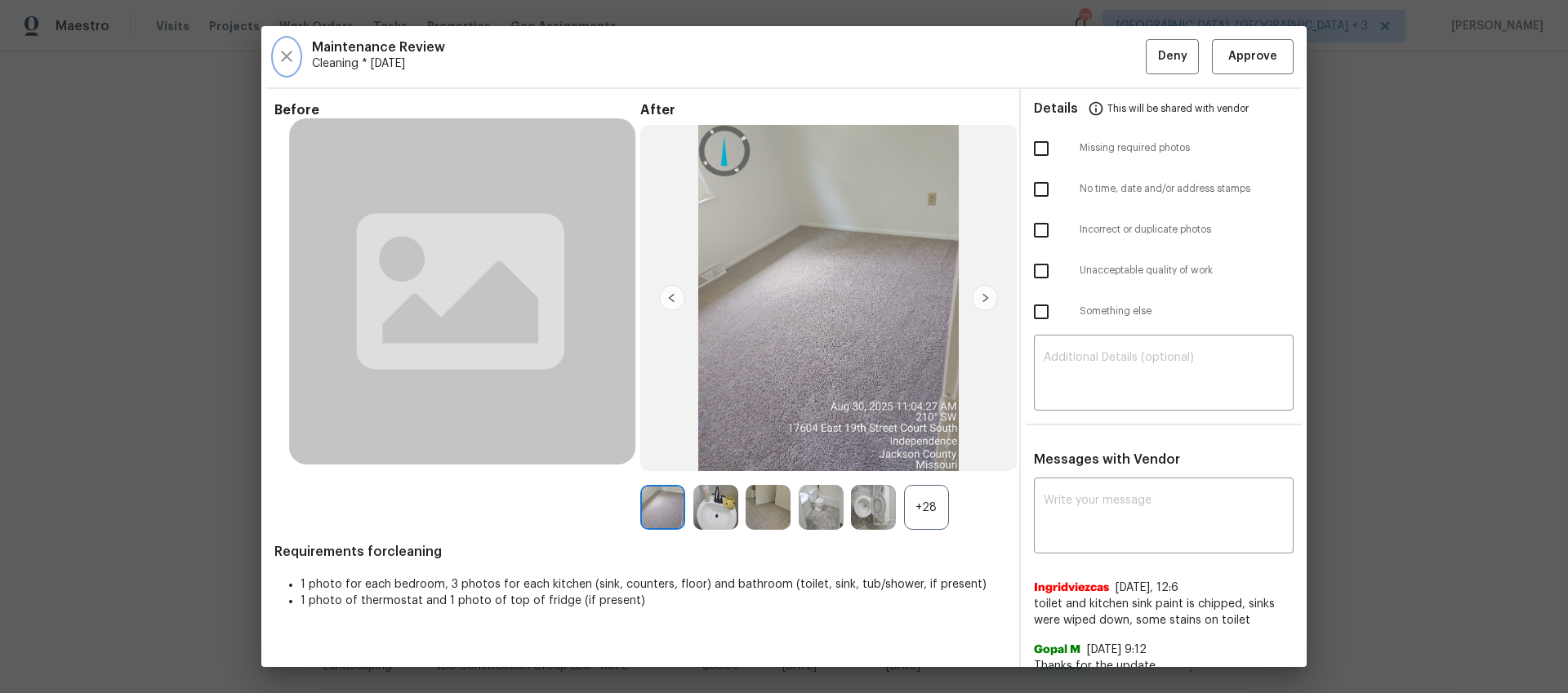
click at [283, 55] on icon "button" at bounding box center [286, 56] width 19 height 19
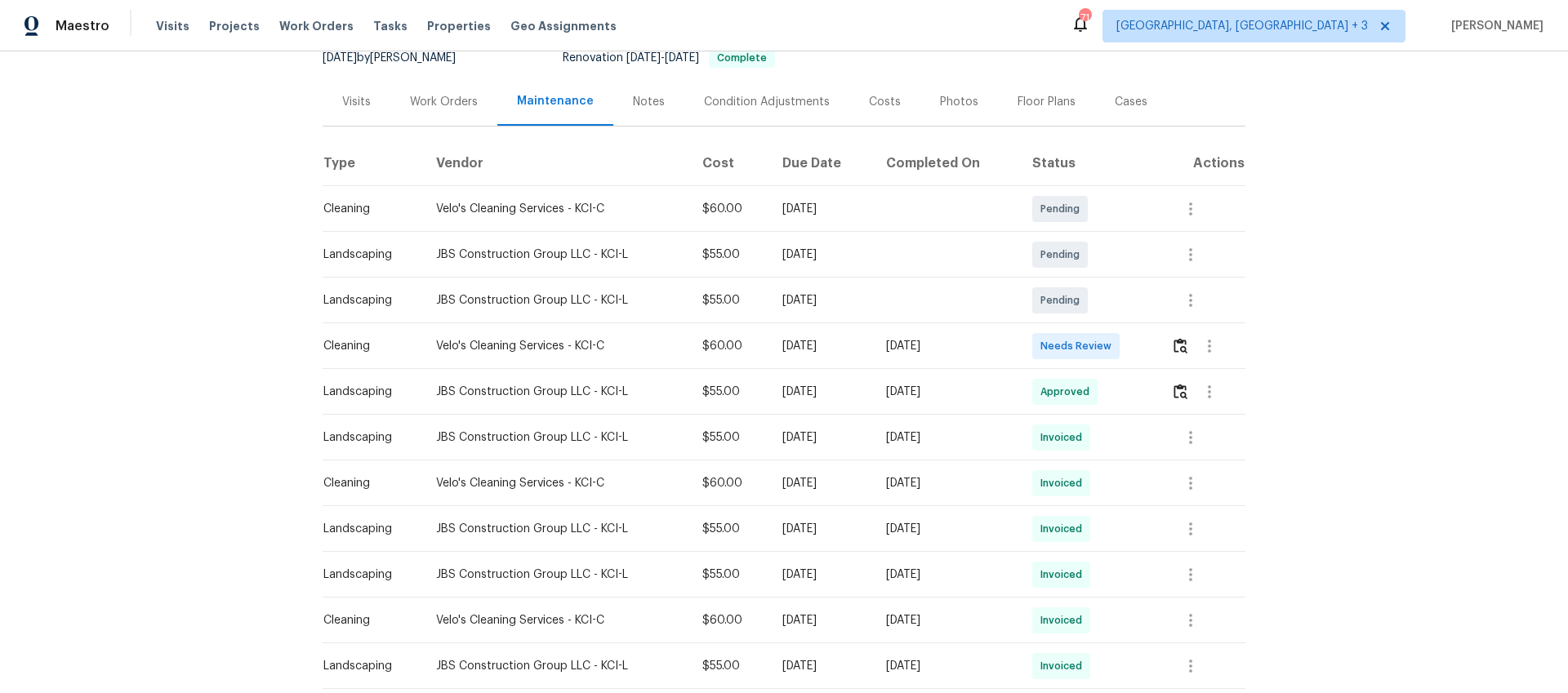
click at [579, 302] on div "JBS Construction Group LLC - KCI-L" at bounding box center [556, 300] width 239 height 16
click at [783, 300] on div "Tue, Sep 02 2025" at bounding box center [822, 300] width 78 height 16
click at [873, 299] on td "Tue, Sep 02 2025" at bounding box center [821, 300] width 103 height 46
click at [1185, 298] on icon "button" at bounding box center [1191, 300] width 19 height 19
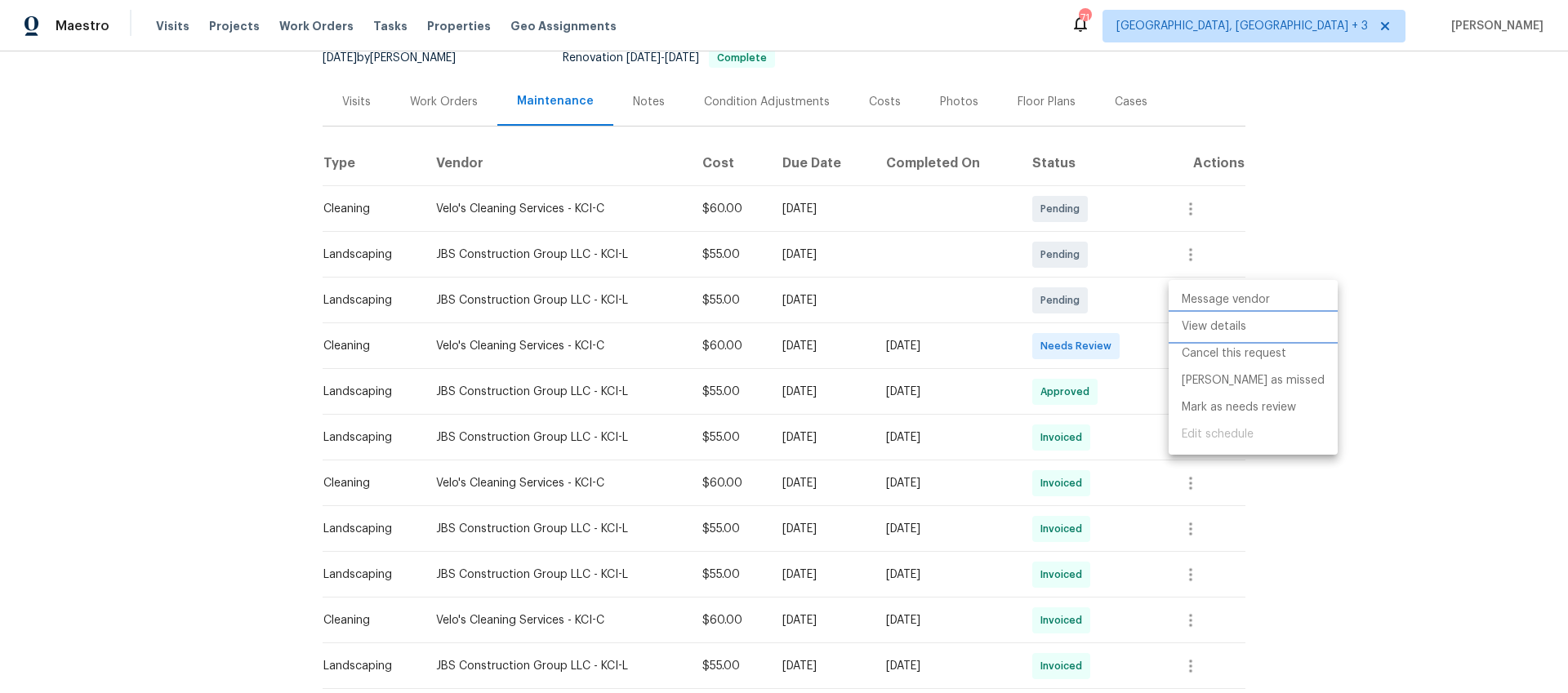
click at [1269, 328] on li "View details" at bounding box center [1253, 327] width 169 height 27
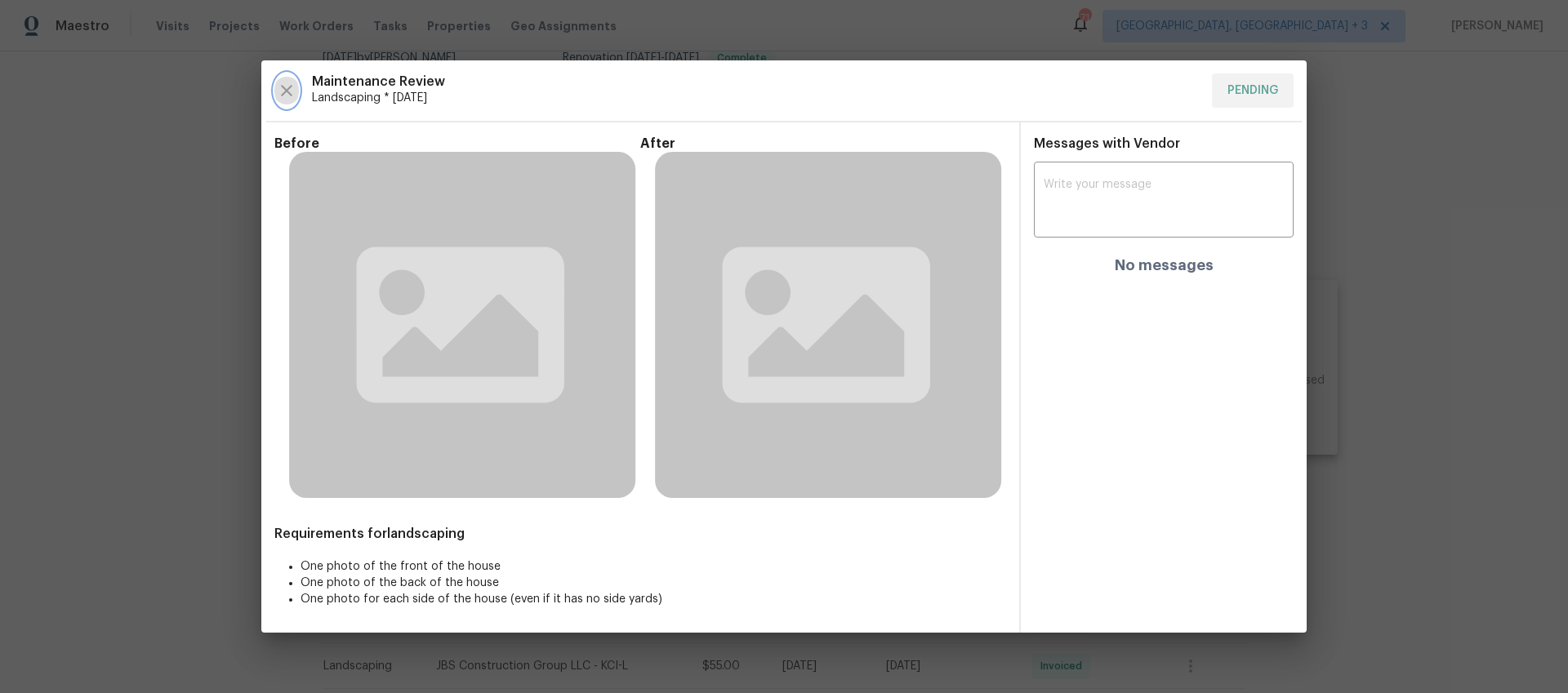
click at [282, 89] on icon "button" at bounding box center [286, 91] width 19 height 19
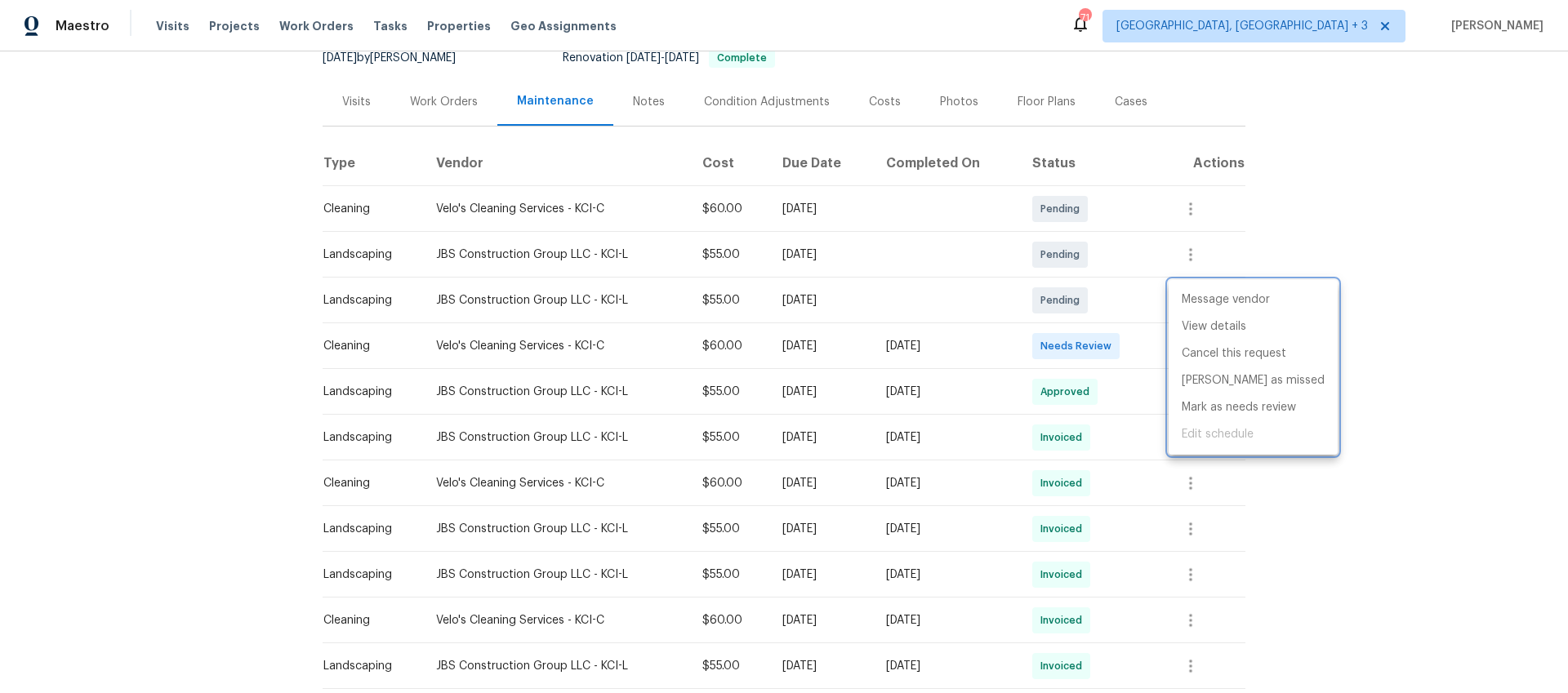
click at [861, 437] on div at bounding box center [784, 346] width 1568 height 693
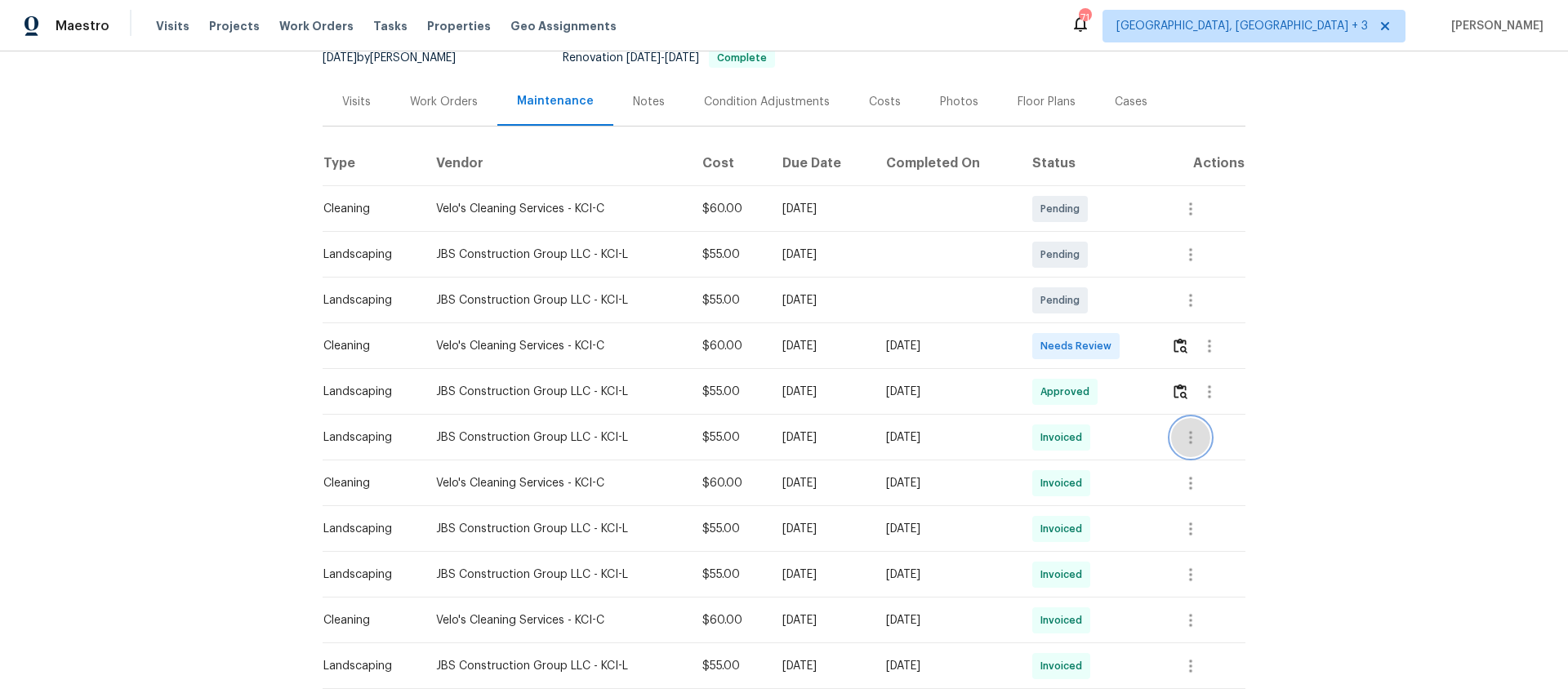
click at [1189, 436] on icon "button" at bounding box center [1191, 437] width 4 height 13
click at [1205, 466] on li "View details" at bounding box center [1225, 463] width 114 height 27
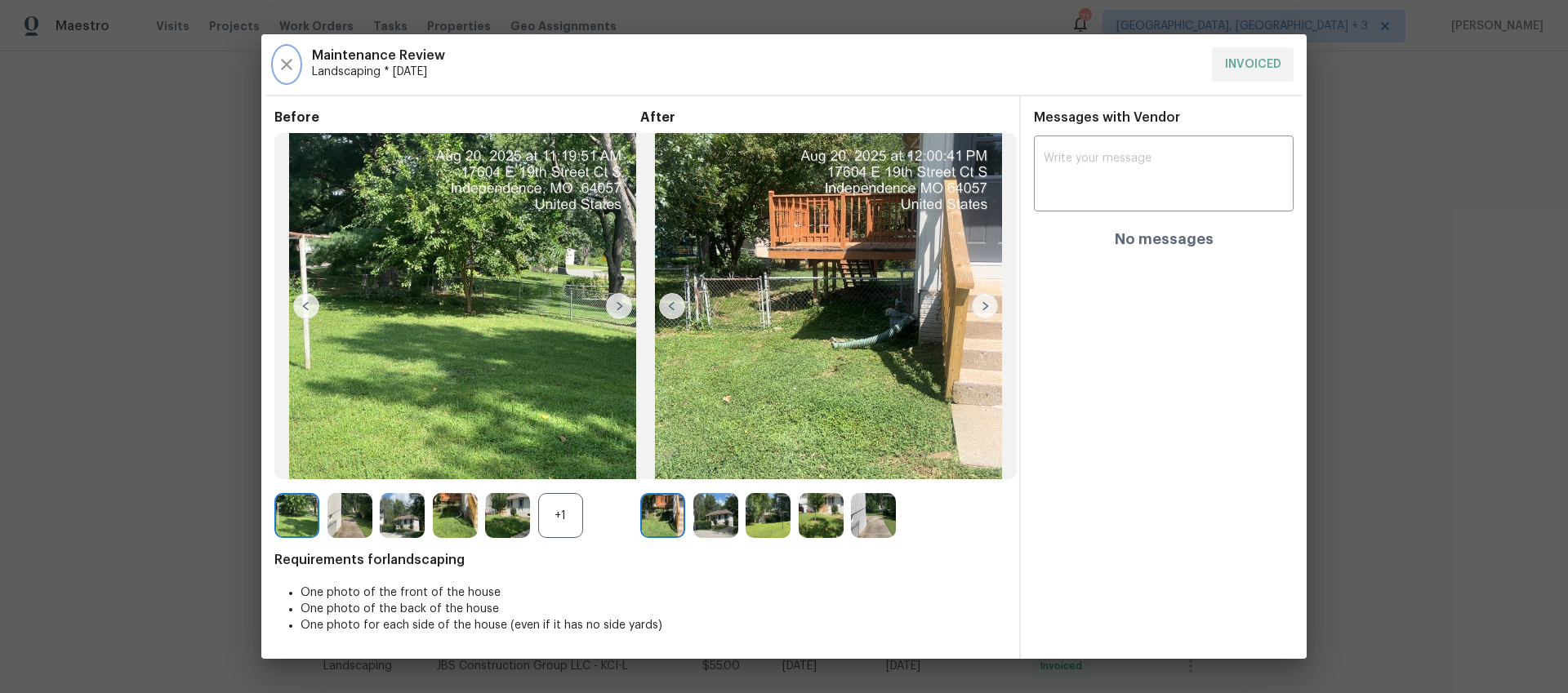
click at [281, 67] on icon "button" at bounding box center [286, 64] width 19 height 19
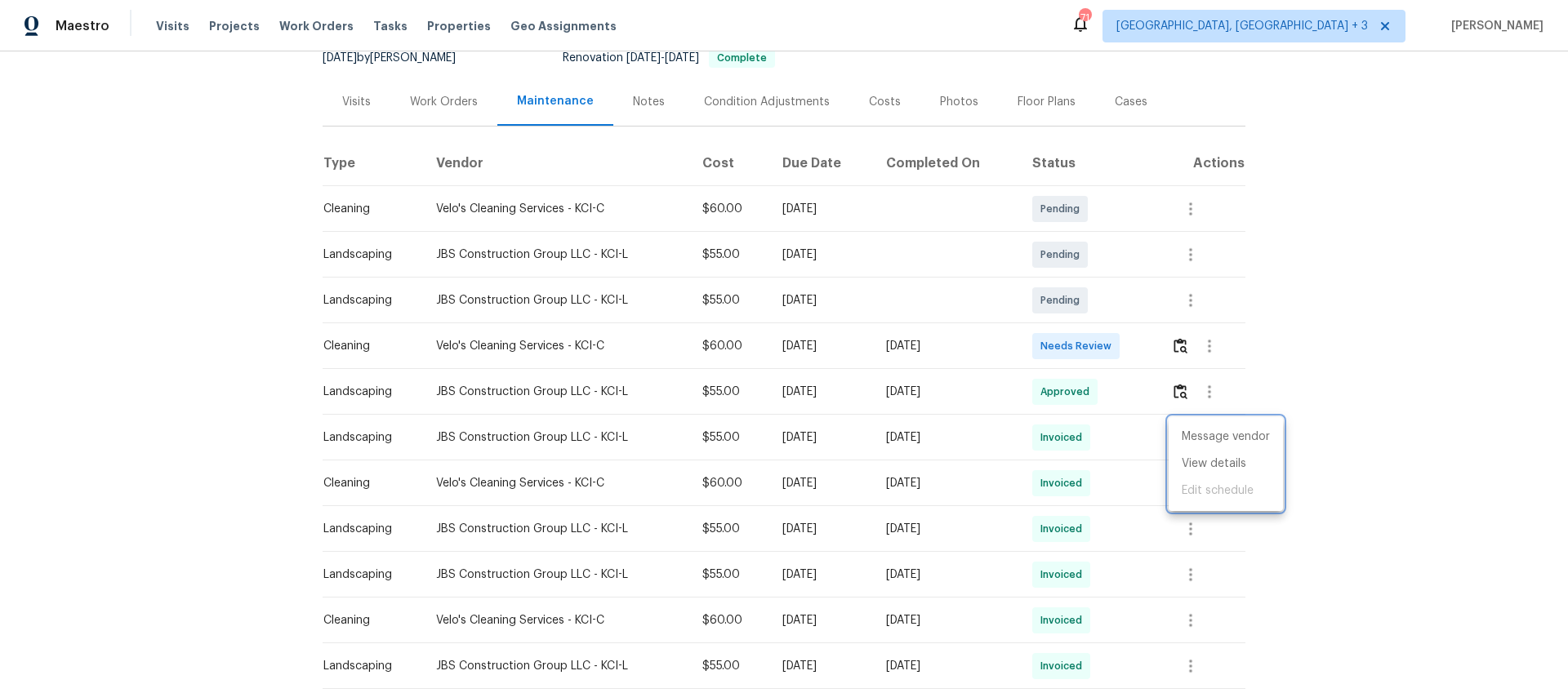
click at [424, 100] on div at bounding box center [784, 346] width 1568 height 693
click at [464, 107] on div "Work Orders" at bounding box center [443, 102] width 68 height 16
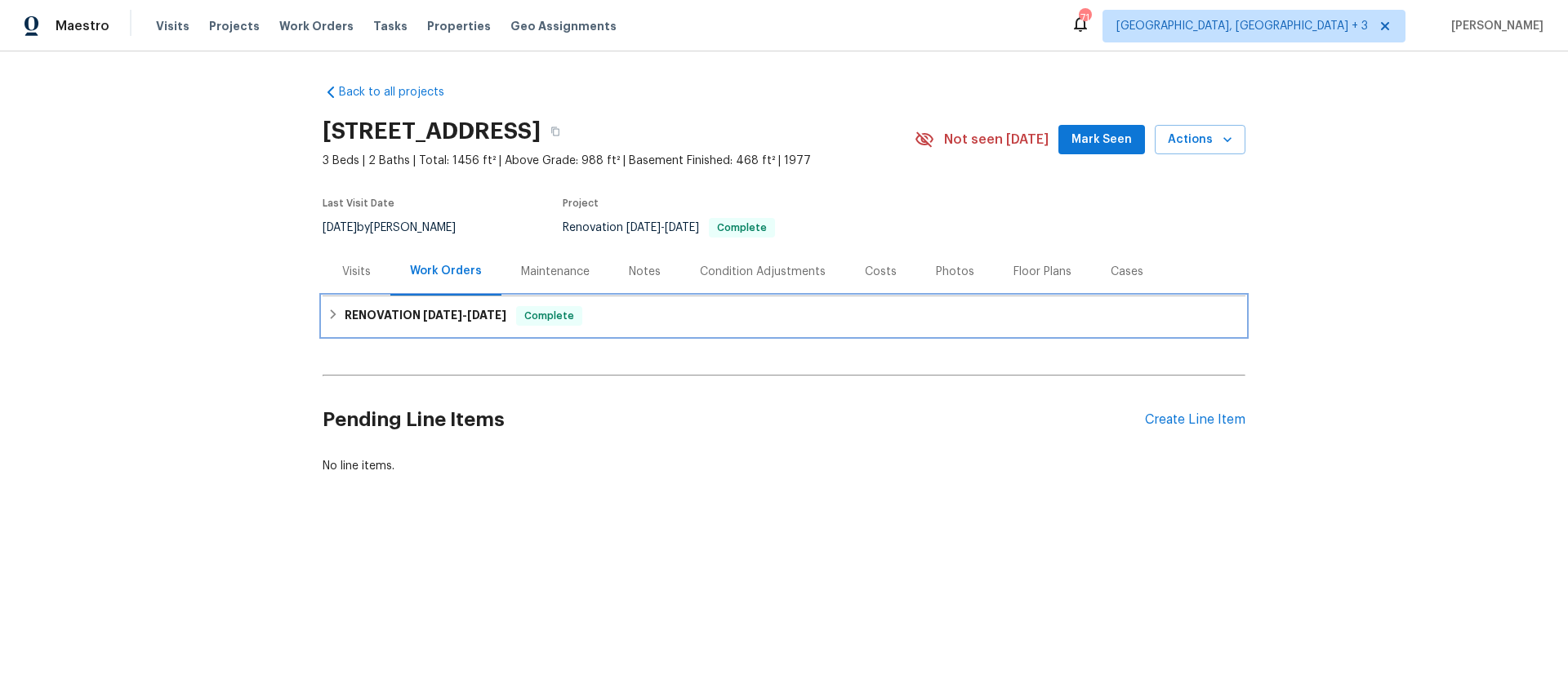
click at [330, 312] on icon at bounding box center [333, 313] width 5 height 10
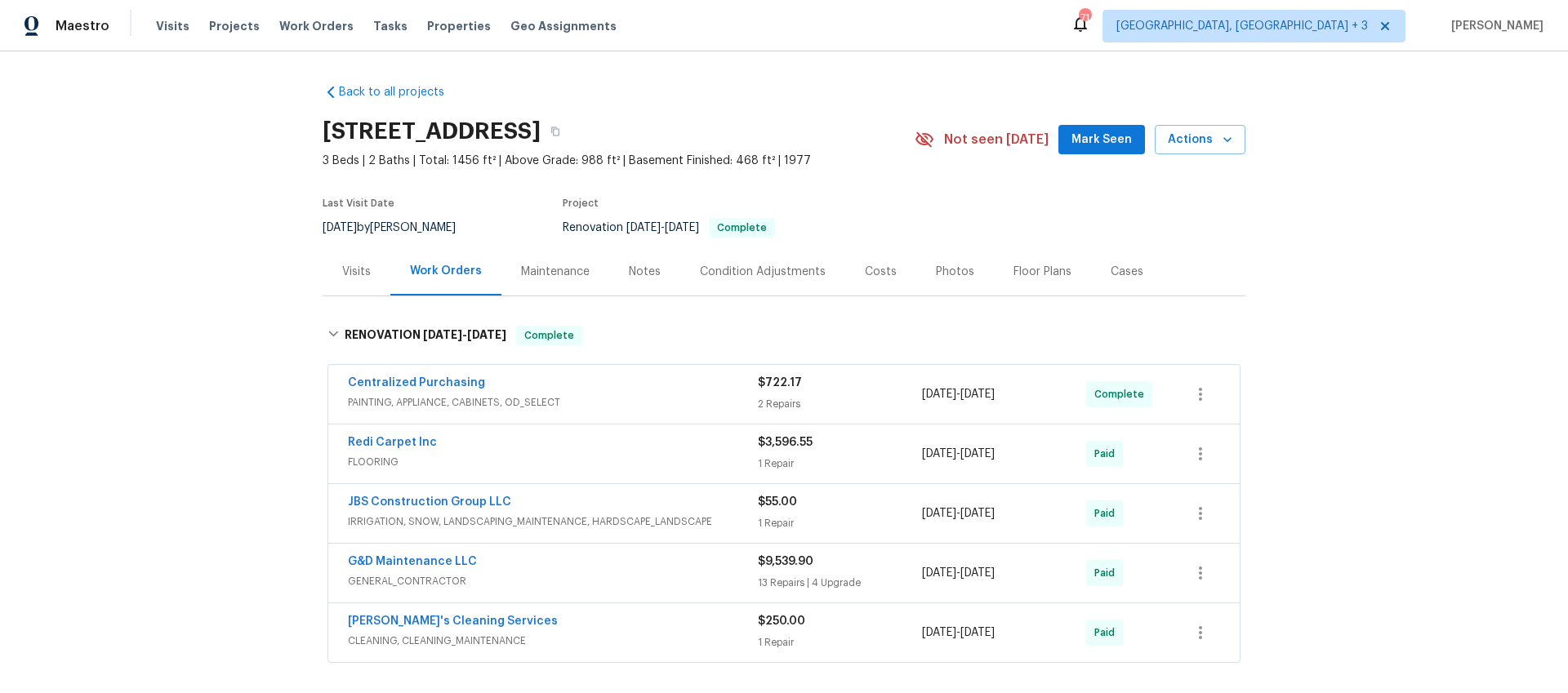
click at [646, 271] on div "Notes" at bounding box center [645, 272] width 32 height 16
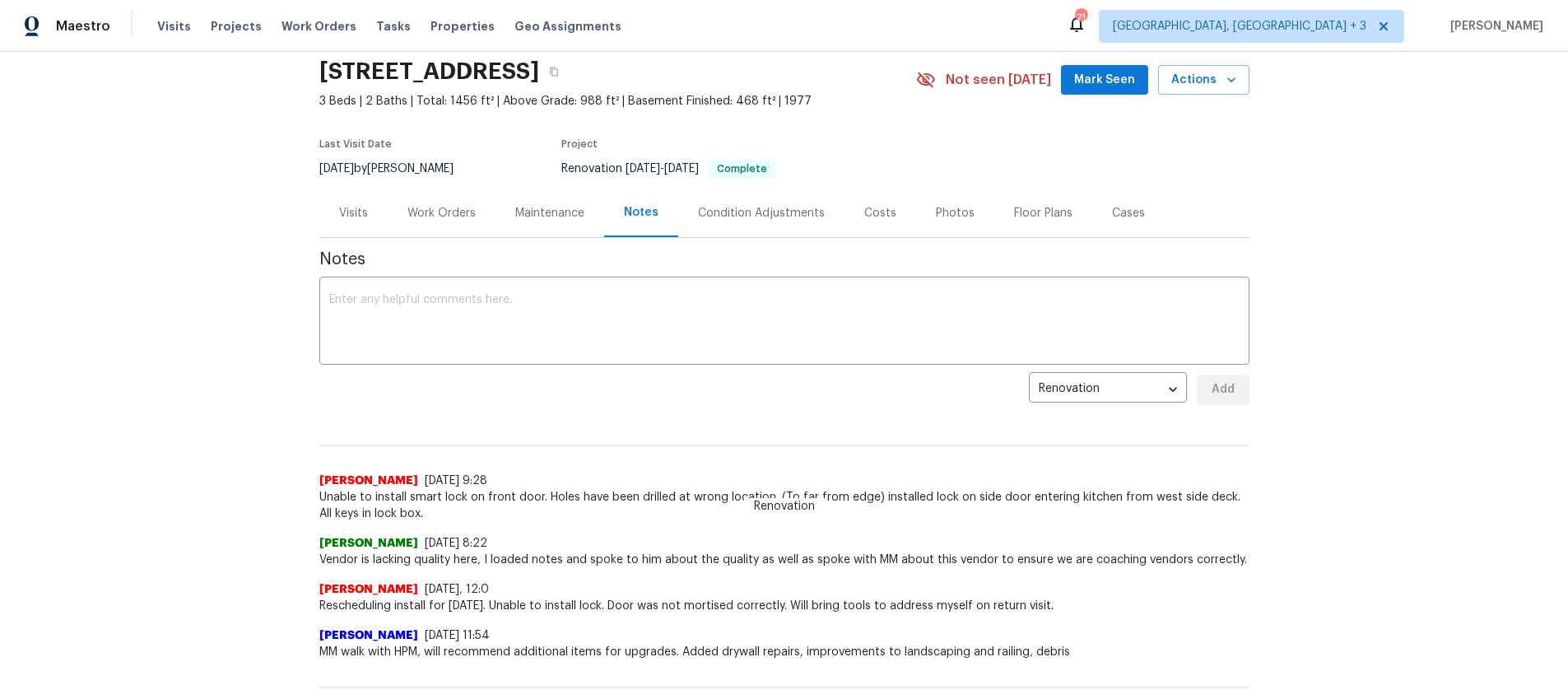
scroll to position [110, 0]
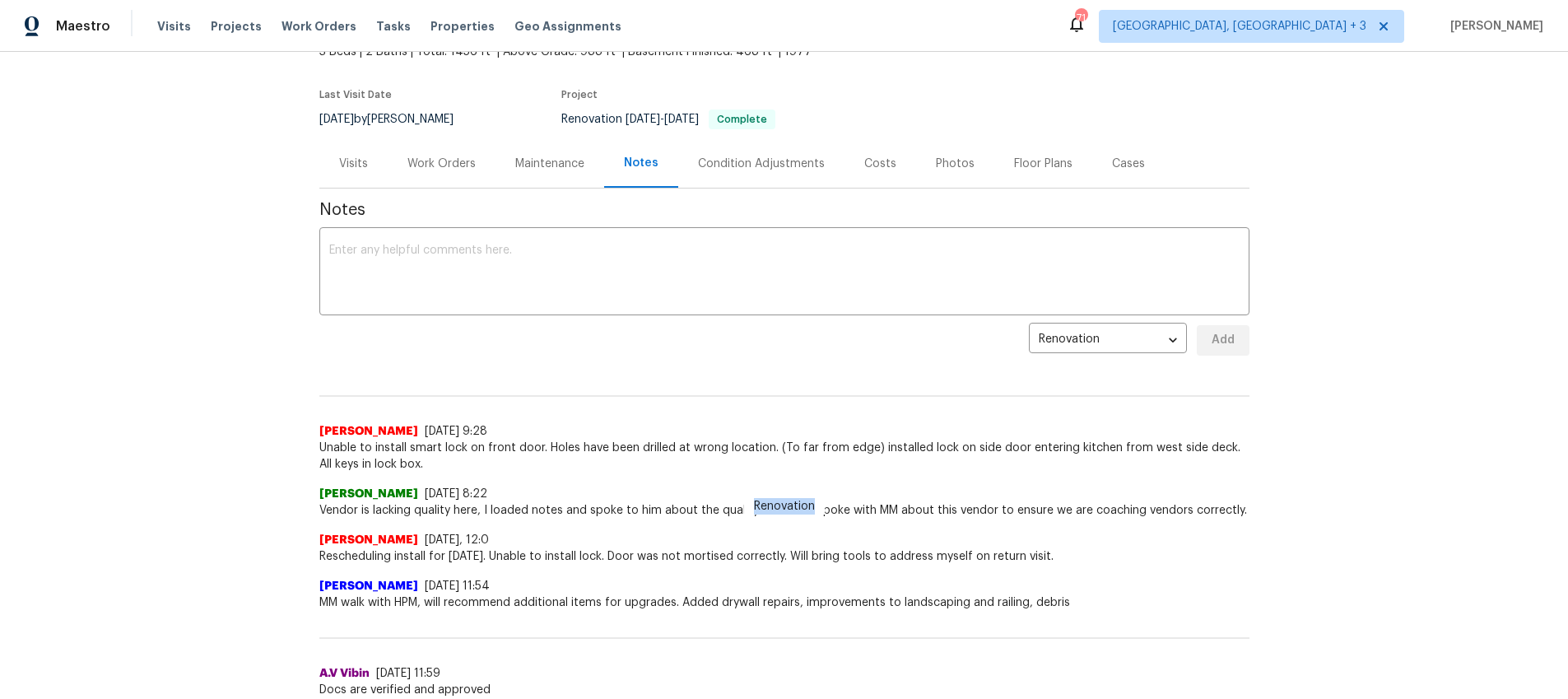
drag, startPoint x: 743, startPoint y: 504, endPoint x: 814, endPoint y: 506, distance: 71.0
click at [814, 506] on span "Renovation" at bounding box center [784, 506] width 81 height 16
click at [1078, 516] on span "Vendor is lacking quality here, I loaded notes and spoke to him about the quali…" at bounding box center [784, 510] width 930 height 16
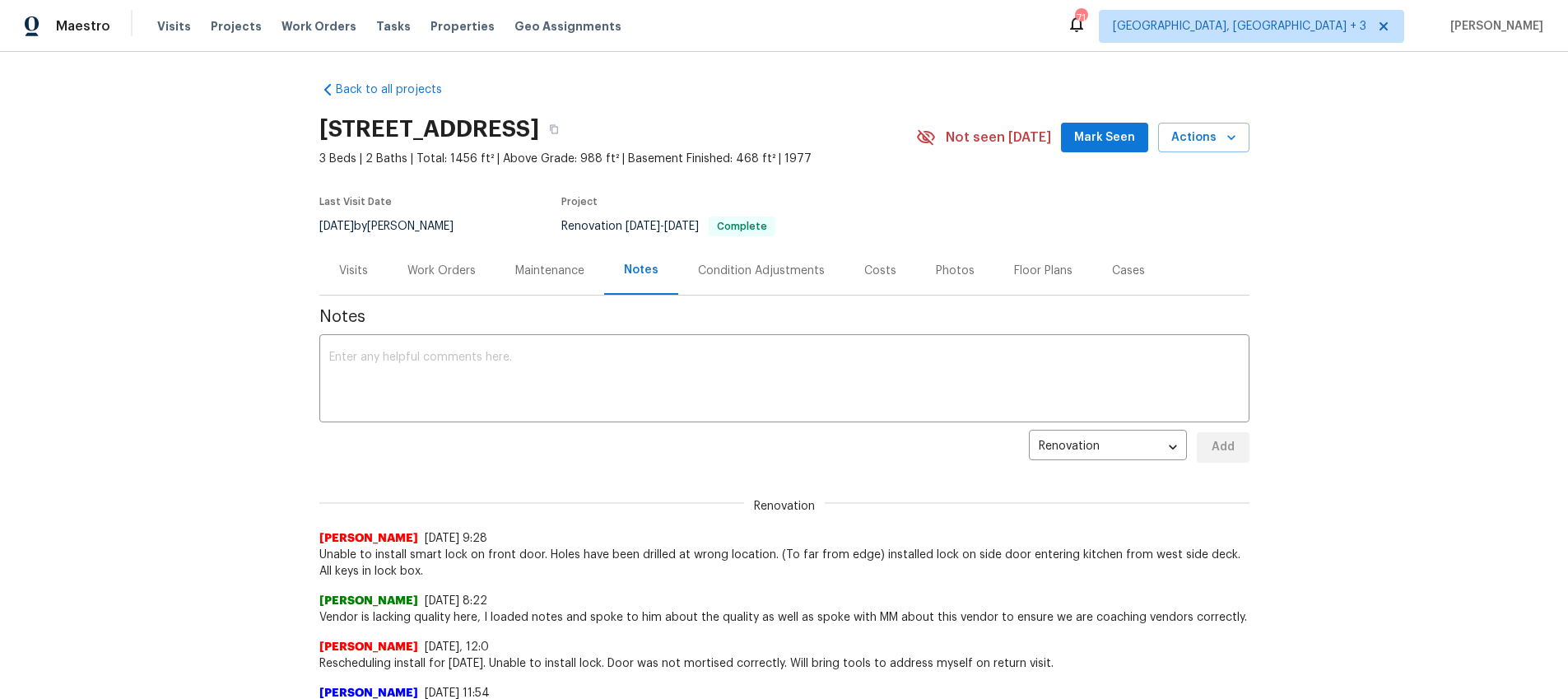
scroll to position [0, 0]
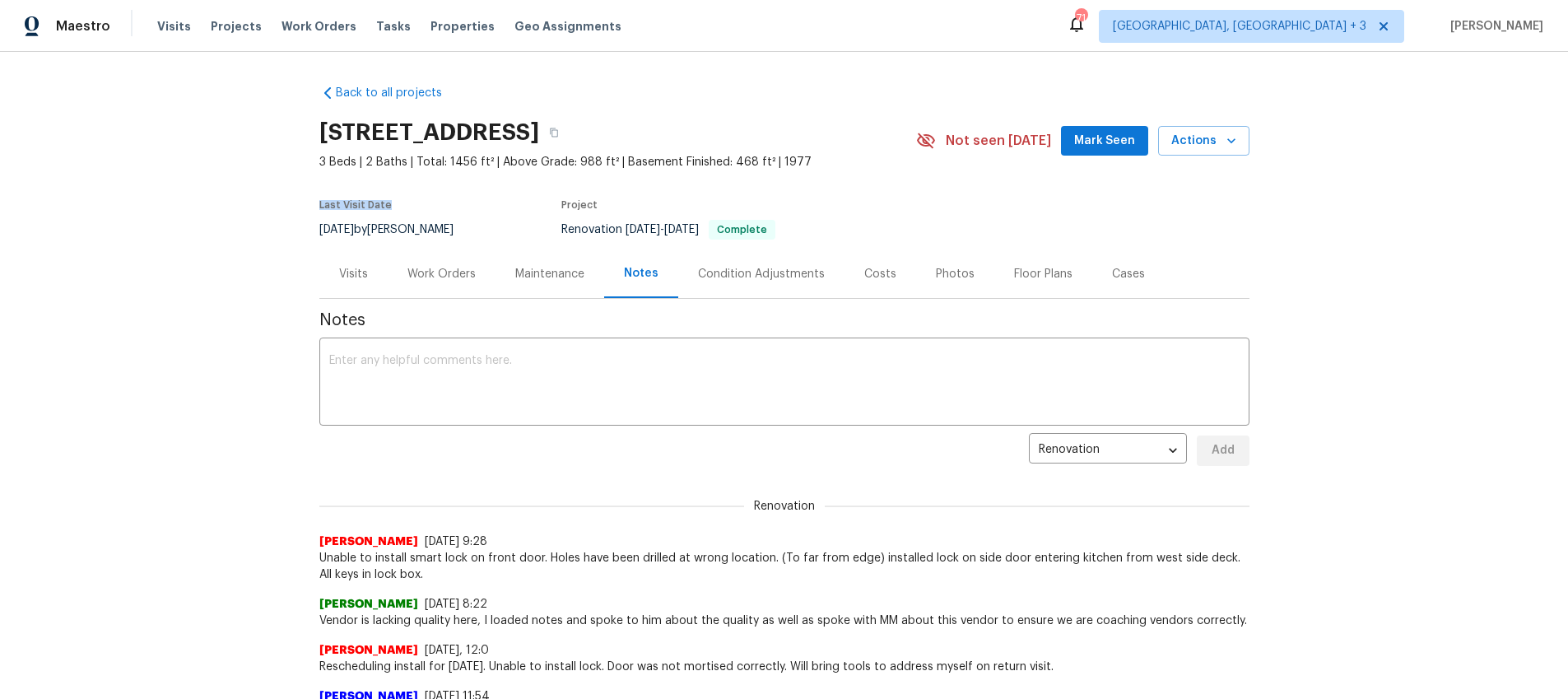
drag, startPoint x: 309, startPoint y: 207, endPoint x: 396, endPoint y: 206, distance: 87.0
click at [389, 206] on div "Back to all projects 17604 E 19th Street Ct S, Independence, MO 64057 3 Beds | …" at bounding box center [784, 375] width 1568 height 647
click at [552, 205] on div "Last Visit Date 8/14/2025 by Matt McEvoy Project Renovation 6/3/2025 - 6/16/202…" at bounding box center [598, 220] width 558 height 60
drag, startPoint x: 554, startPoint y: 206, endPoint x: 655, endPoint y: 206, distance: 101.0
click at [623, 206] on div "Last Visit Date 8/14/2025 by Matt McEvoy Project Renovation 6/3/2025 - 6/16/202…" at bounding box center [598, 220] width 558 height 60
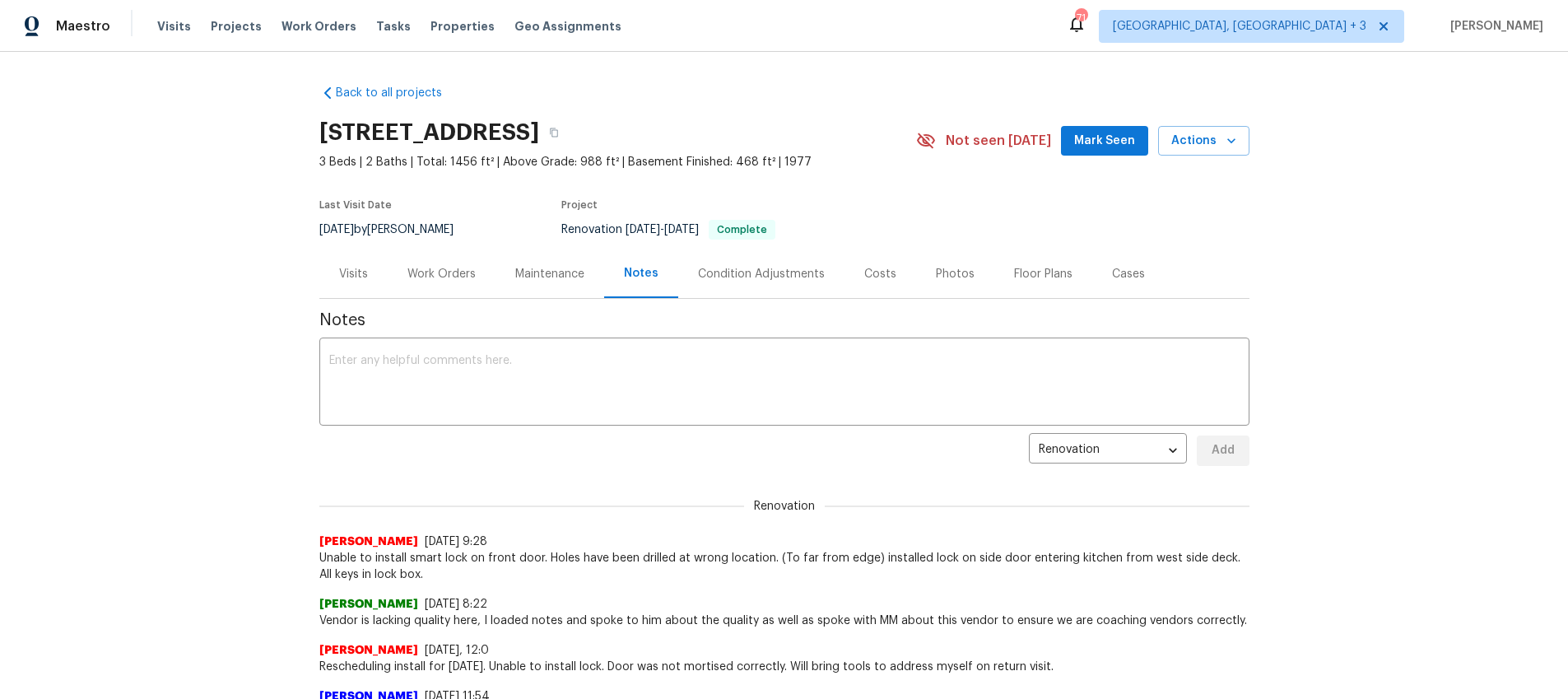
click at [996, 206] on section "17604 E 19th Street Ct S, Independence, MO 64057 3 Beds | 2 Baths | Total: 1456…" at bounding box center [784, 180] width 930 height 138
click at [1007, 244] on section "17604 E 19th Street Ct S, Independence, MO 64057 3 Beds | 2 Baths | Total: 1456…" at bounding box center [784, 180] width 930 height 138
click at [559, 131] on icon "button" at bounding box center [554, 132] width 10 height 10
drag, startPoint x: 540, startPoint y: 557, endPoint x: 763, endPoint y: 557, distance: 223.0
click at [763, 557] on span "Unable to install smart lock on front door. Holes have been drilled at wrong lo…" at bounding box center [784, 566] width 930 height 33
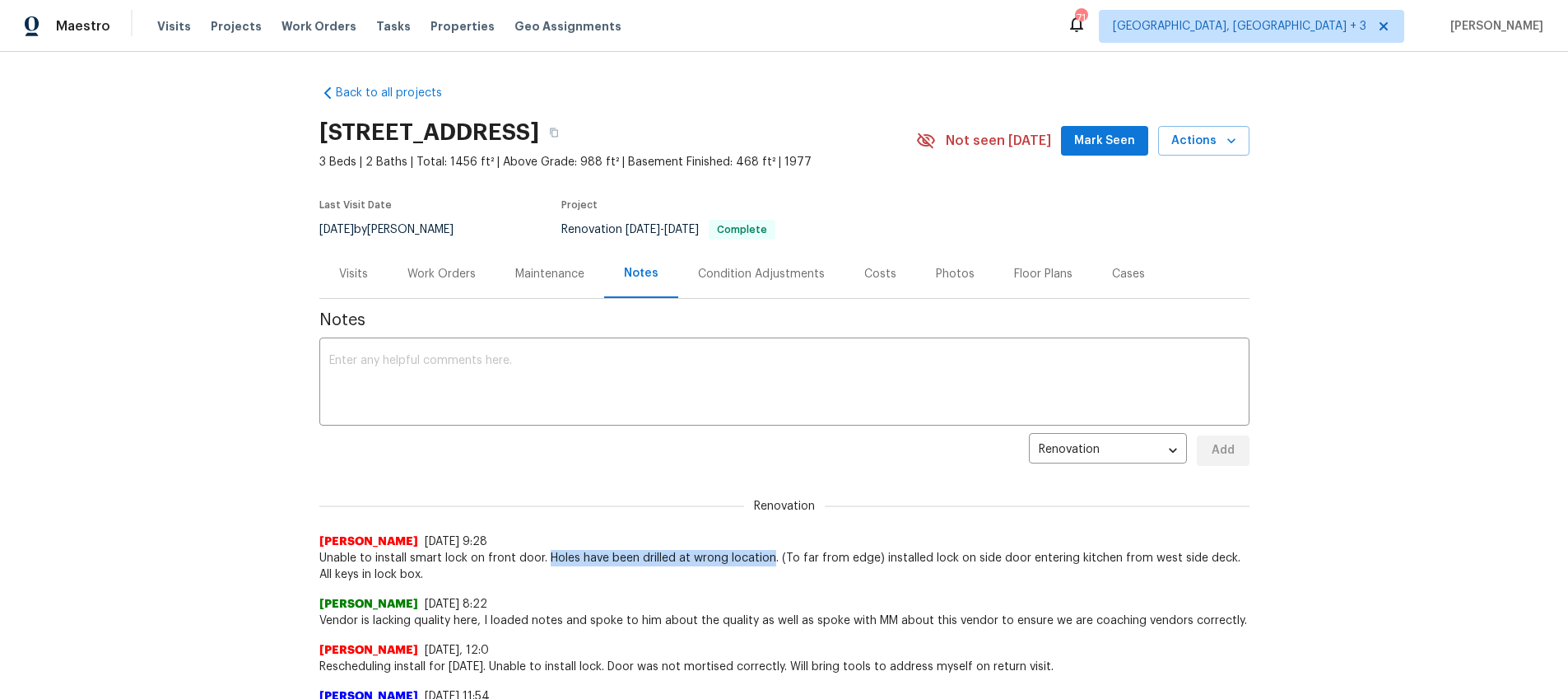
copy span "Holes have been drilled at wrong location"
drag, startPoint x: 957, startPoint y: 554, endPoint x: 1216, endPoint y: 560, distance: 259.1
click at [1216, 560] on span "Unable to install smart lock on front door. Holes have been drilled at wrong lo…" at bounding box center [784, 566] width 930 height 33
copy span "side door entering kitchen from west side deck."
